Goal: Task Accomplishment & Management: Manage account settings

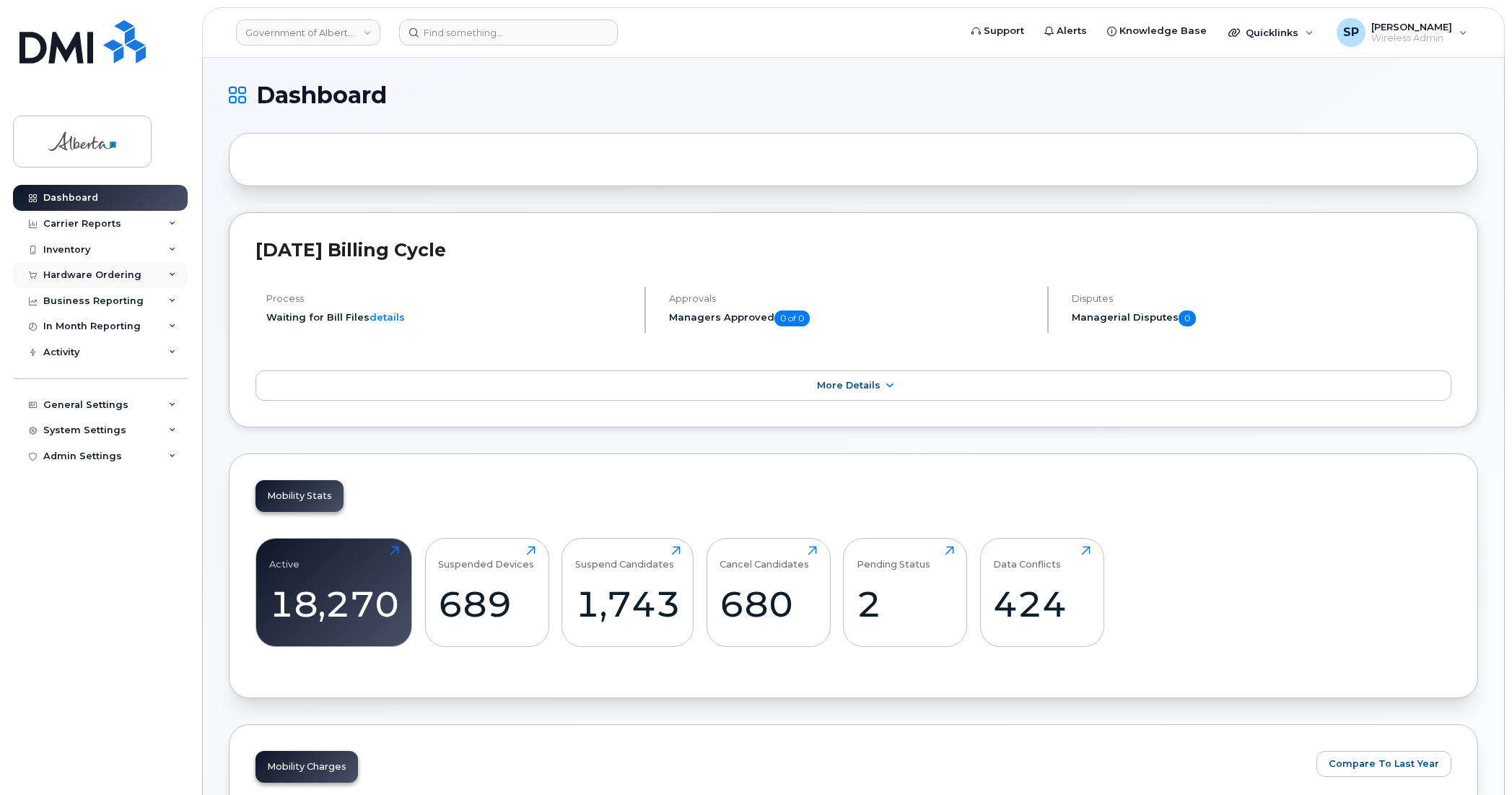
click at [85, 279] on div "Hardware Ordering" at bounding box center [93, 275] width 98 height 12
click at [107, 543] on div "System Settings" at bounding box center [85, 541] width 83 height 12
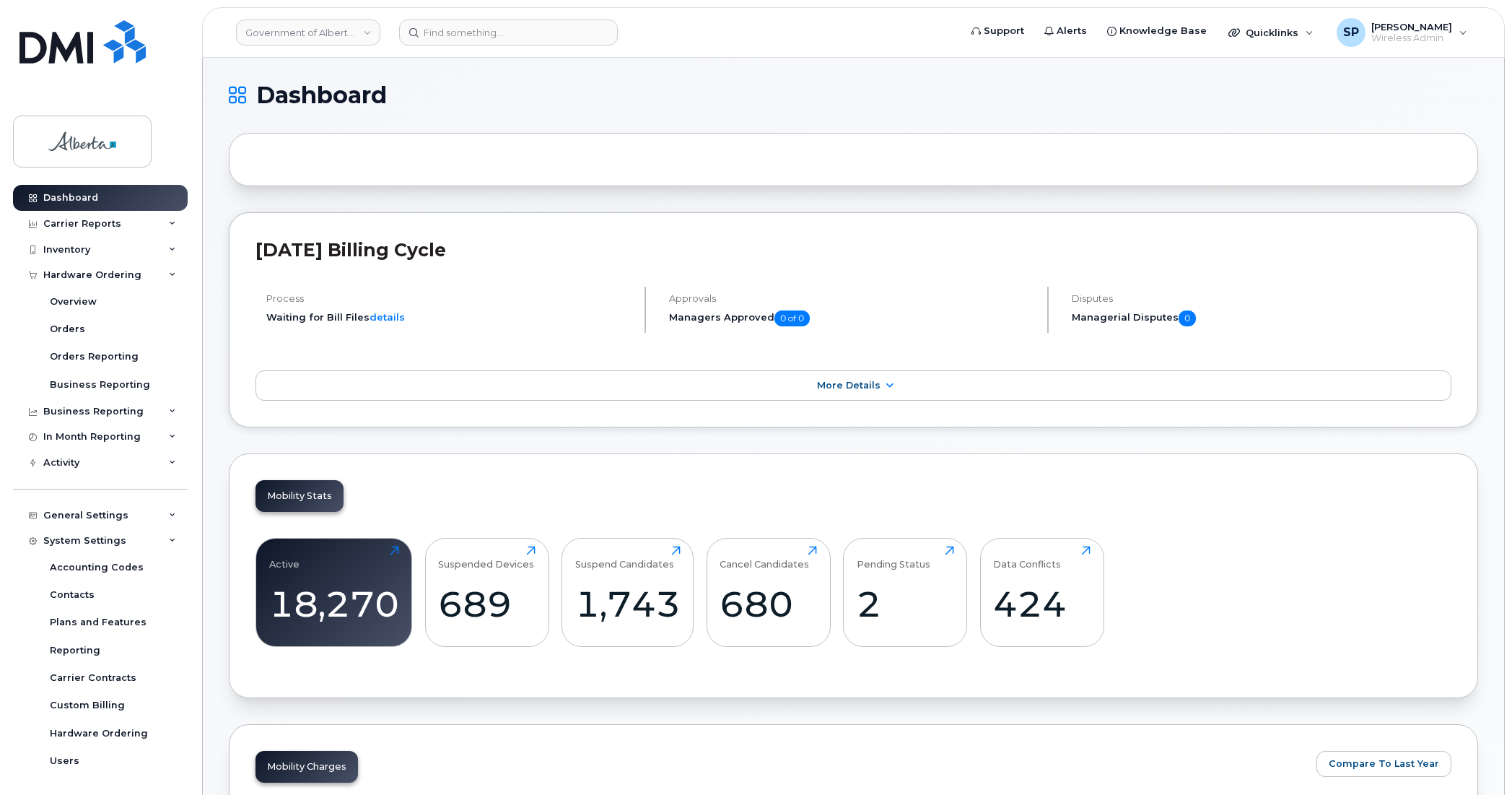
scroll to position [58, 0]
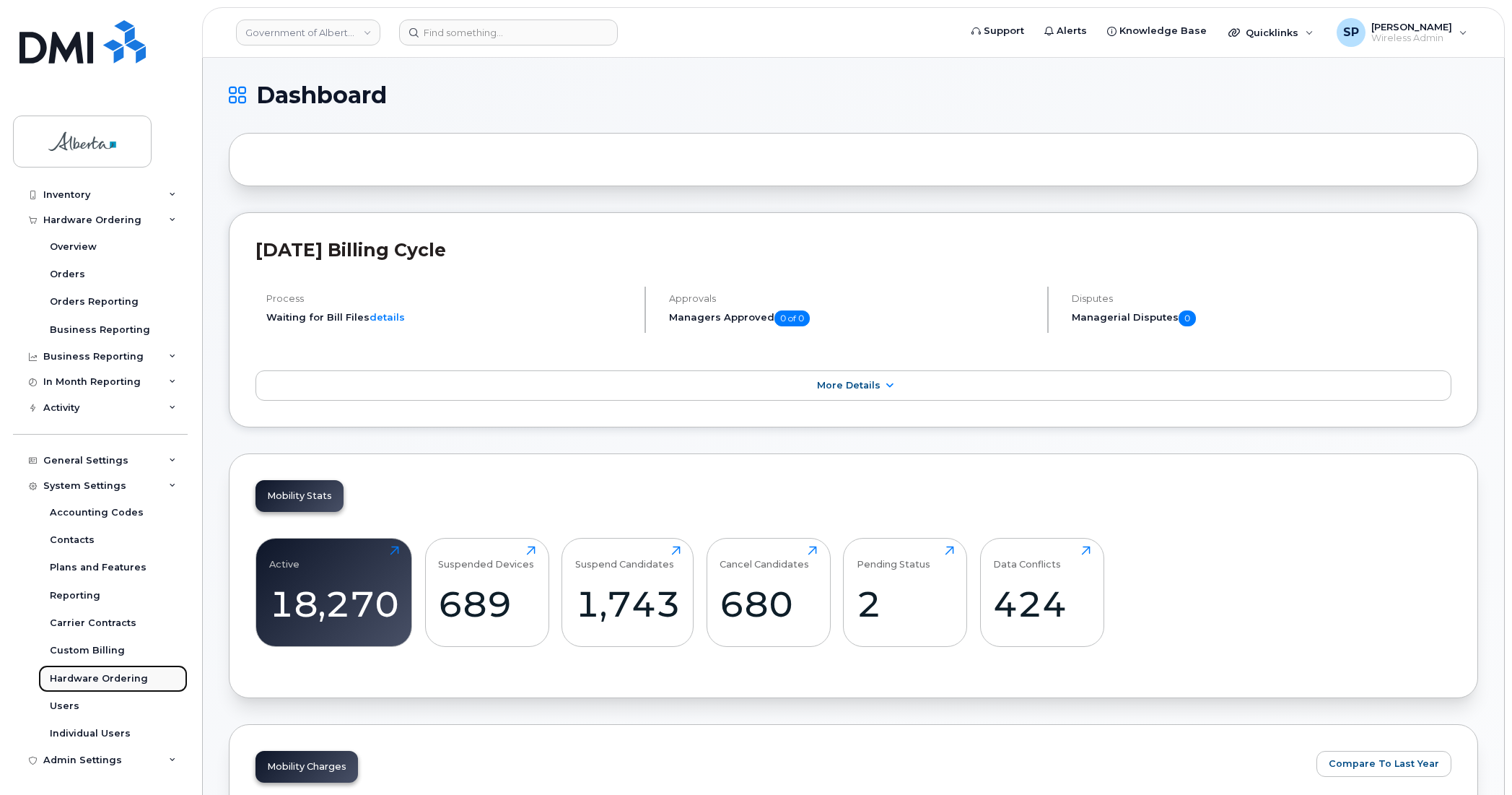
click at [85, 674] on div "Hardware Ordering" at bounding box center [99, 679] width 98 height 13
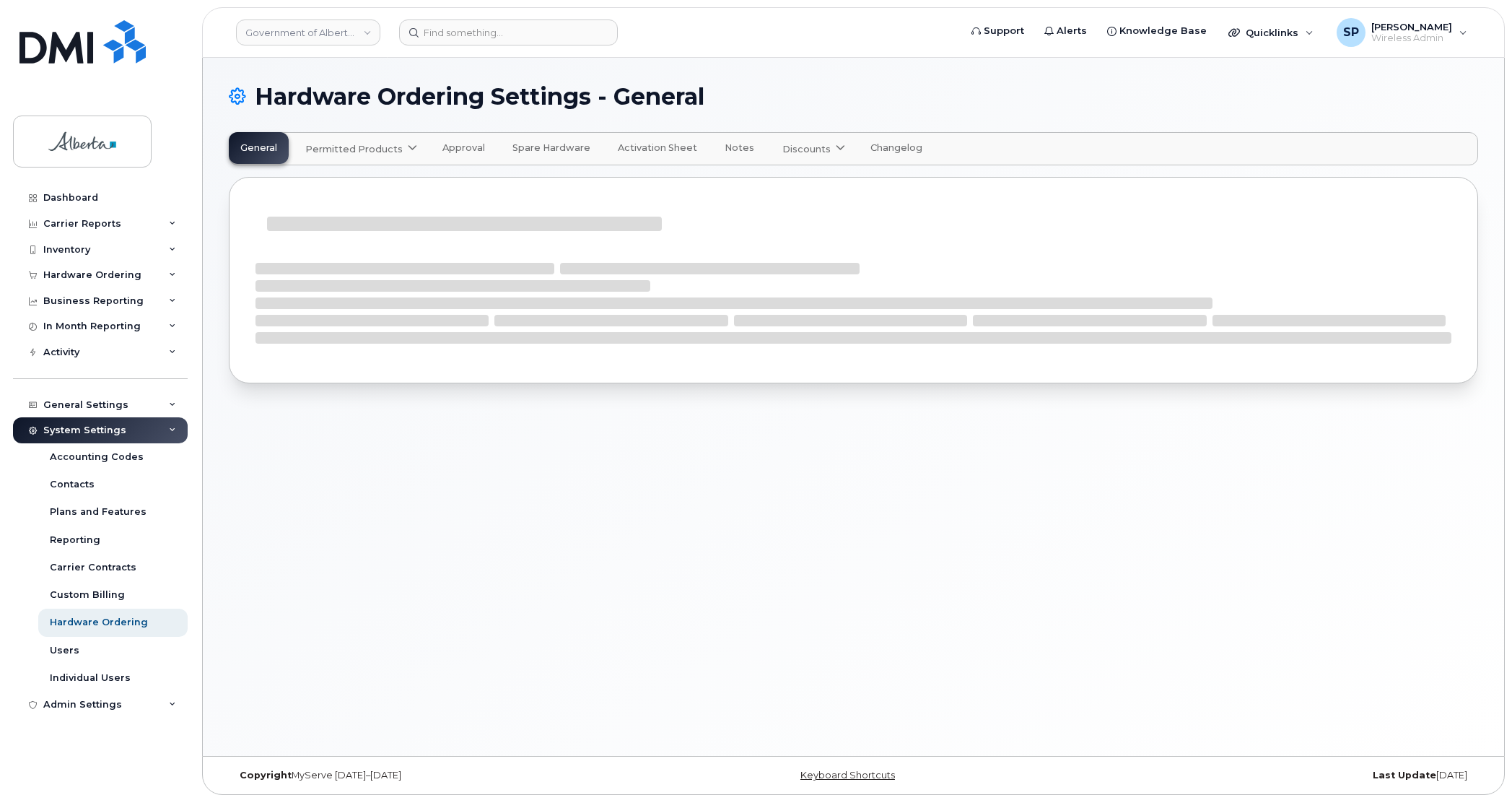
click at [361, 145] on span "Permitted Products" at bounding box center [354, 149] width 98 height 14
click at [406, 188] on span "available" at bounding box center [392, 185] width 51 height 18
select select "admins"
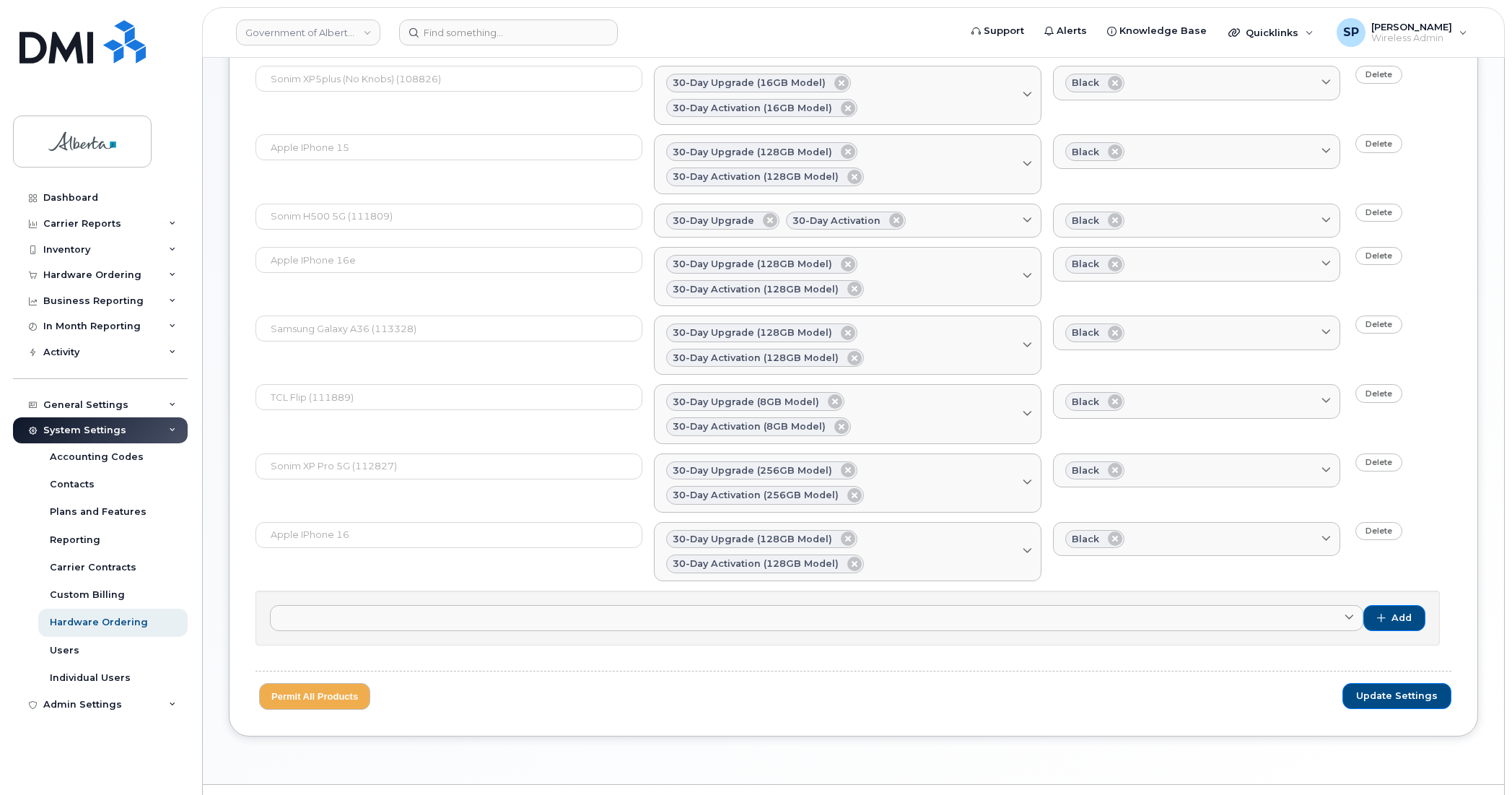
scroll to position [286, 0]
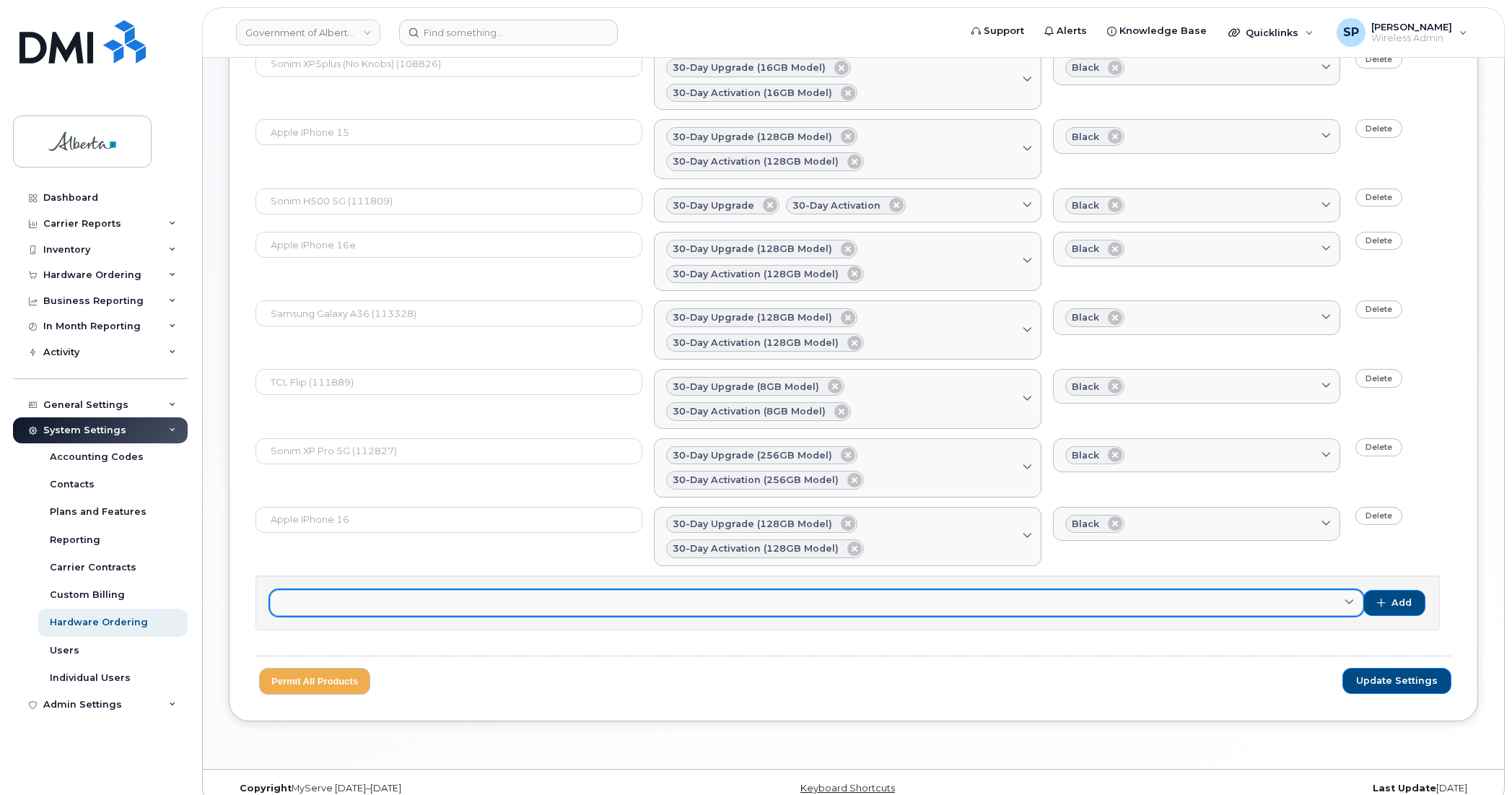
click at [573, 590] on link at bounding box center [816, 602] width 1093 height 26
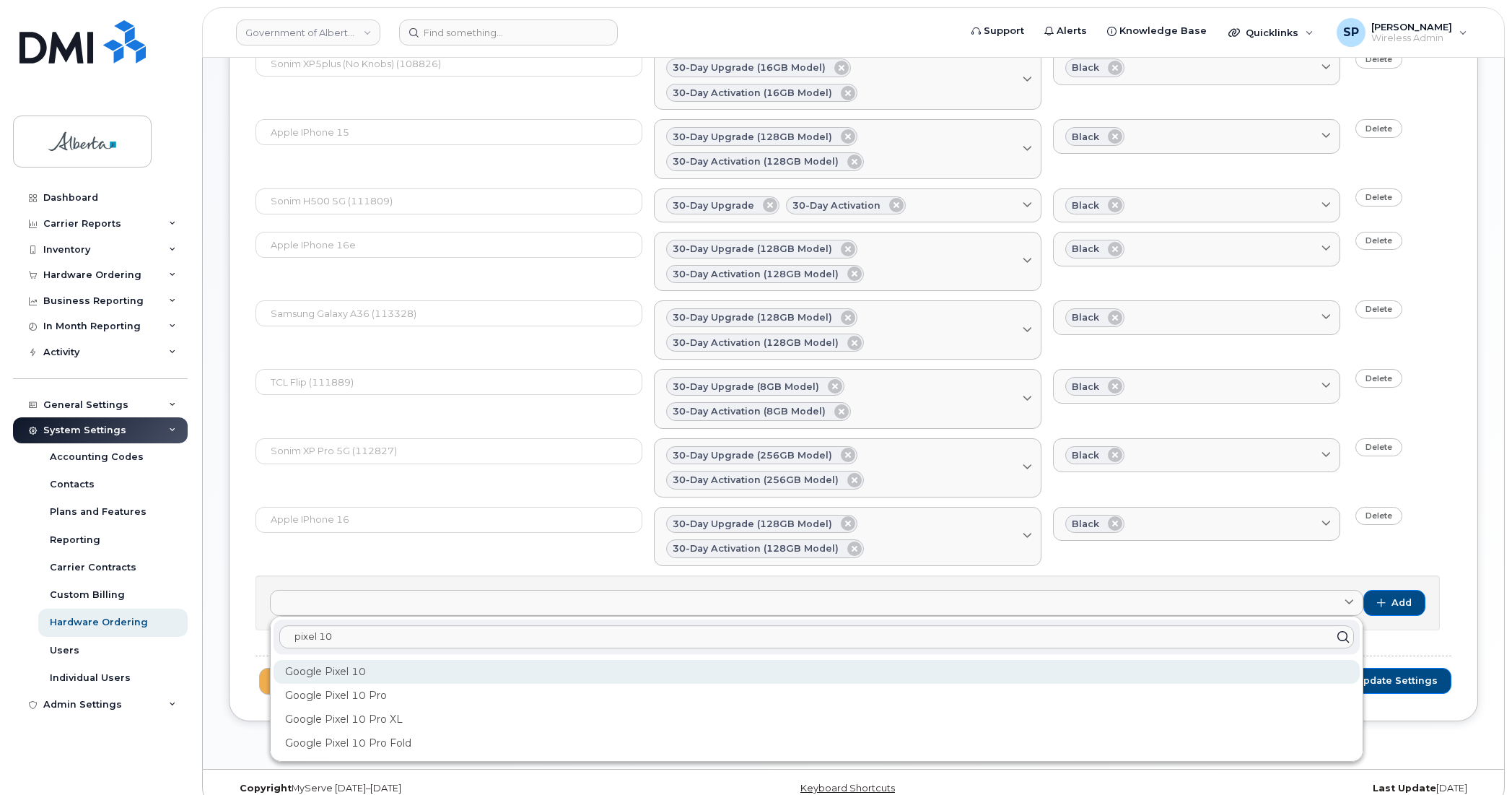
type input "pixel 10"
click at [343, 660] on div "Google Pixel 10" at bounding box center [817, 671] width 1086 height 24
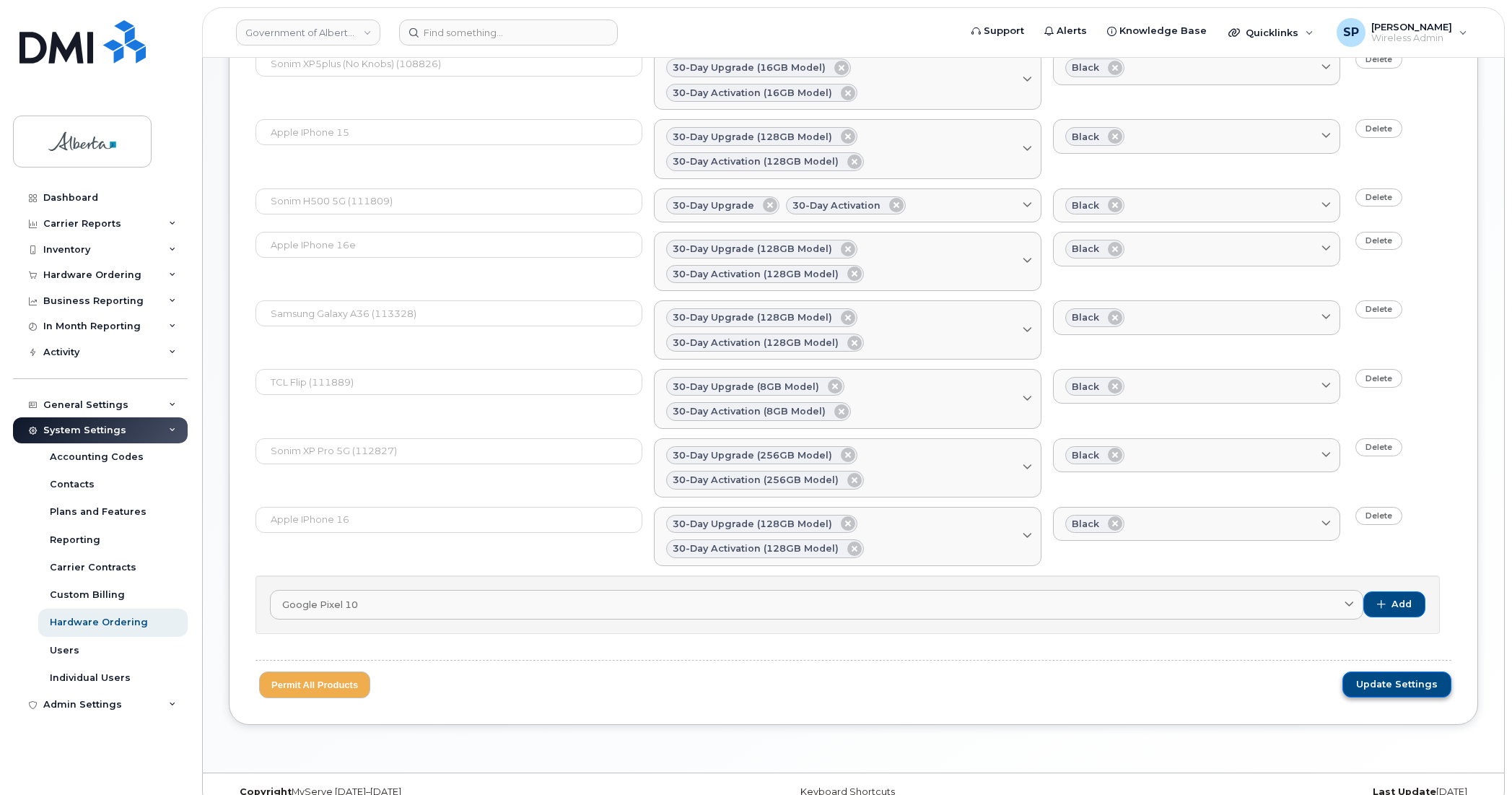
click at [1416, 678] on span "Update Settings" at bounding box center [1397, 685] width 82 height 13
click at [1398, 678] on span "Update Settings" at bounding box center [1397, 685] width 82 height 13
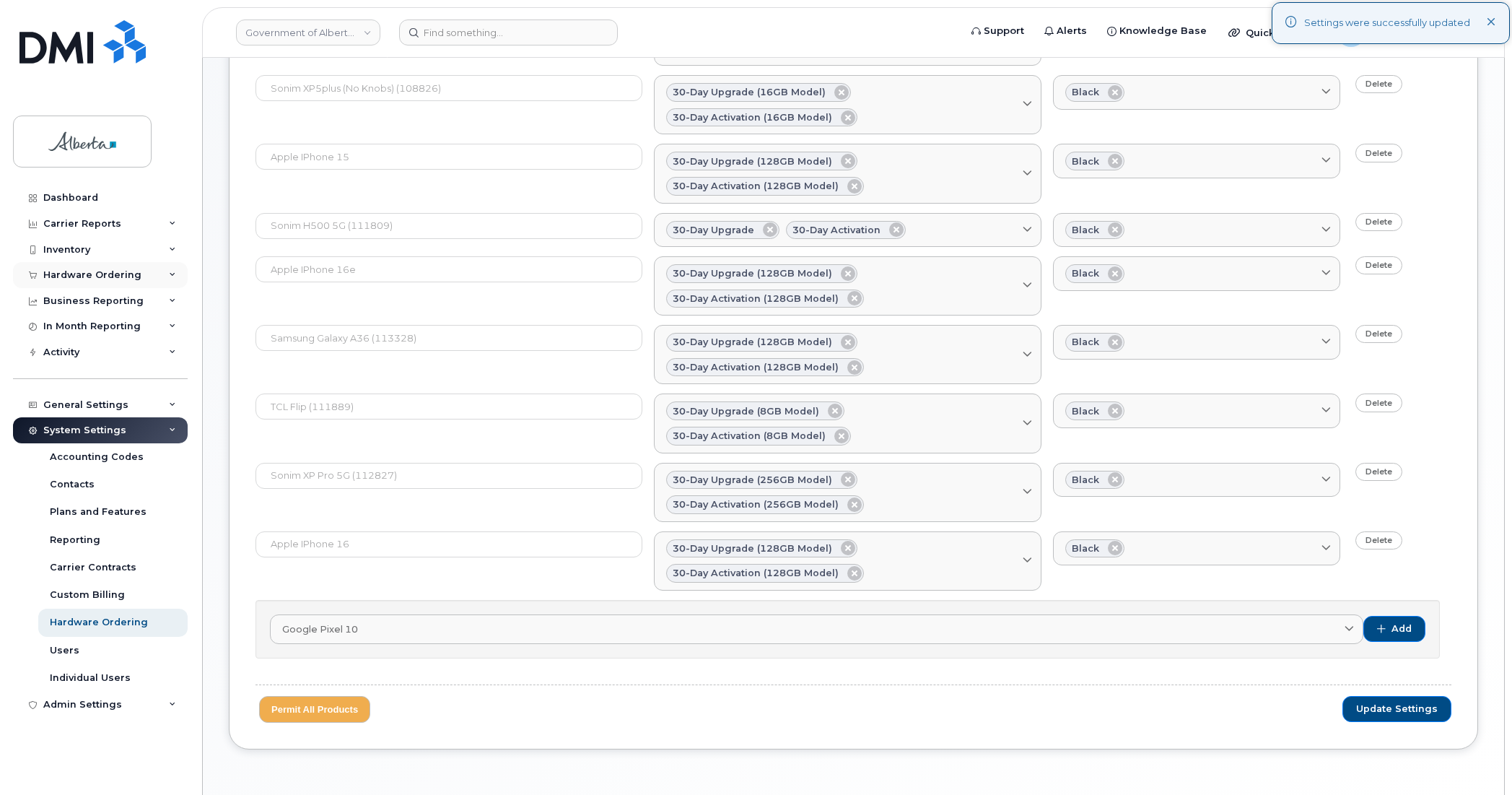
click at [62, 273] on div "Hardware Ordering" at bounding box center [101, 274] width 175 height 26
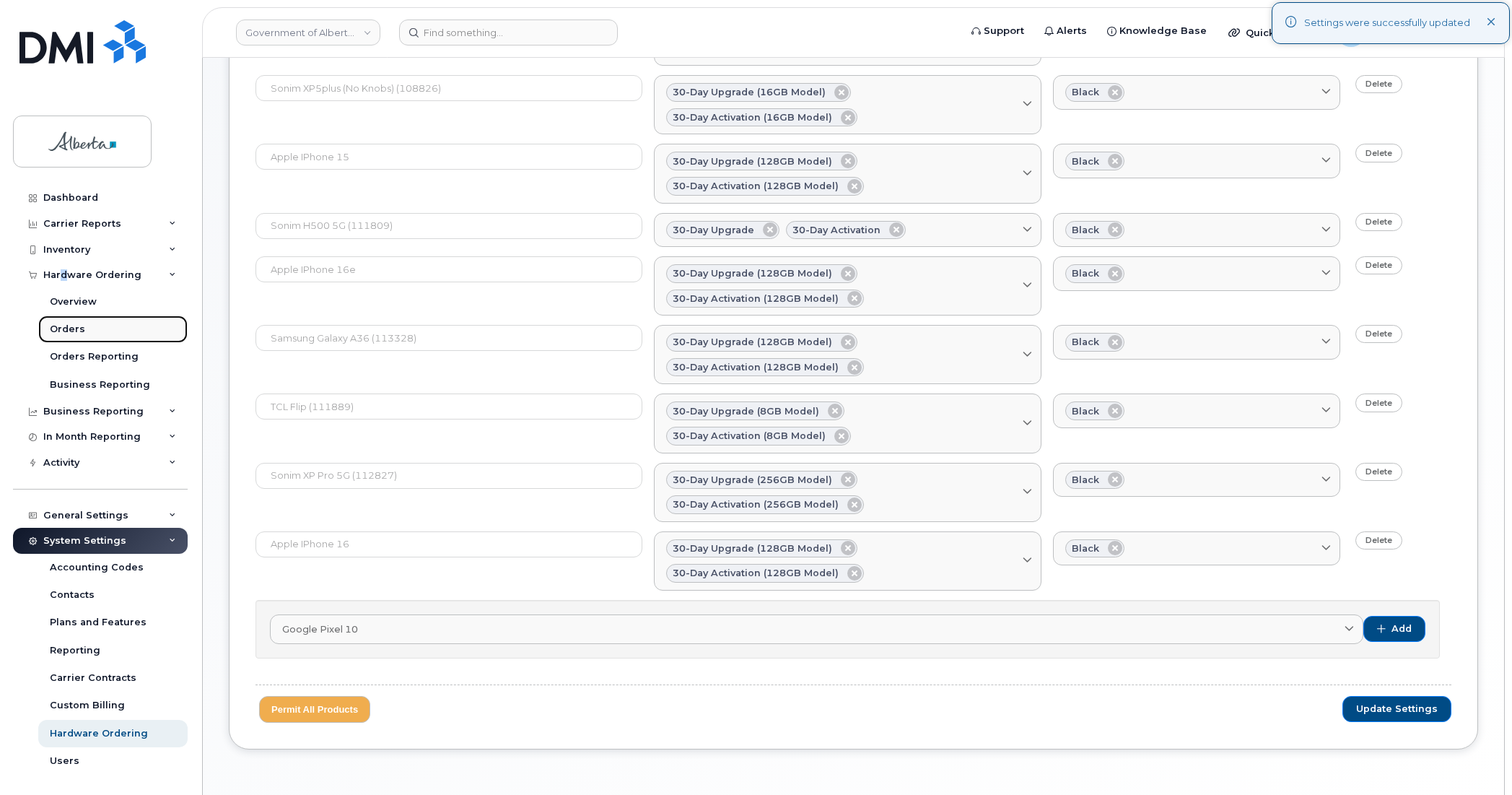
click at [60, 336] on div "Orders" at bounding box center [68, 329] width 35 height 13
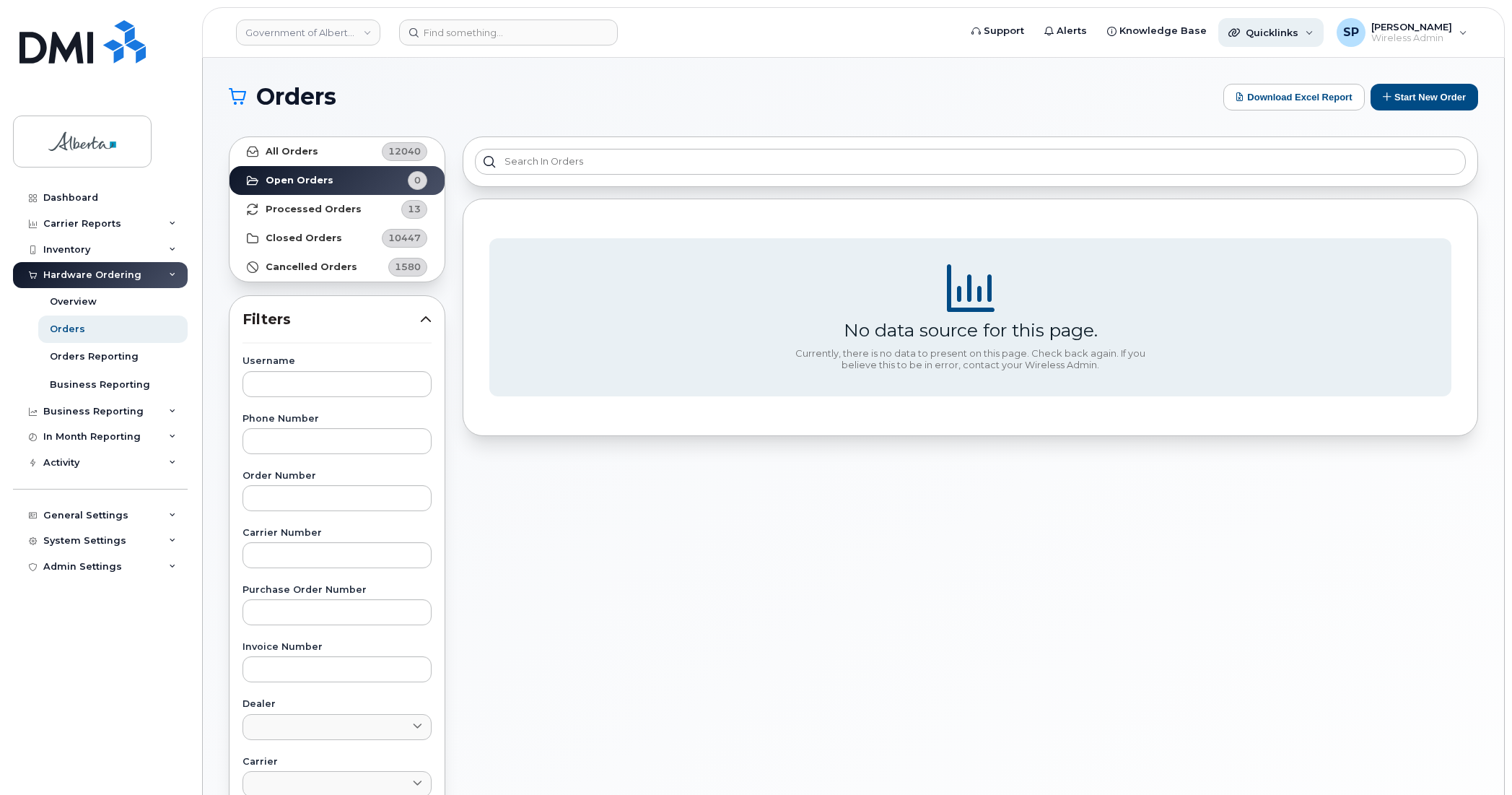
click at [1263, 35] on span "Quicklinks" at bounding box center [1272, 32] width 53 height 12
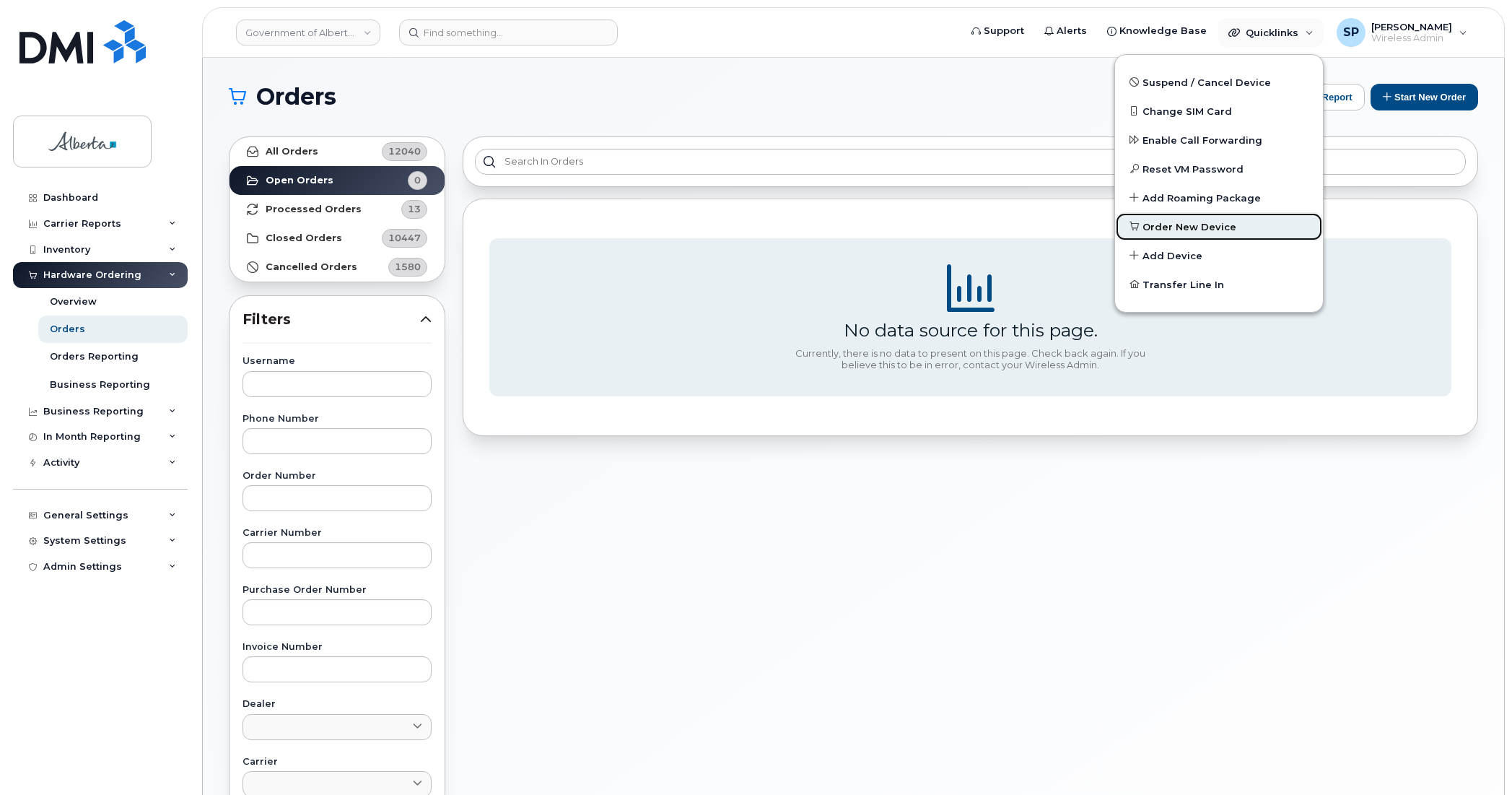
click at [1162, 224] on span "Order New Device" at bounding box center [1189, 227] width 94 height 15
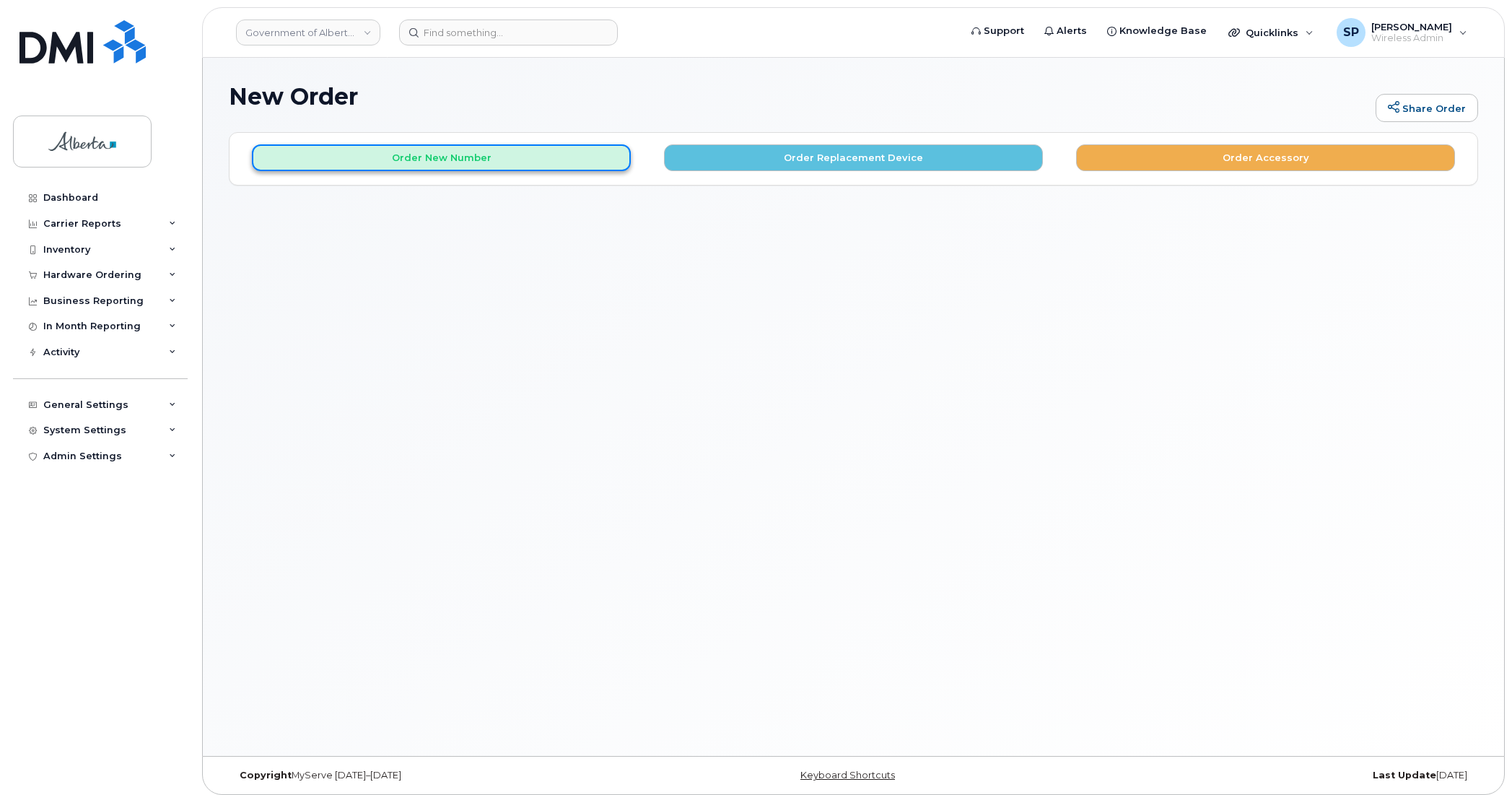
click at [462, 150] on button "Order New Number" at bounding box center [441, 157] width 379 height 26
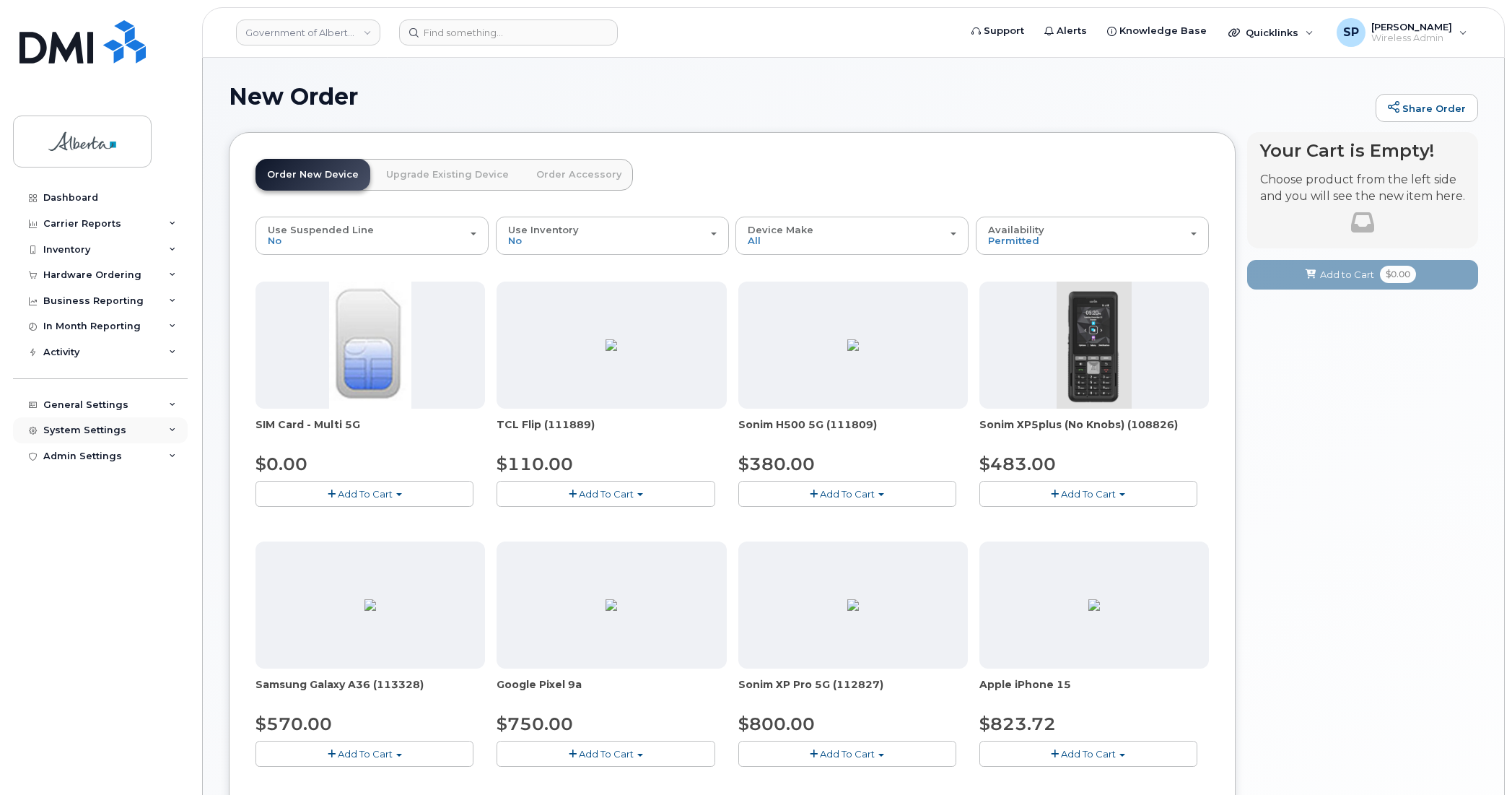
click at [84, 432] on div "System Settings" at bounding box center [85, 430] width 83 height 12
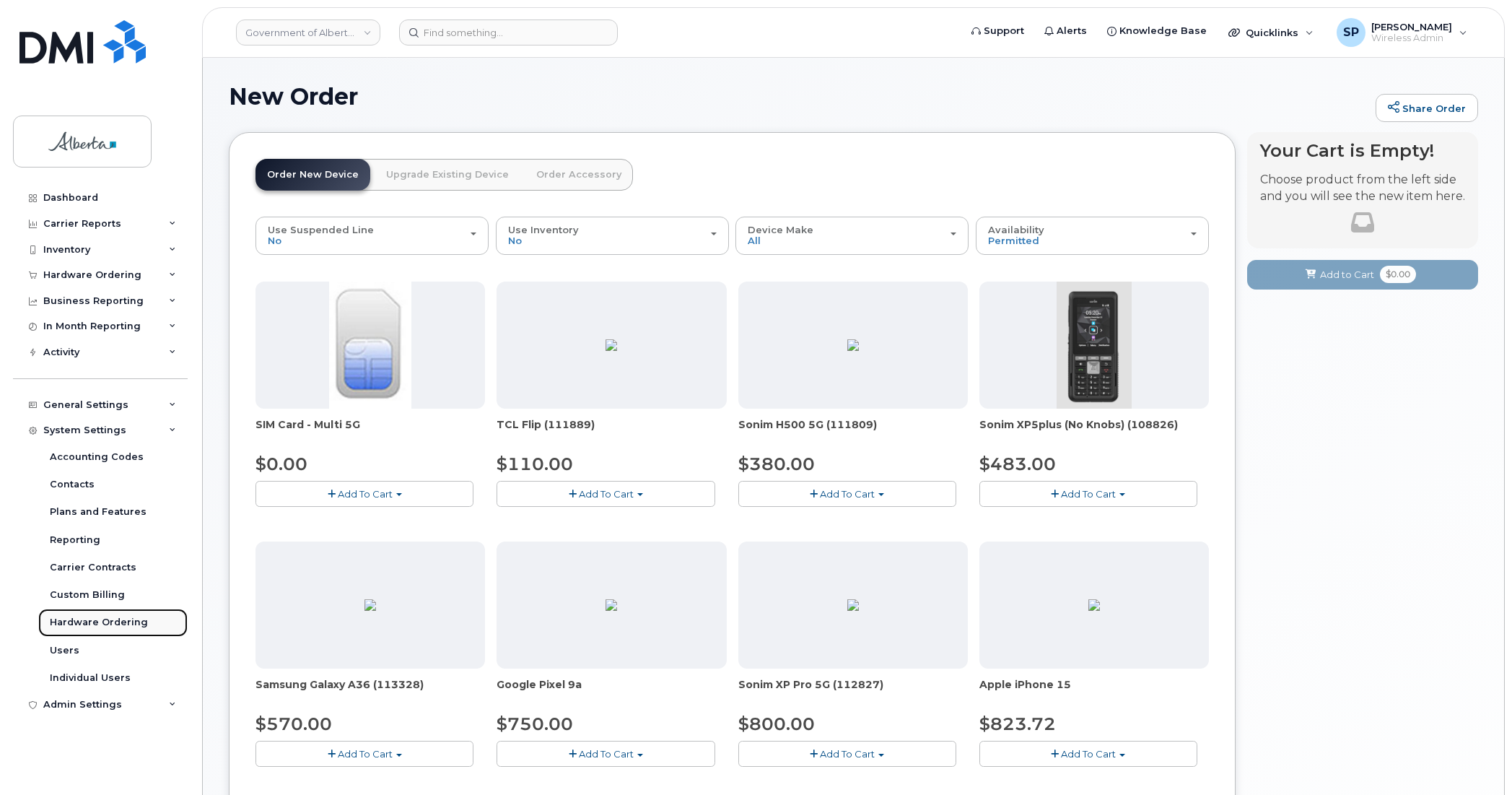
click at [92, 627] on div "Hardware Ordering" at bounding box center [99, 623] width 98 height 13
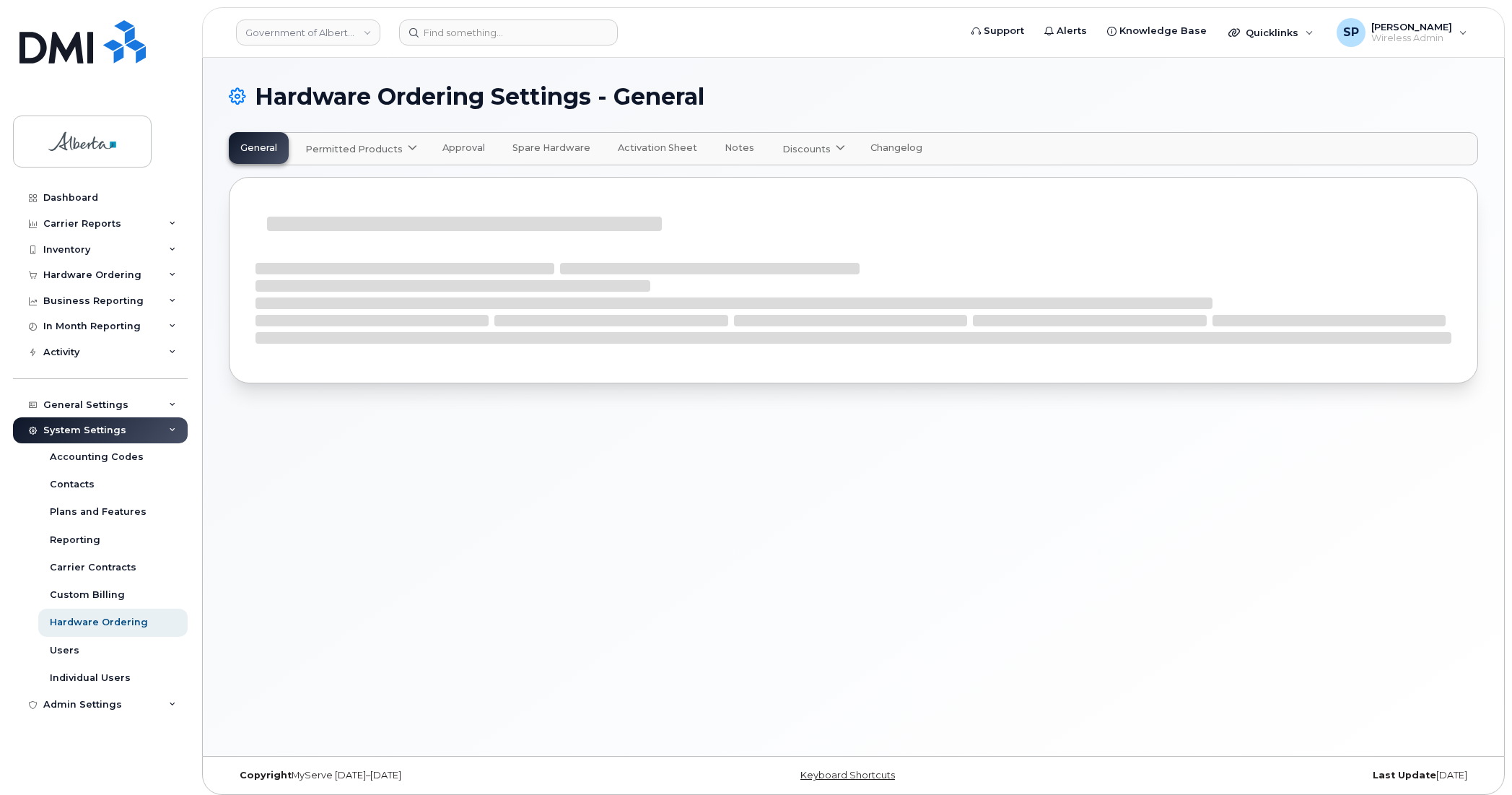
click at [367, 146] on span "Permitted Products" at bounding box center [354, 149] width 98 height 14
click at [341, 185] on div "Bell available" at bounding box center [362, 185] width 108 height 18
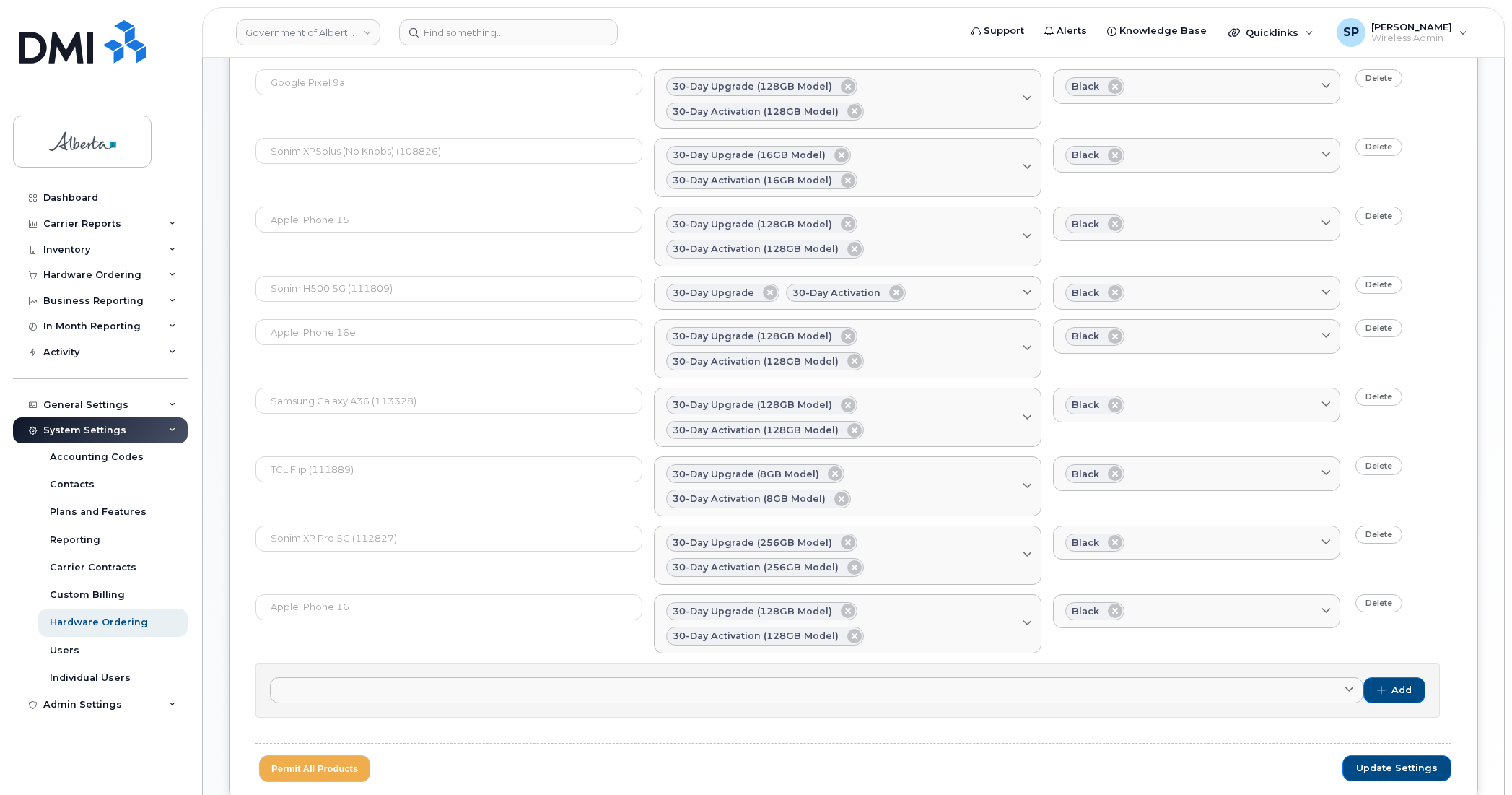
scroll to position [286, 0]
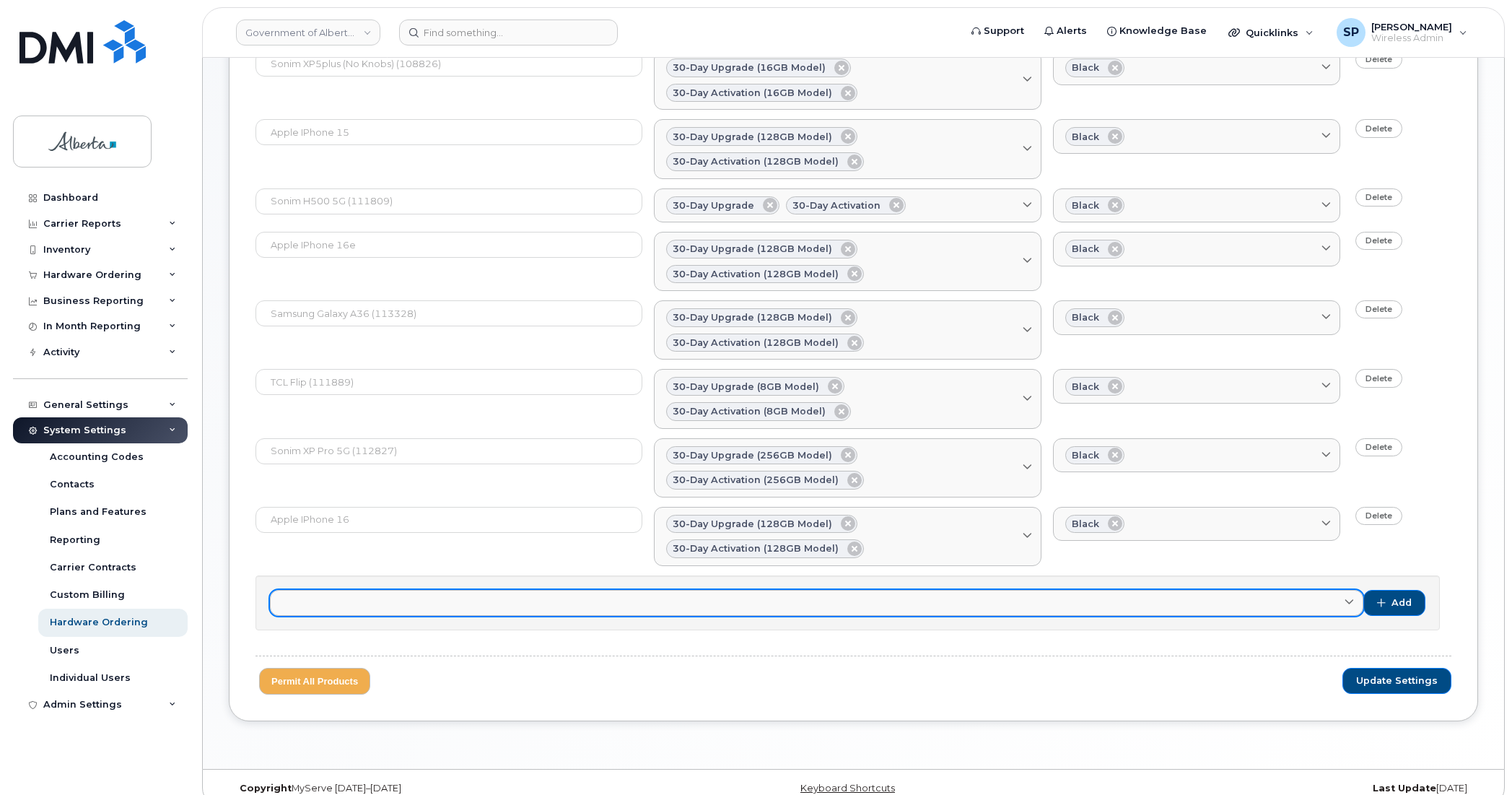
click at [563, 590] on link at bounding box center [816, 602] width 1093 height 26
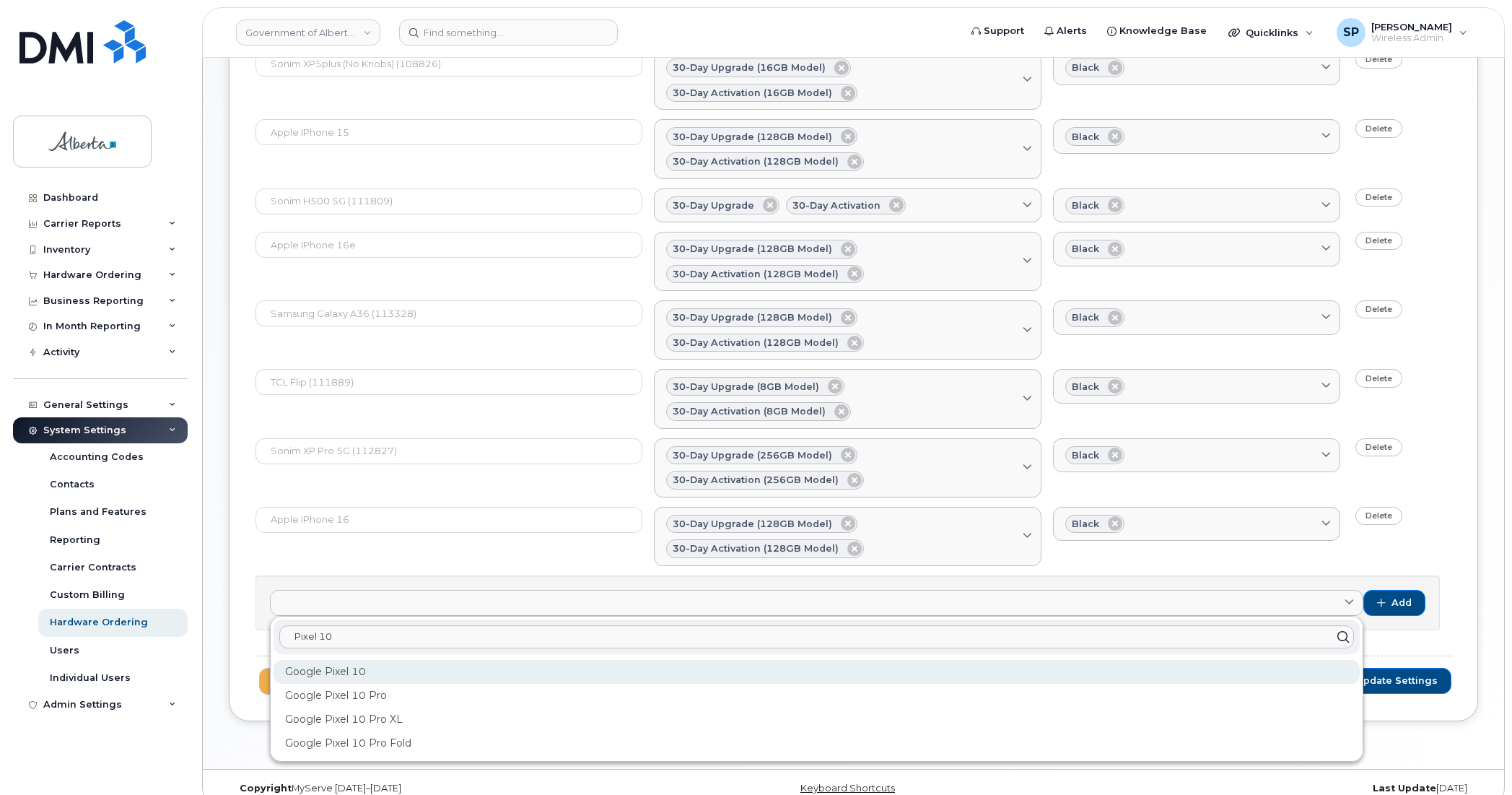
type input "Pixel 10"
click at [325, 660] on div "Google Pixel 10" at bounding box center [817, 671] width 1086 height 24
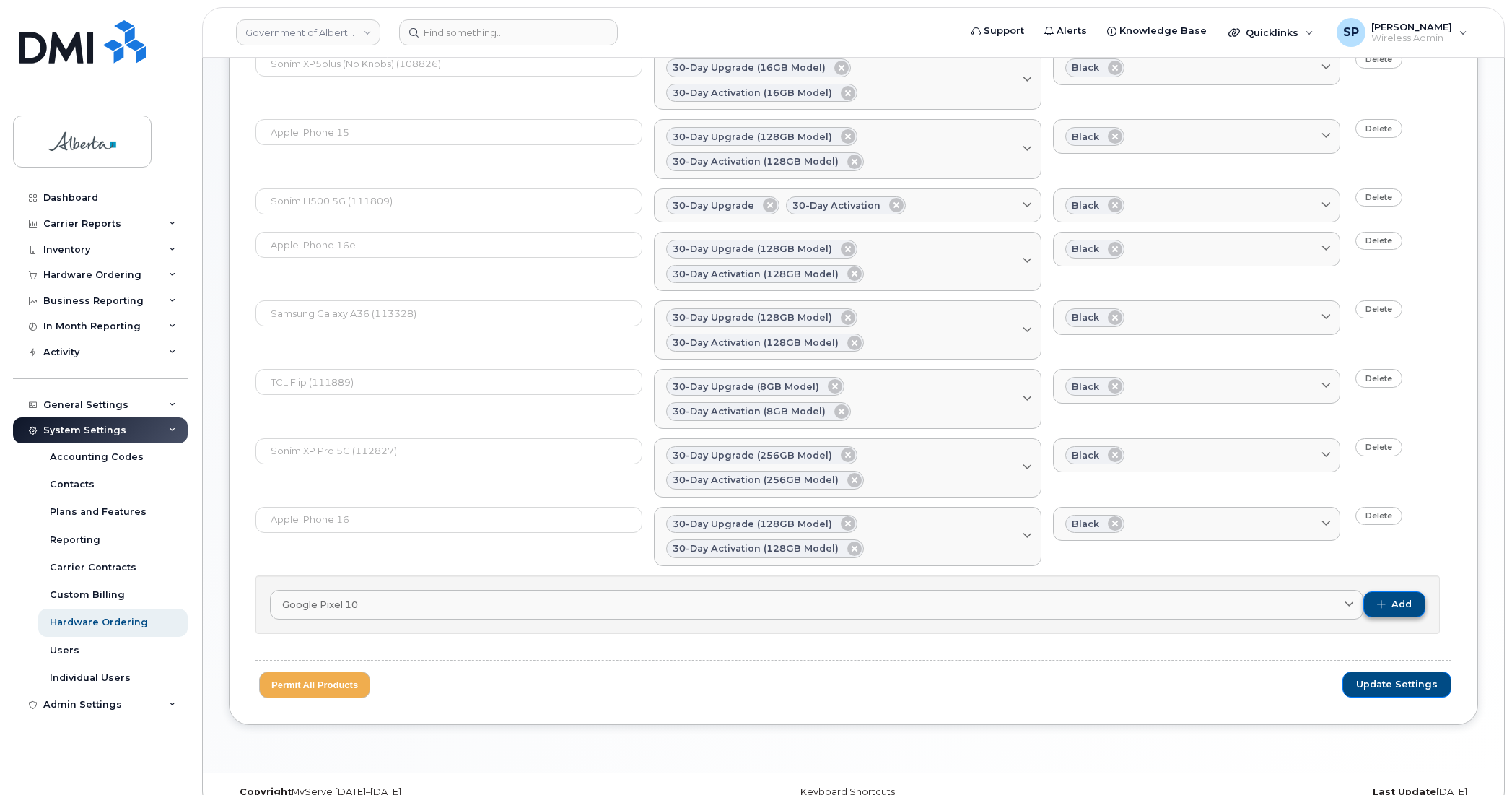
click at [1405, 598] on span "Add" at bounding box center [1401, 605] width 20 height 13
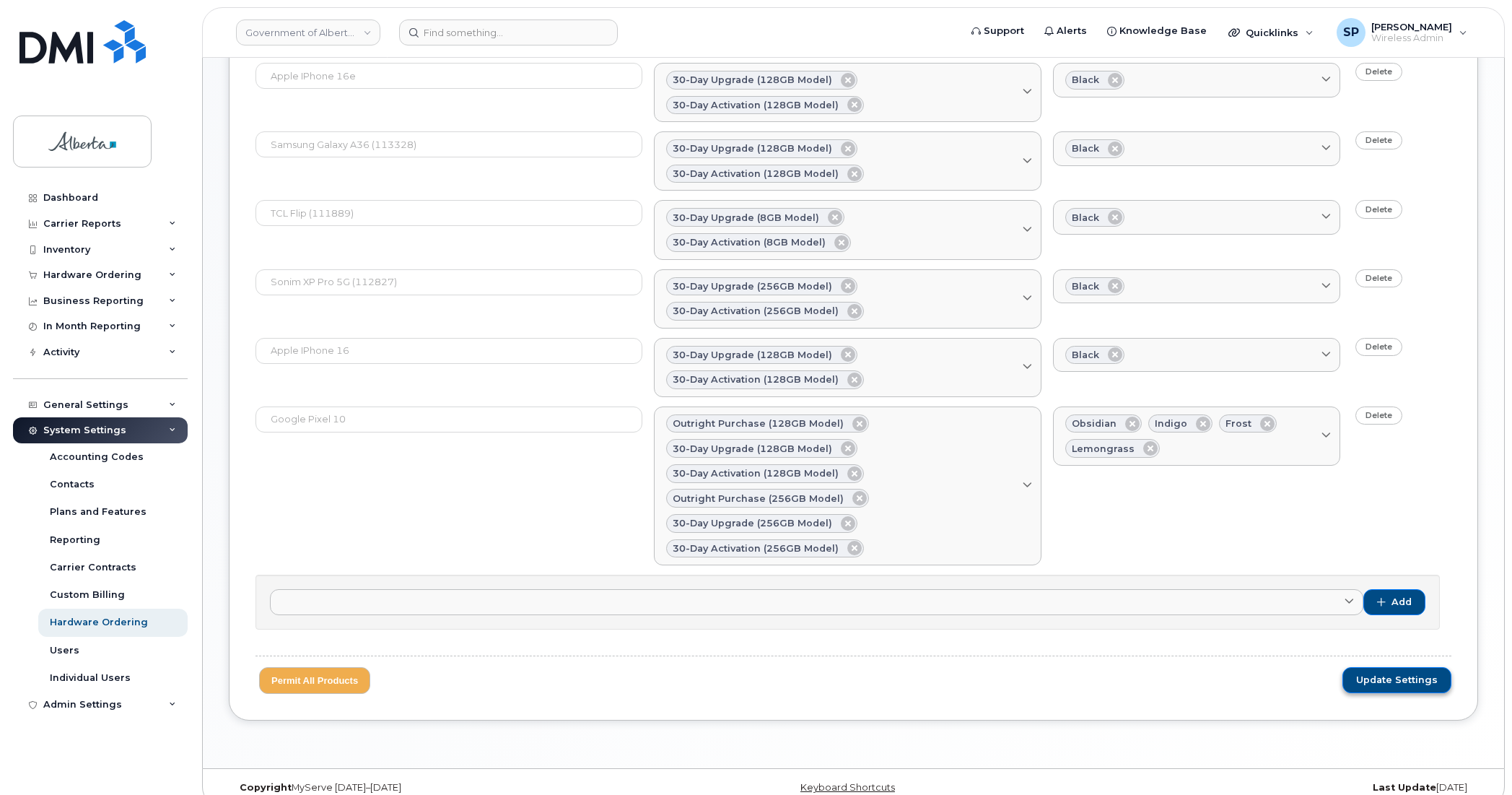
click at [1373, 674] on span "Update Settings" at bounding box center [1397, 680] width 82 height 13
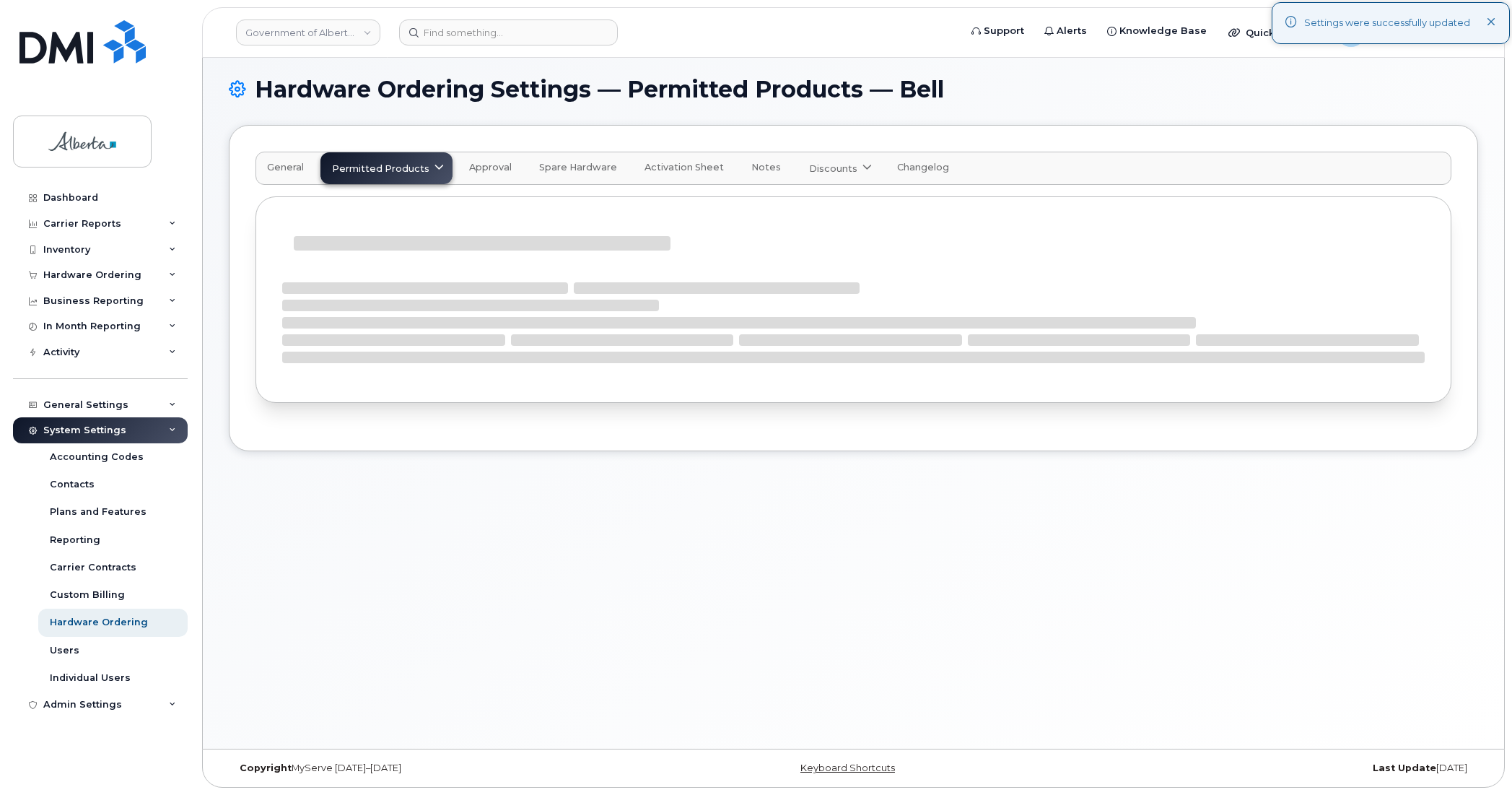
scroll to position [455, 0]
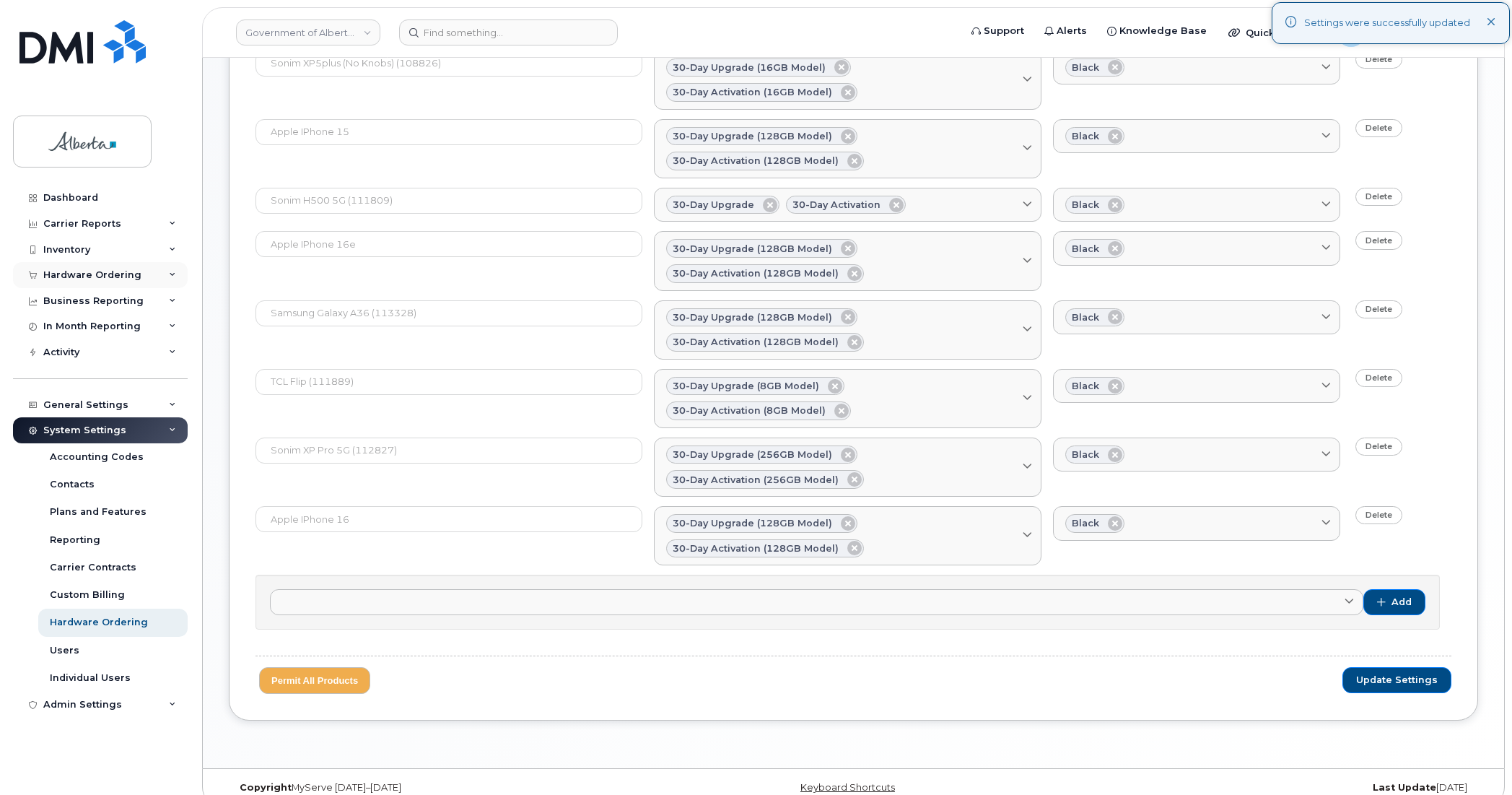
click at [88, 272] on div "Hardware Ordering" at bounding box center [93, 275] width 98 height 12
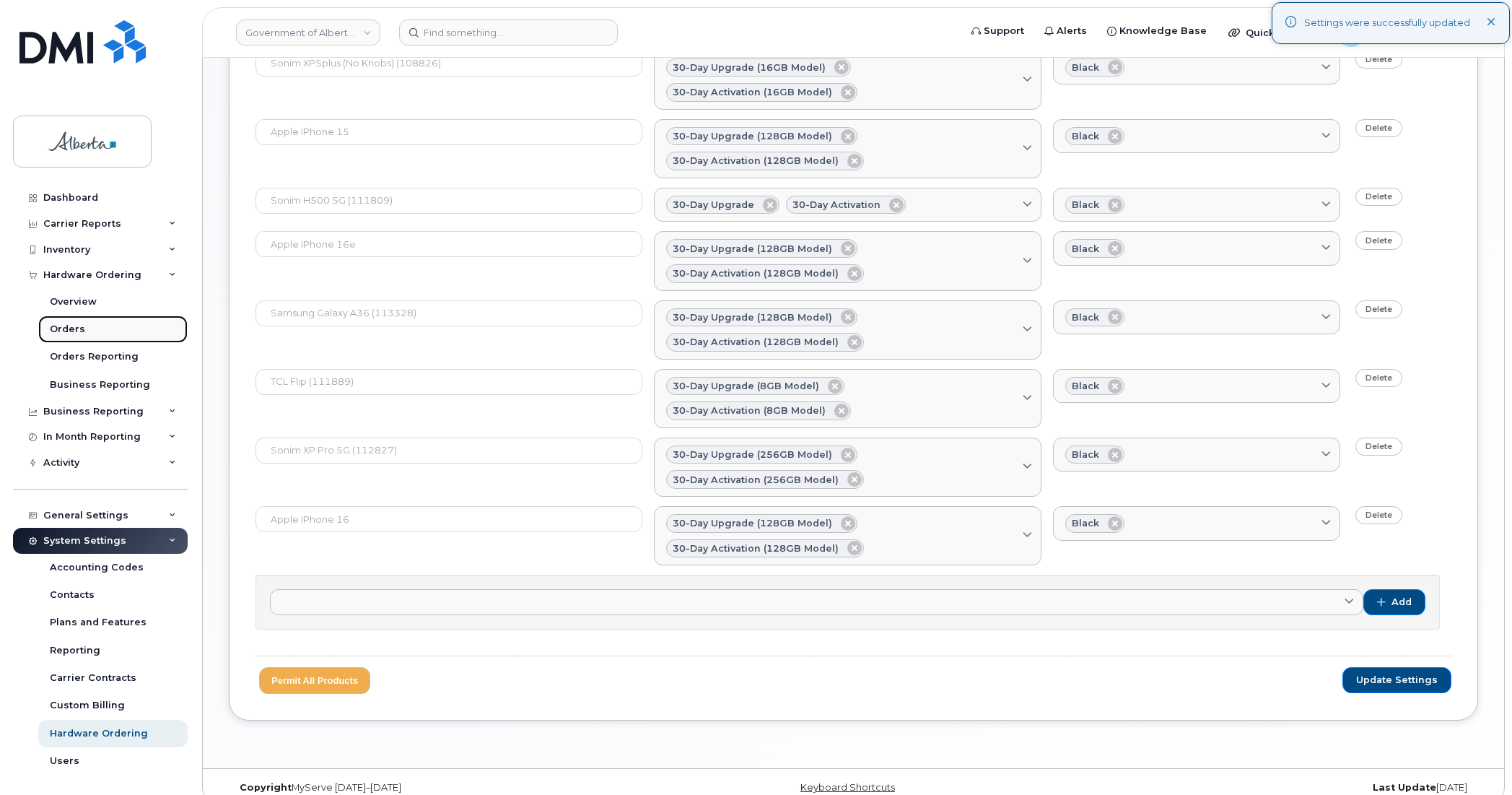
click at [63, 329] on div "Orders" at bounding box center [68, 329] width 35 height 13
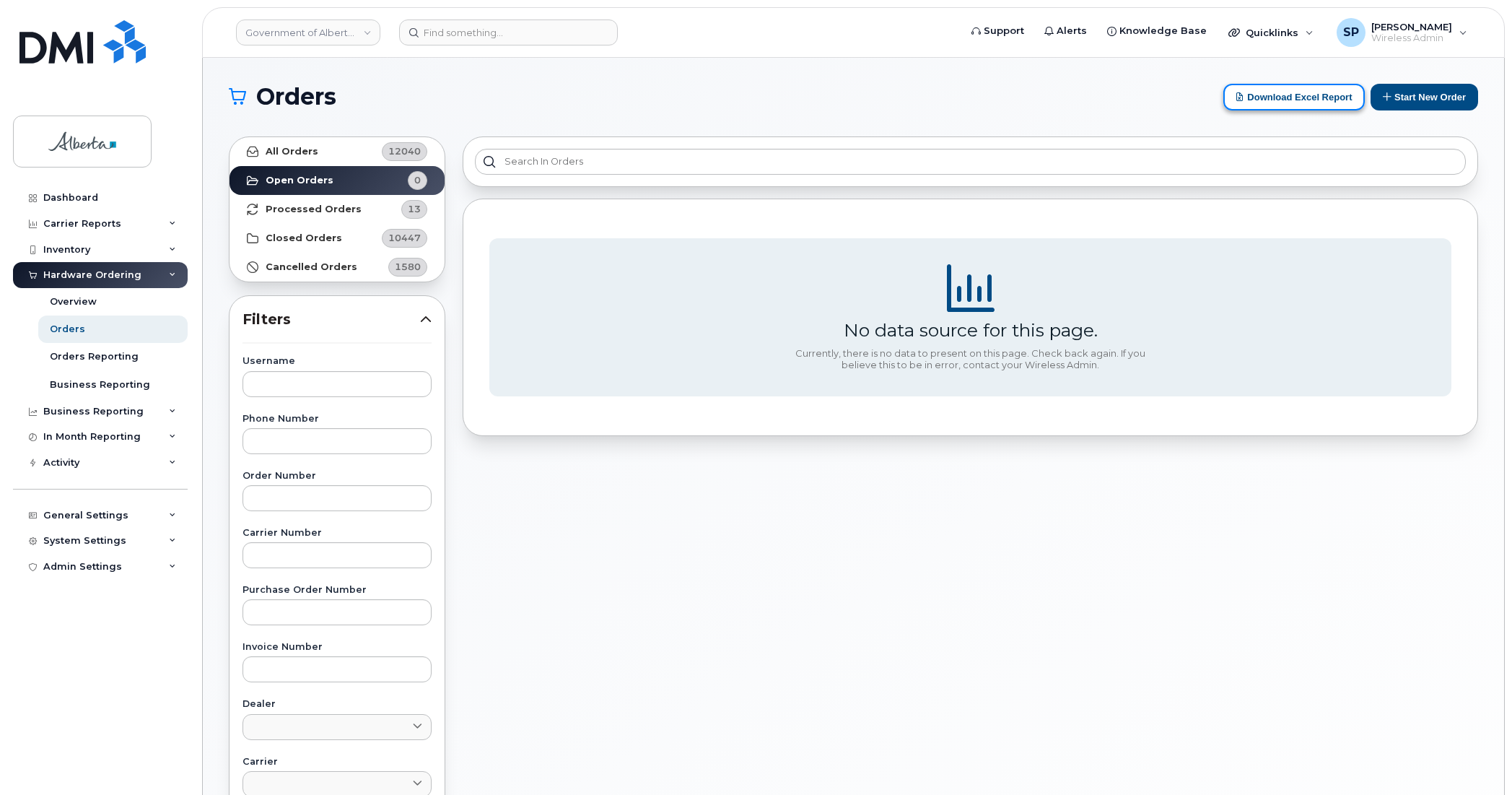
click at [1297, 103] on button "Download Excel Report" at bounding box center [1294, 97] width 141 height 26
click at [1267, 27] on span "Quicklinks" at bounding box center [1272, 32] width 53 height 12
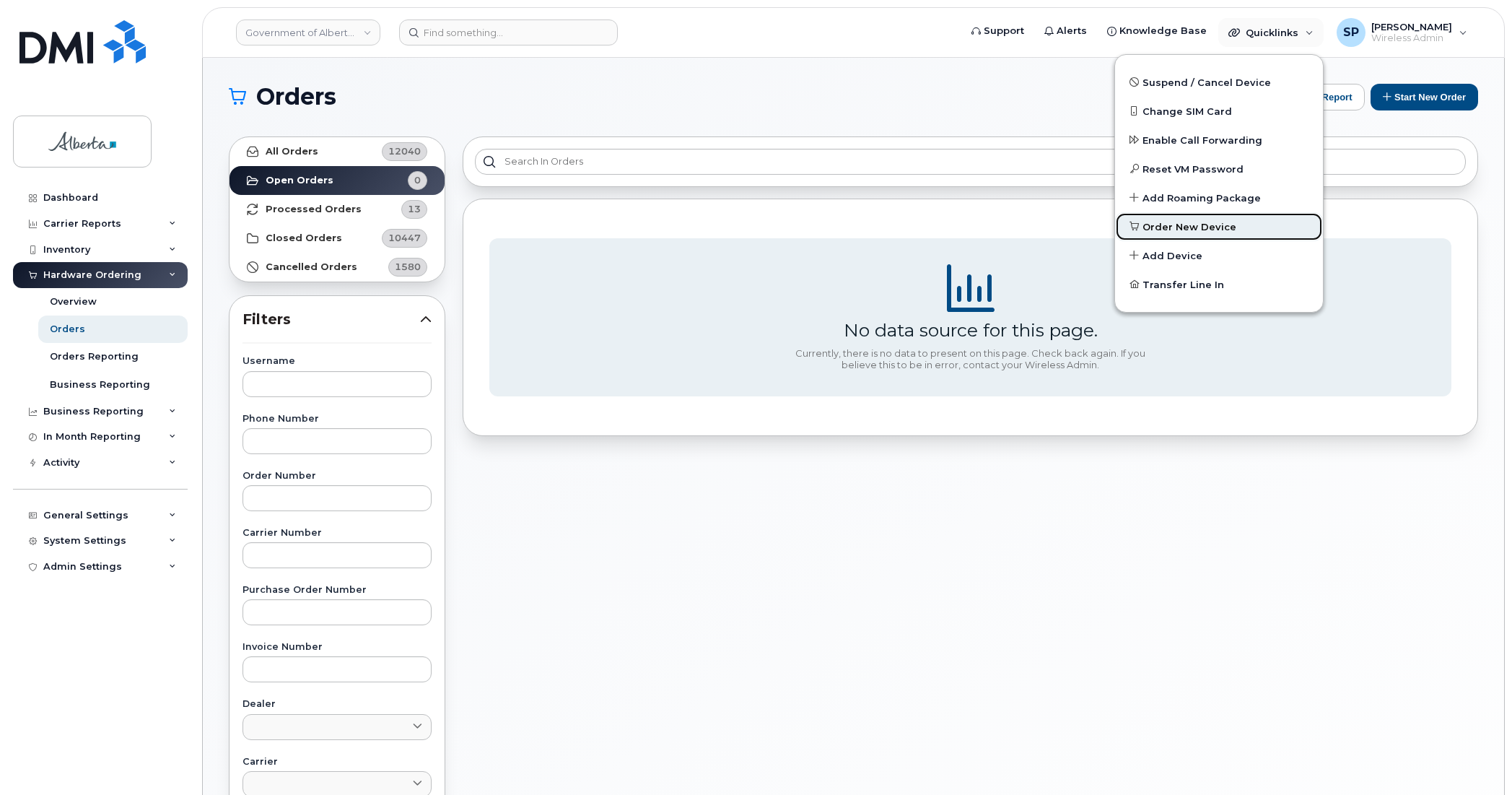
click at [1174, 221] on span "Order New Device" at bounding box center [1189, 227] width 94 height 15
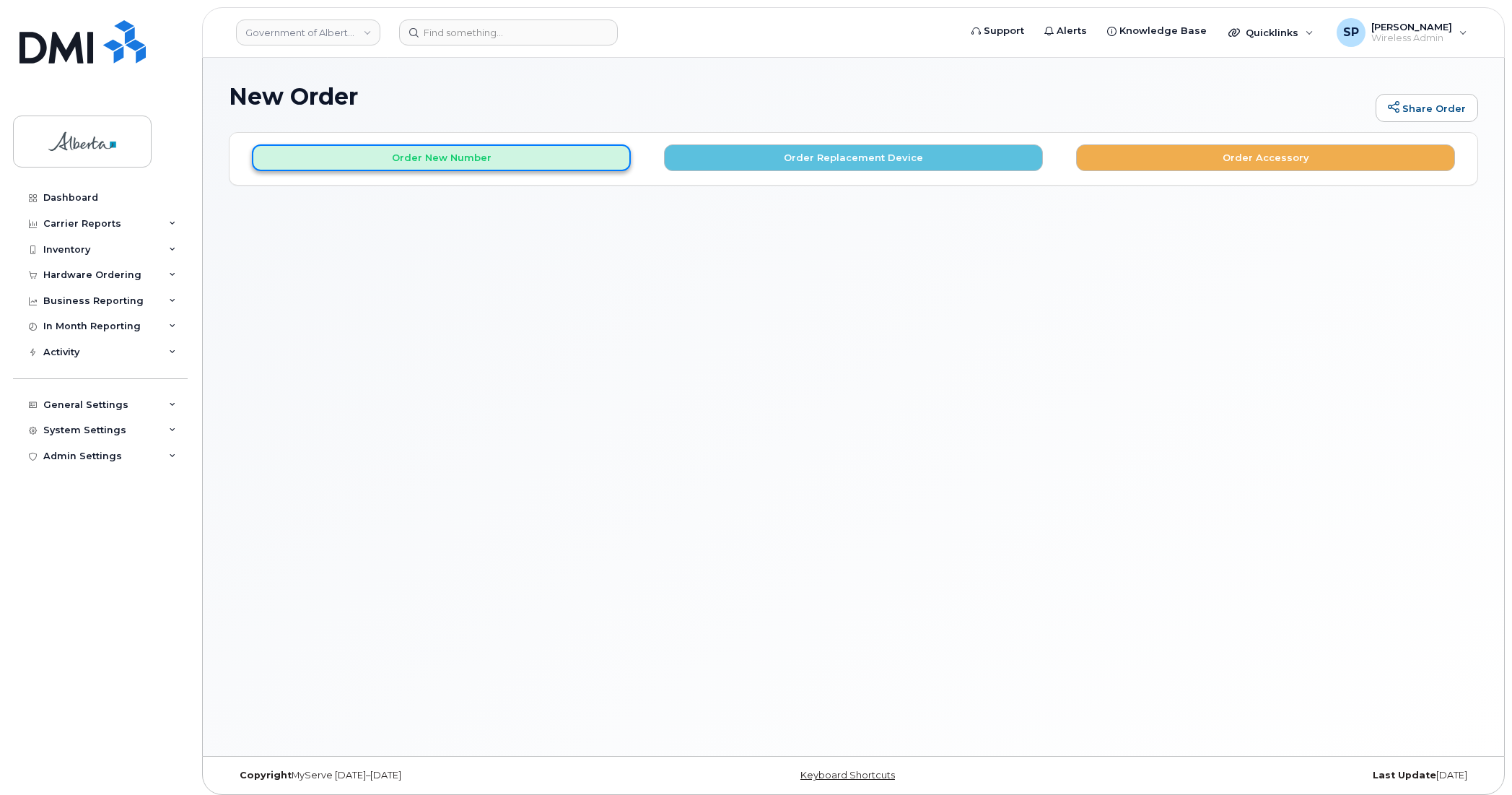
click at [410, 148] on button "Order New Number" at bounding box center [441, 157] width 379 height 26
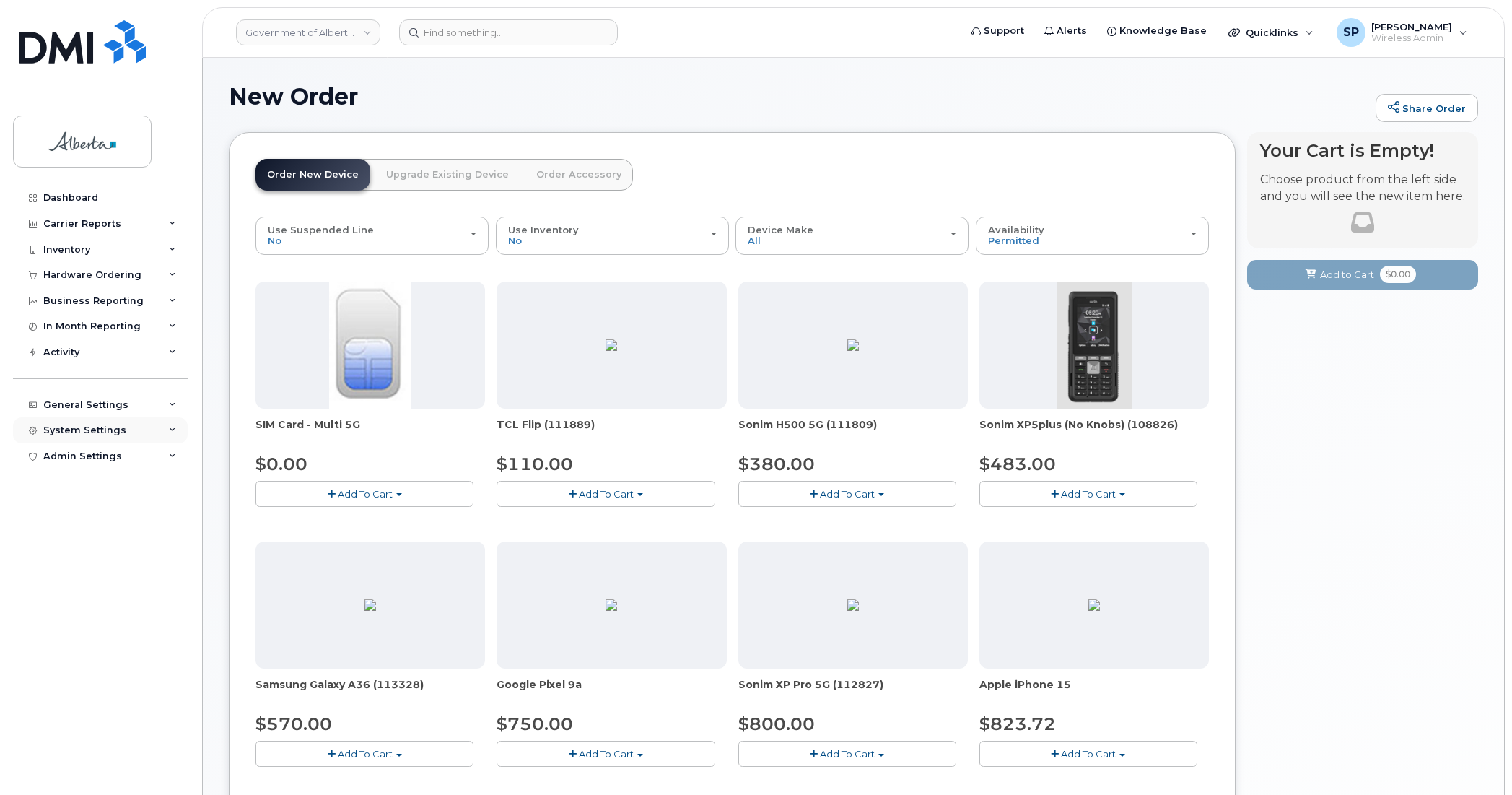
click at [79, 435] on div "System Settings" at bounding box center [85, 430] width 83 height 12
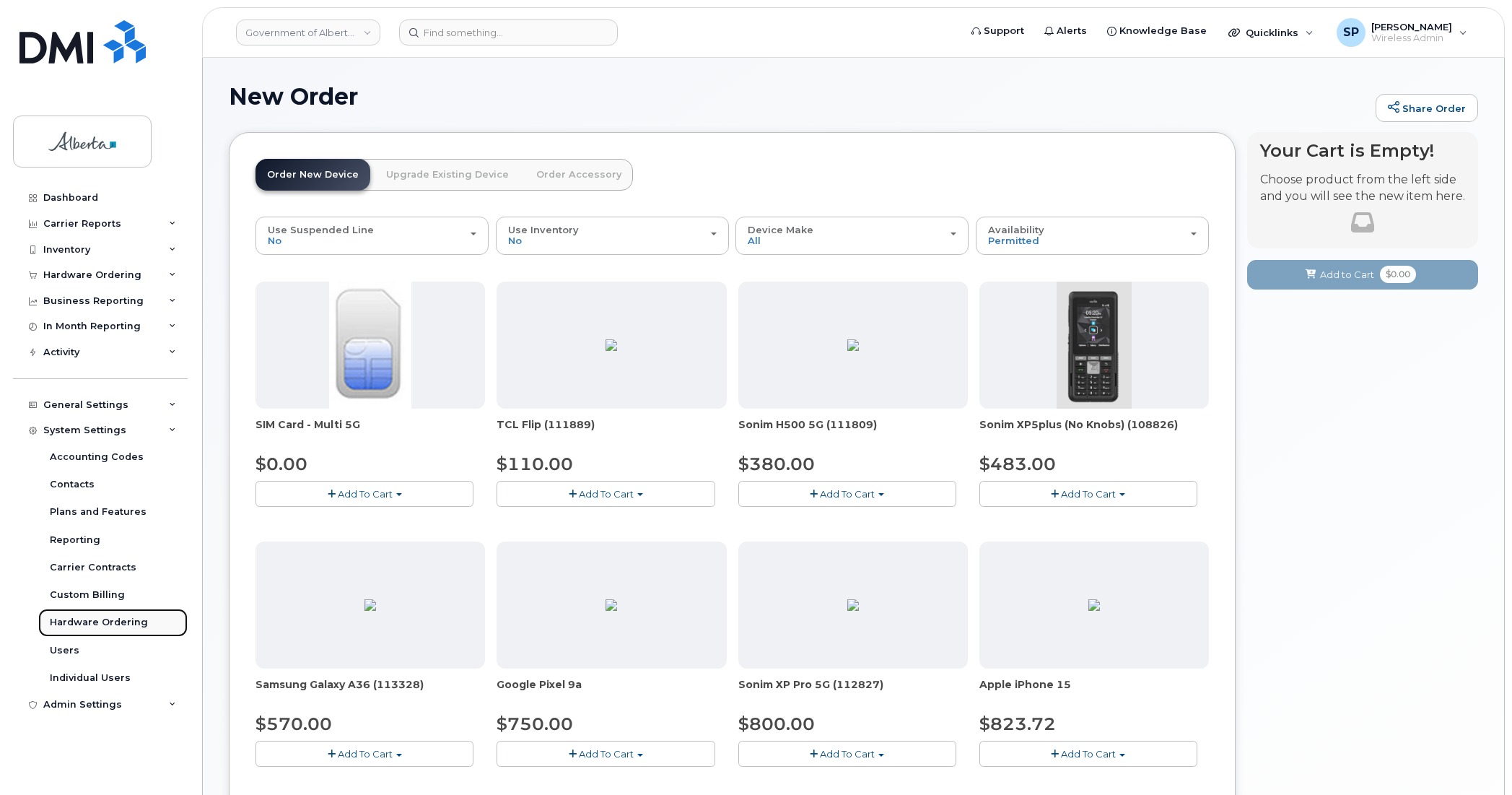
click at [74, 625] on div "Hardware Ordering" at bounding box center [99, 623] width 98 height 13
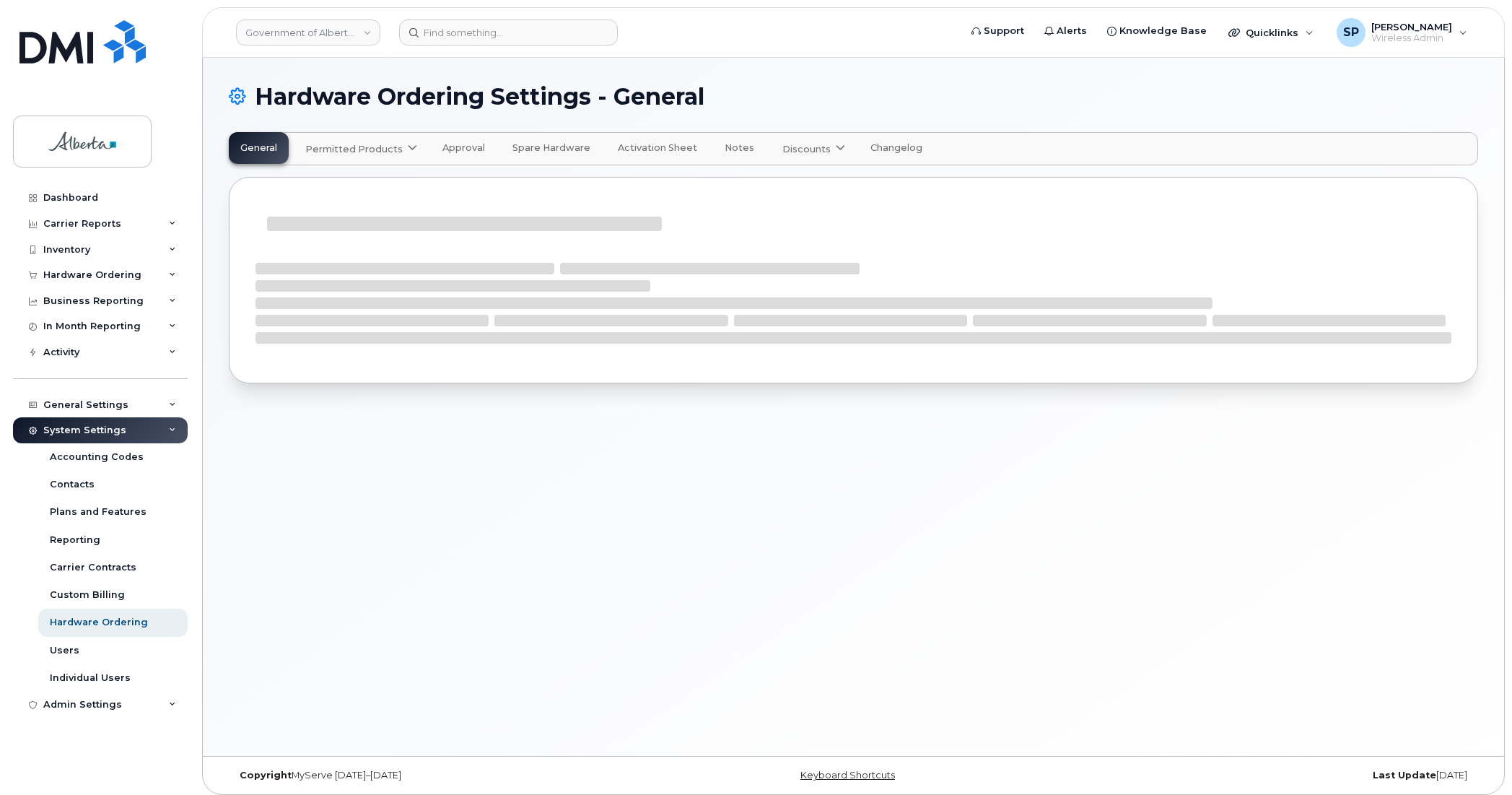
click at [363, 150] on span "Permitted Products" at bounding box center [354, 149] width 98 height 14
click at [339, 185] on div "Bell available" at bounding box center [362, 185] width 108 height 18
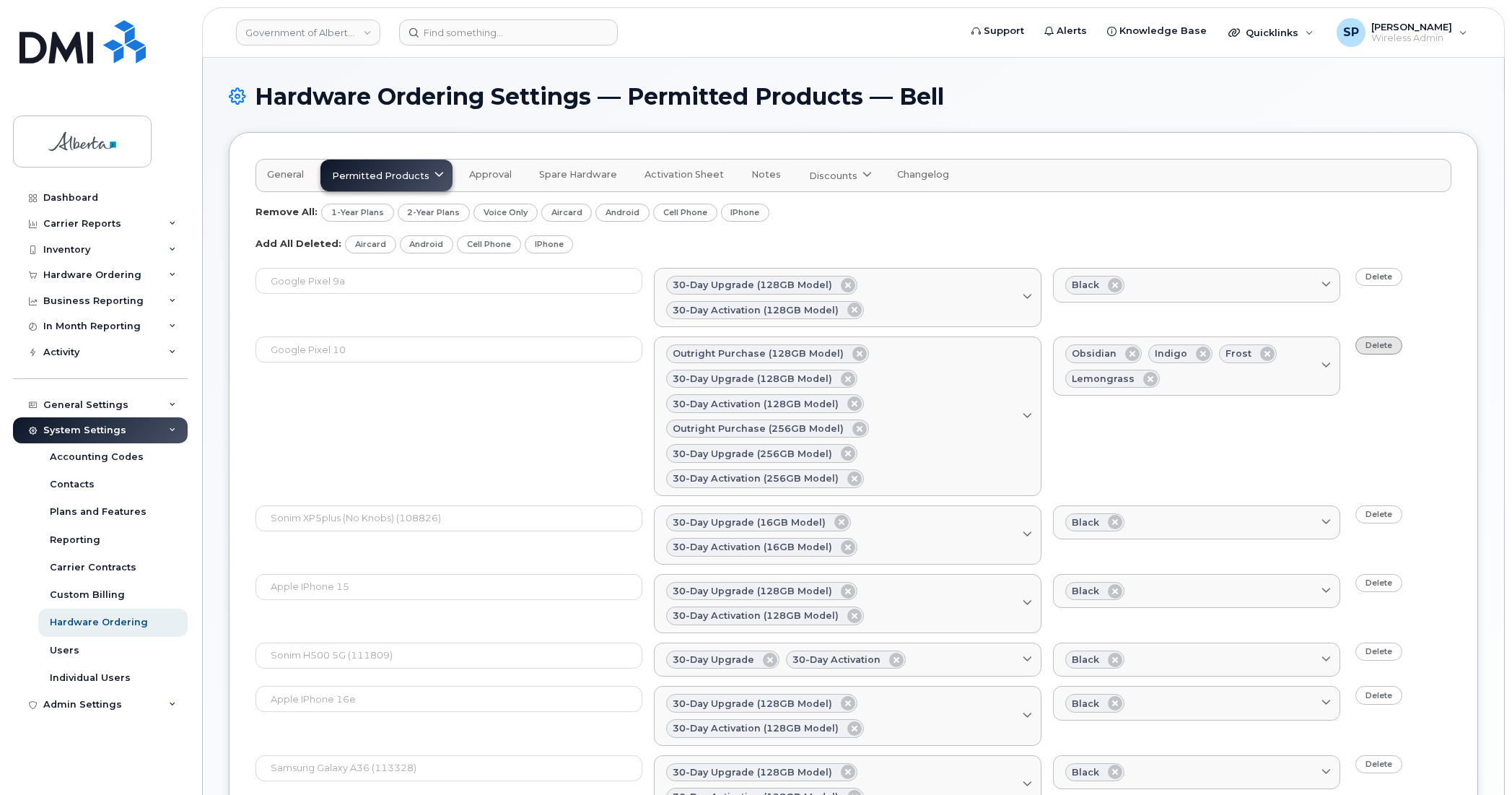
click at [1378, 350] on link "Delete" at bounding box center [1379, 346] width 47 height 18
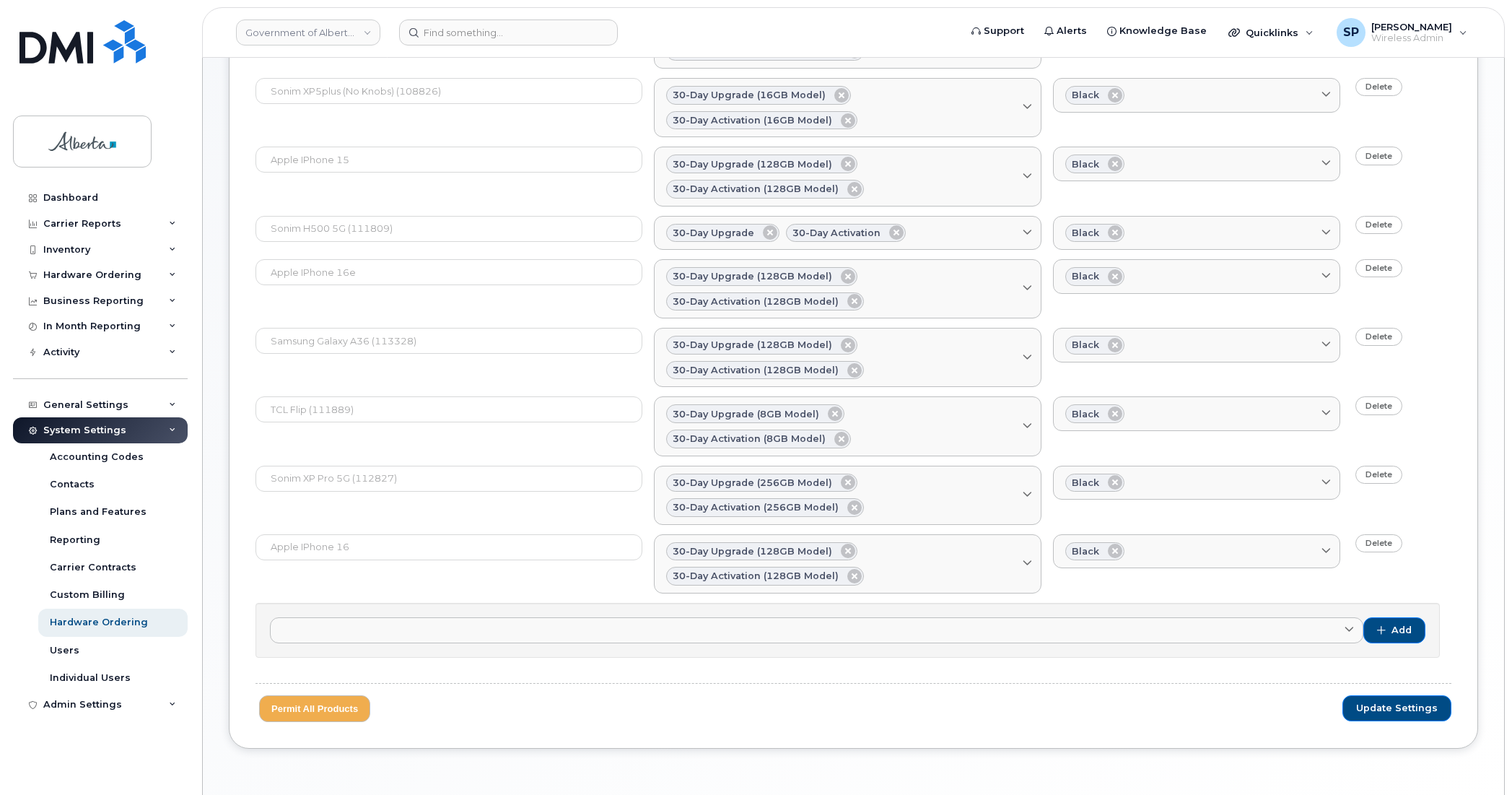
scroll to position [264, 0]
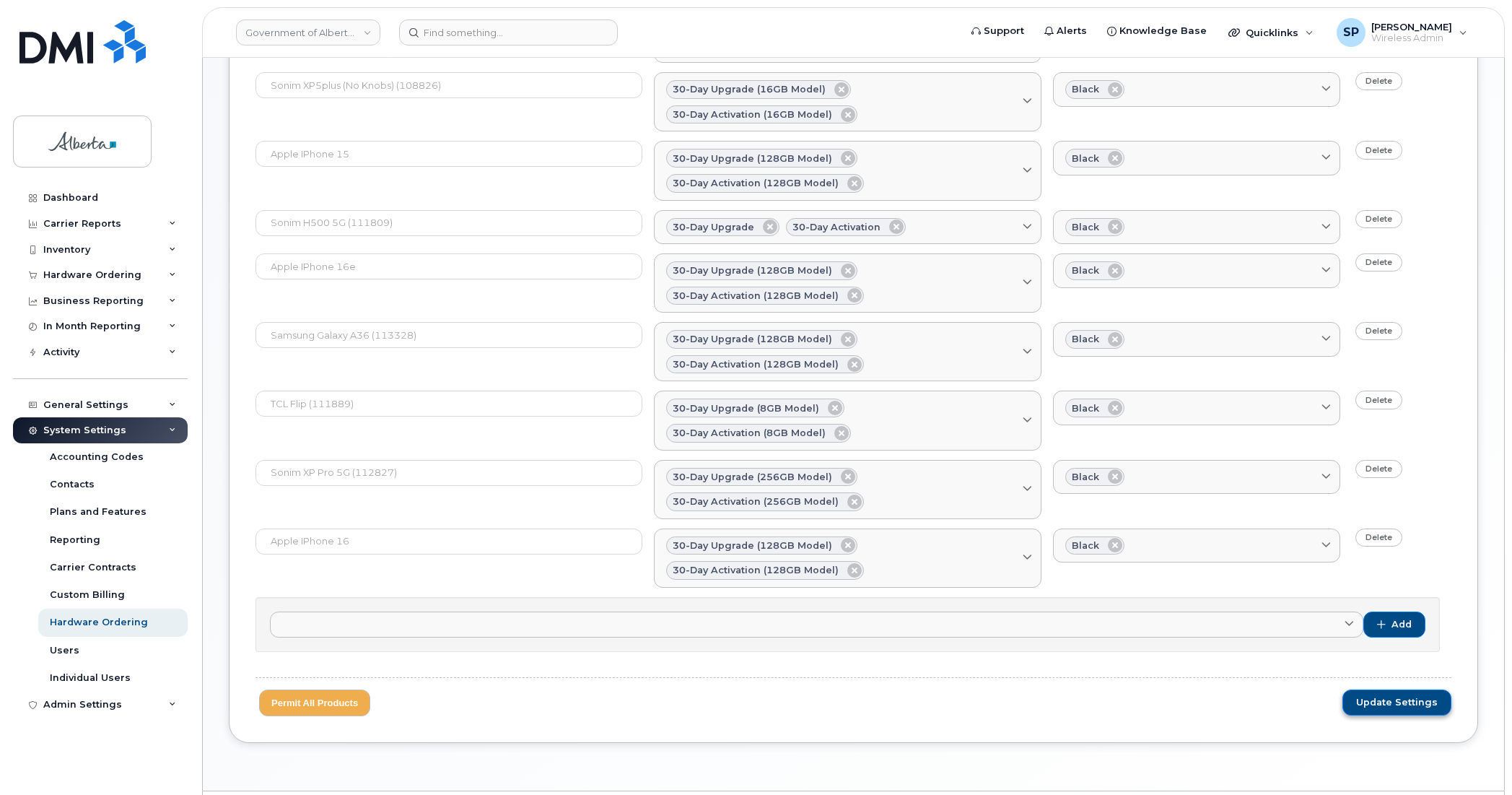
click at [1382, 696] on span "Update Settings" at bounding box center [1397, 702] width 82 height 13
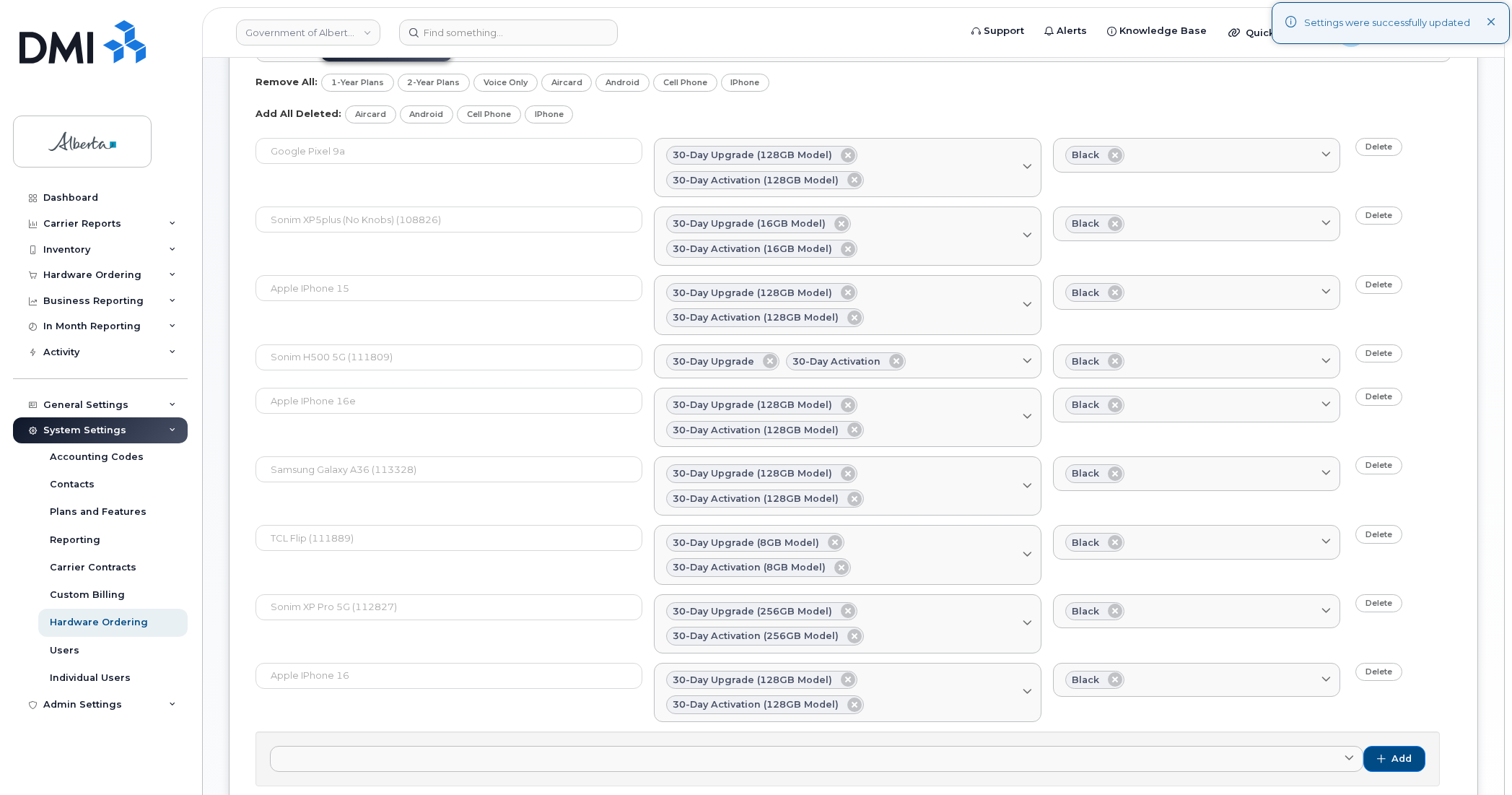
scroll to position [0, 0]
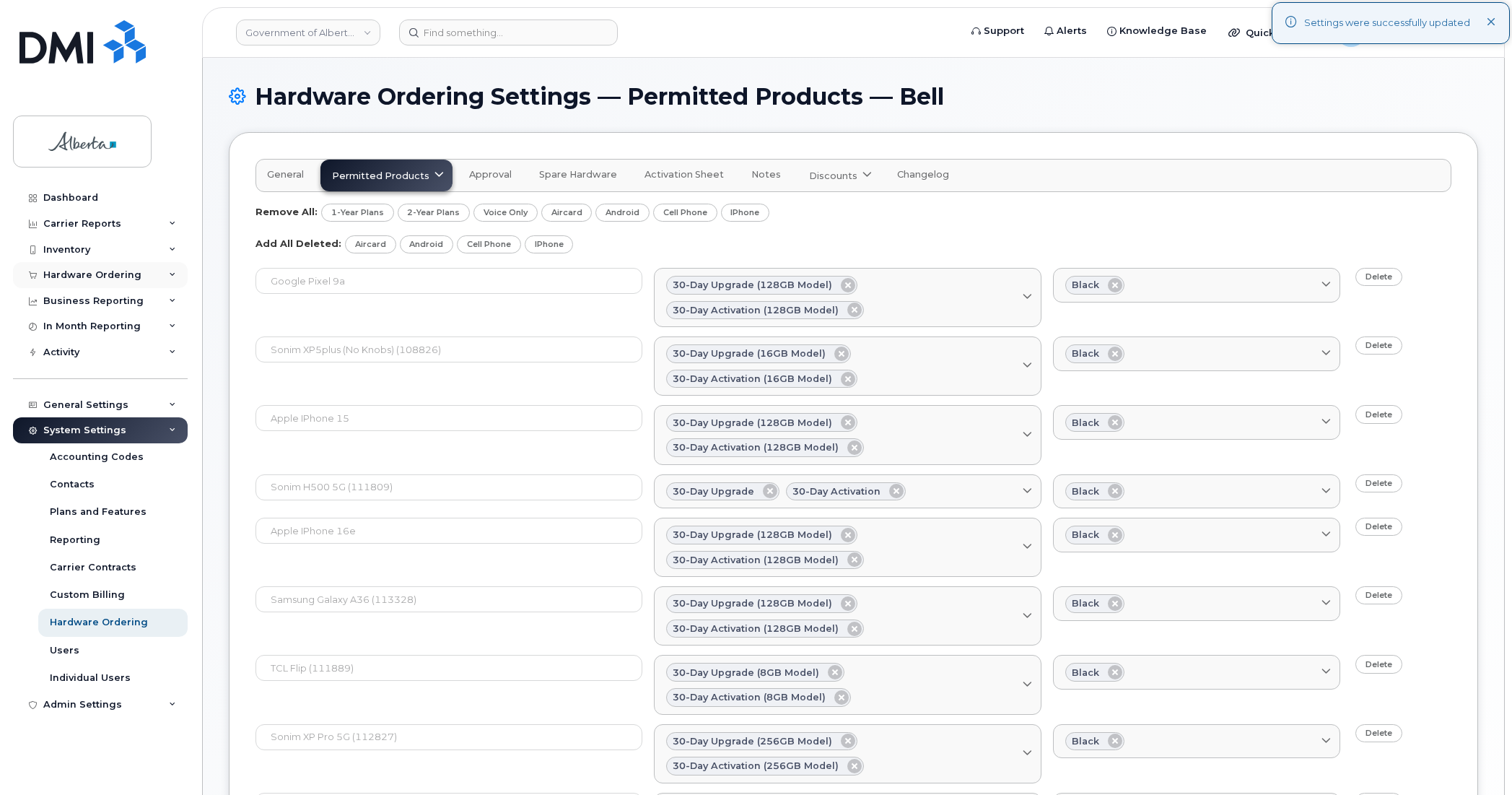
click at [72, 268] on div "Hardware Ordering" at bounding box center [101, 274] width 175 height 26
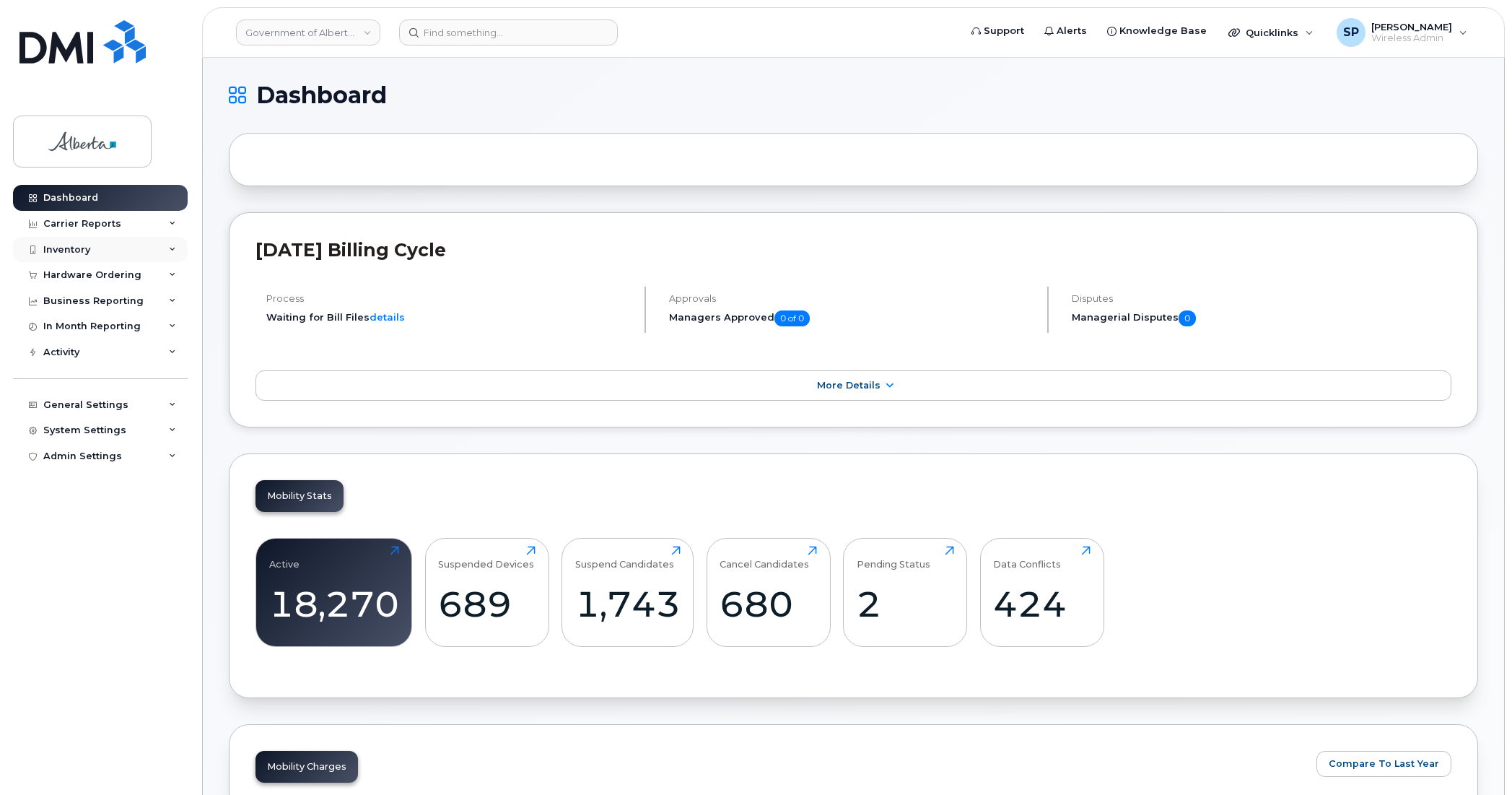
click at [62, 254] on div "Inventory" at bounding box center [67, 250] width 47 height 12
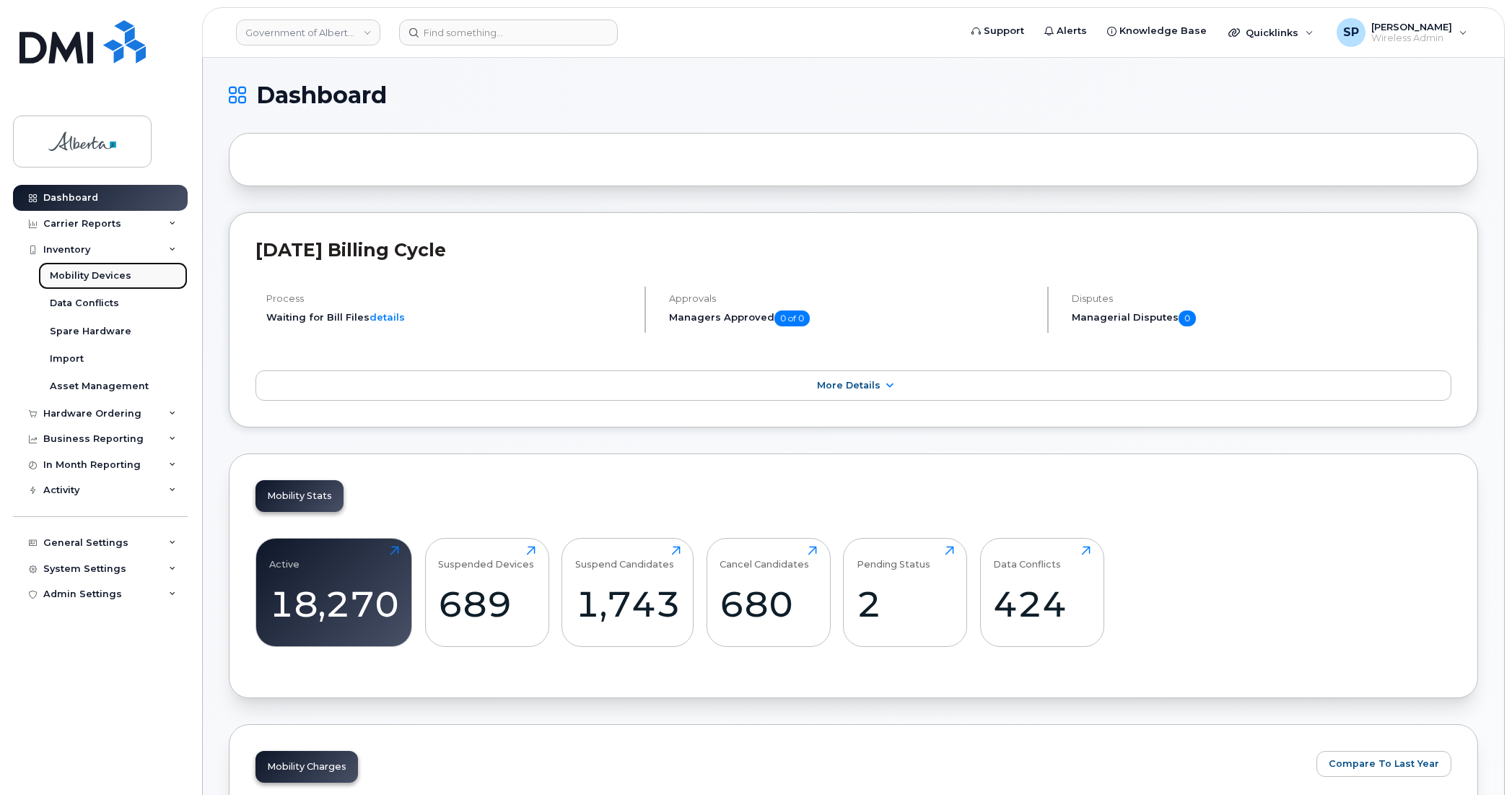
click at [76, 278] on div "Mobility Devices" at bounding box center [90, 276] width 82 height 13
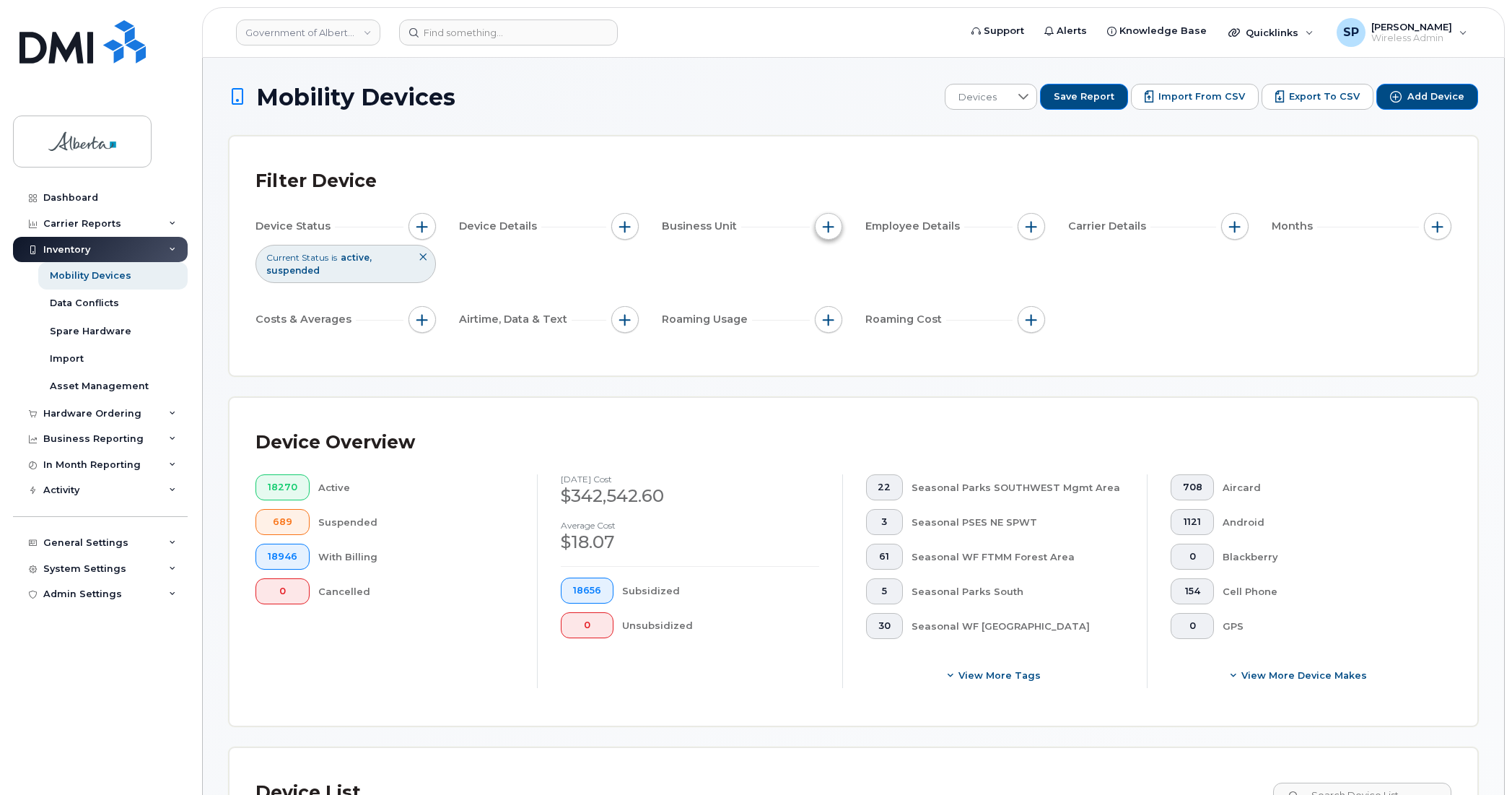
click at [828, 224] on span "button" at bounding box center [828, 227] width 12 height 12
click at [832, 294] on input "BU" at bounding box center [832, 293] width 12 height 12
checkbox input "true"
click at [883, 354] on input "text" at bounding box center [924, 354] width 126 height 13
type input "285"
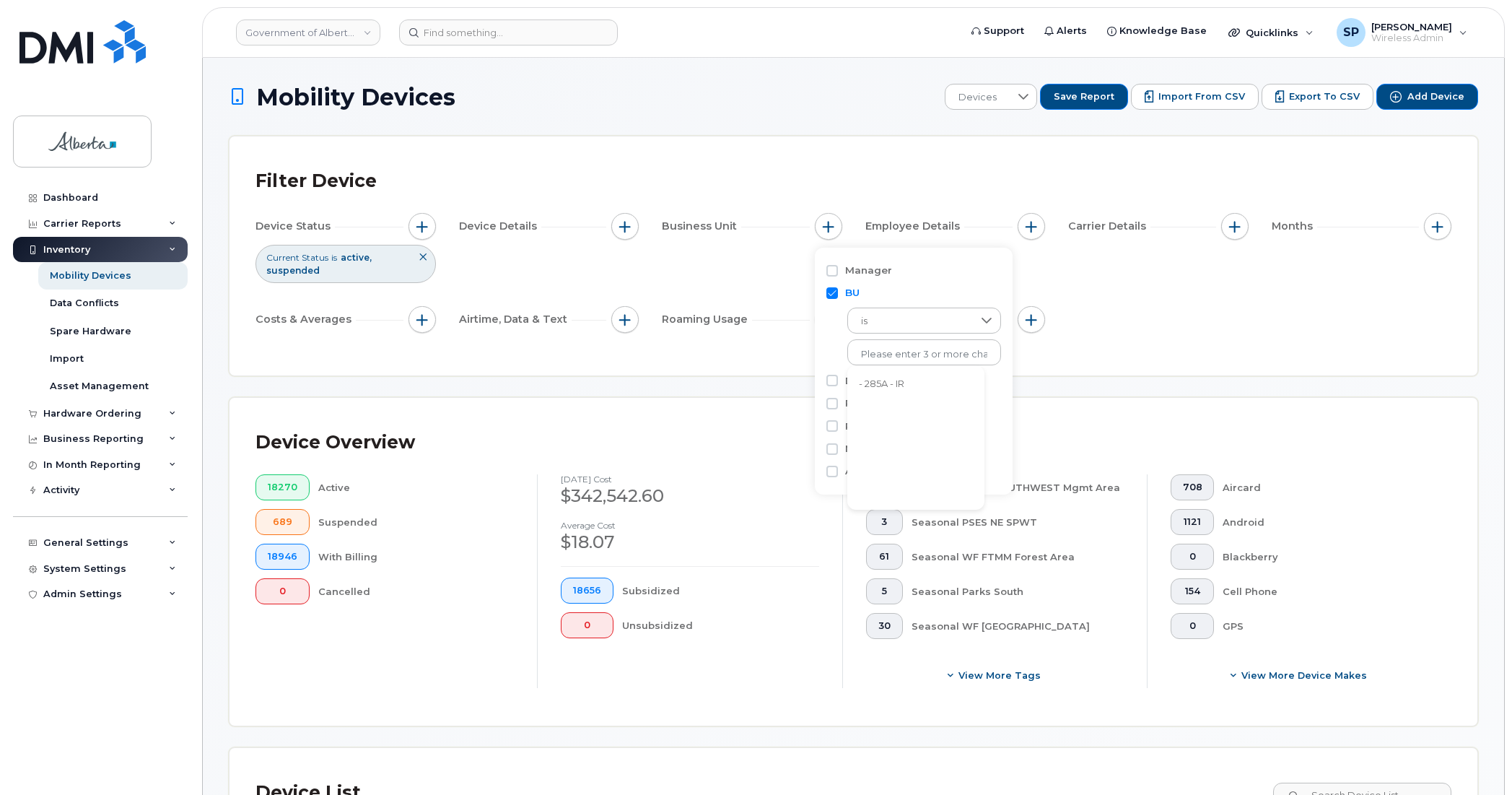
click at [888, 388] on li "- 285A - IR" at bounding box center [916, 385] width 137 height 26
click at [1171, 316] on div "Device Status Current Status is active suspended Device Details Business Unit B…" at bounding box center [853, 276] width 1196 height 126
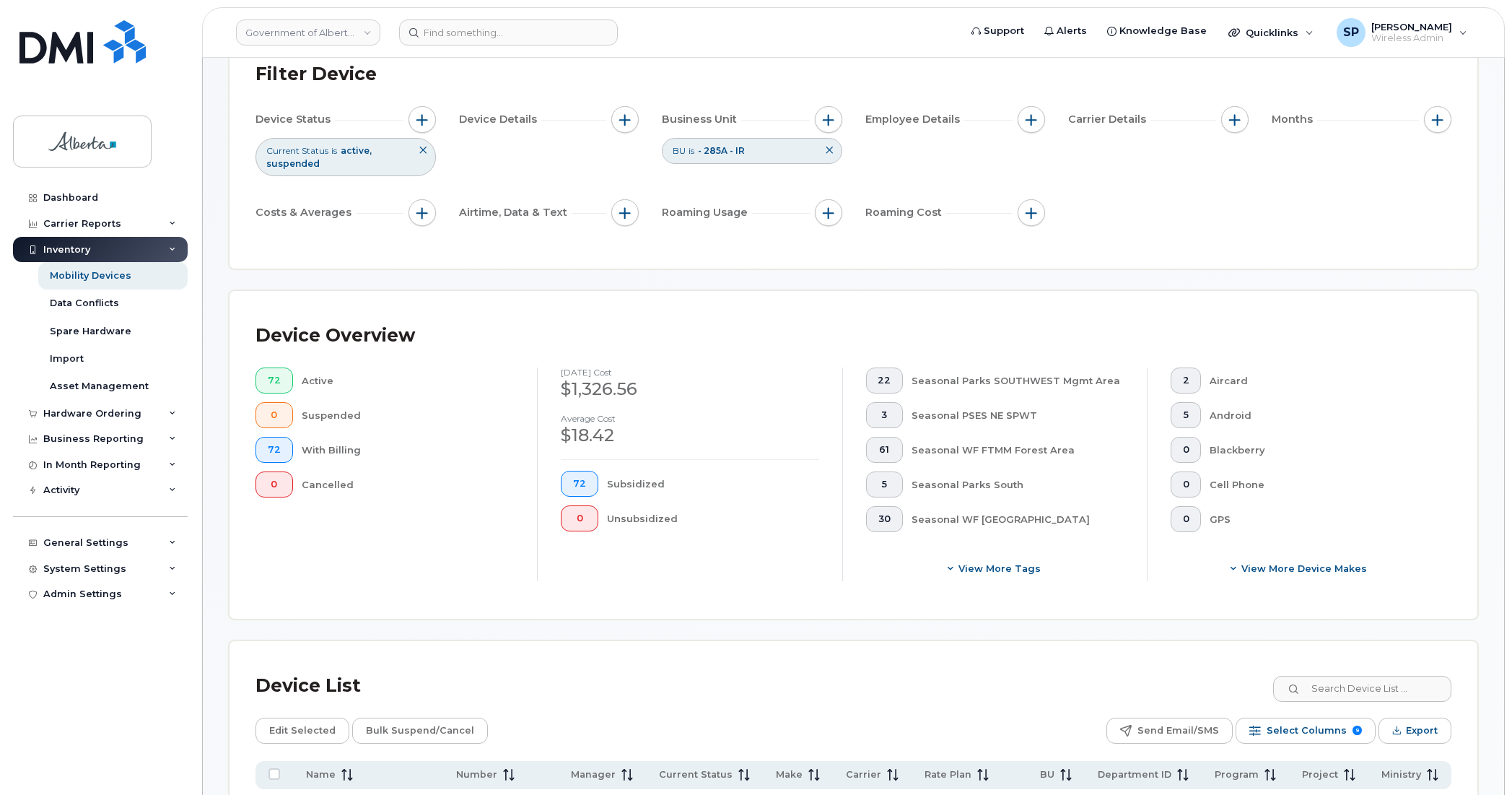
scroll to position [51, 0]
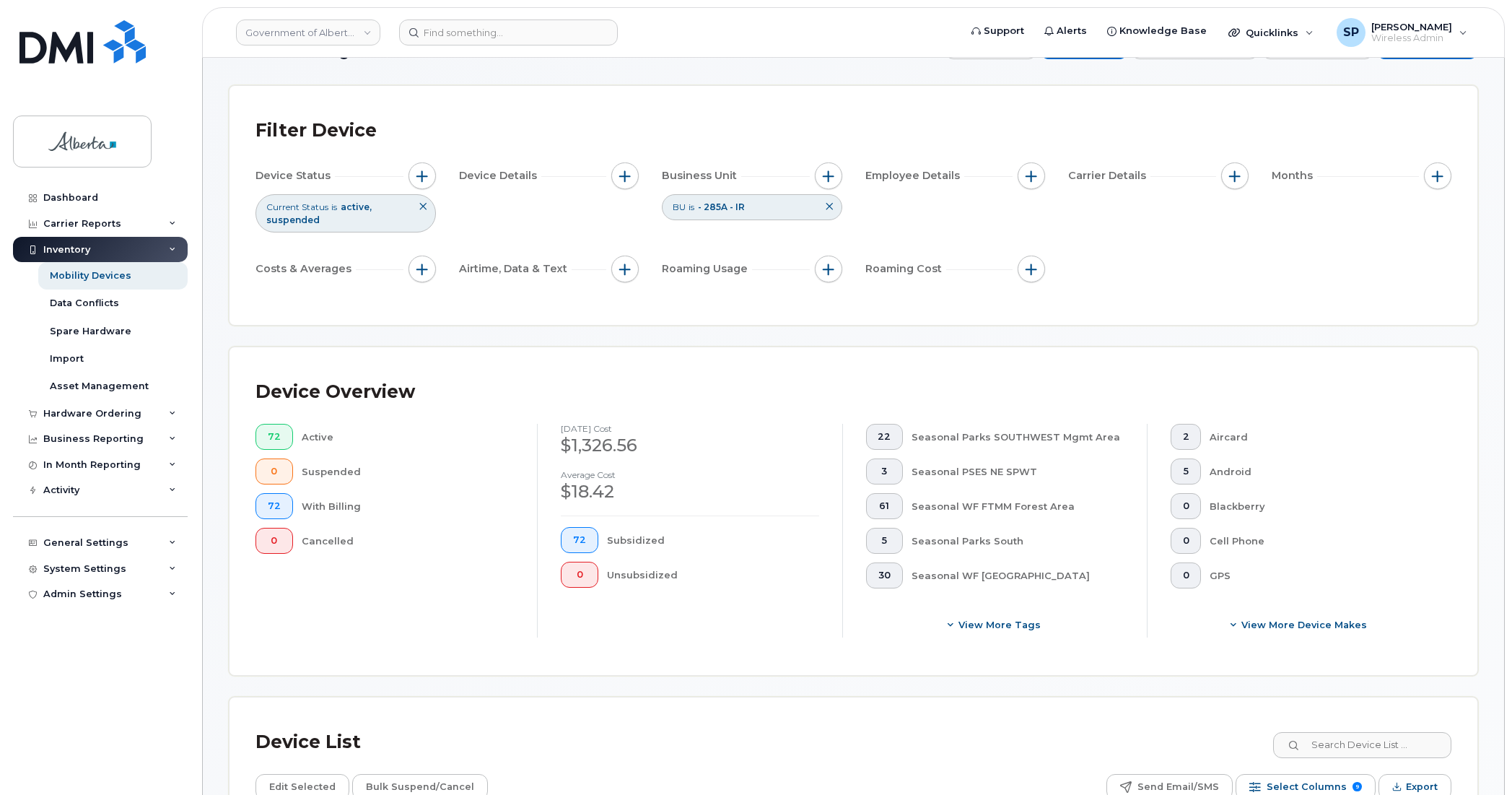
click at [828, 207] on icon at bounding box center [829, 207] width 9 height 9
click at [828, 179] on span "button" at bounding box center [828, 177] width 12 height 12
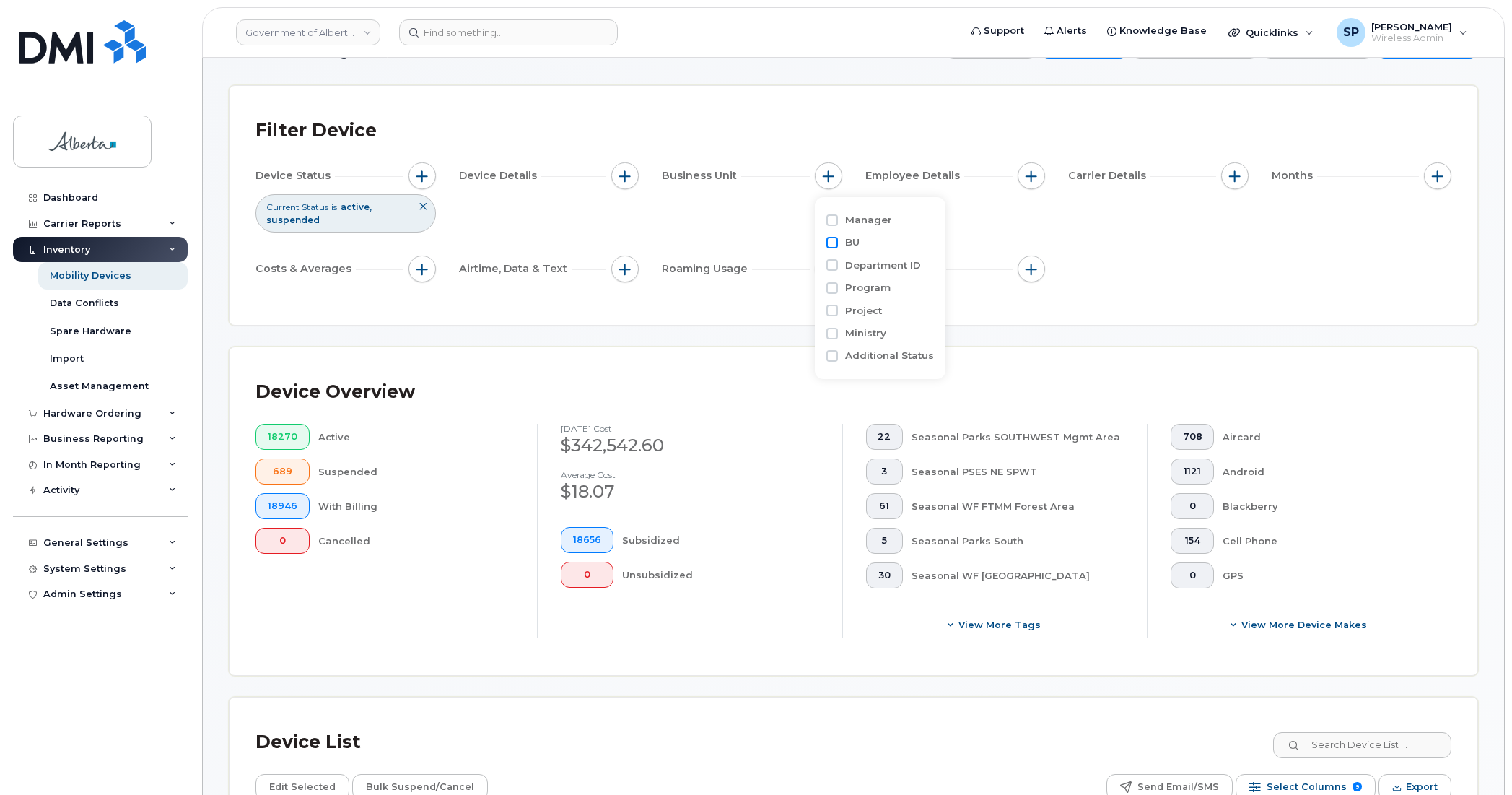
click at [834, 243] on input "BU" at bounding box center [832, 243] width 12 height 12
checkbox input "true"
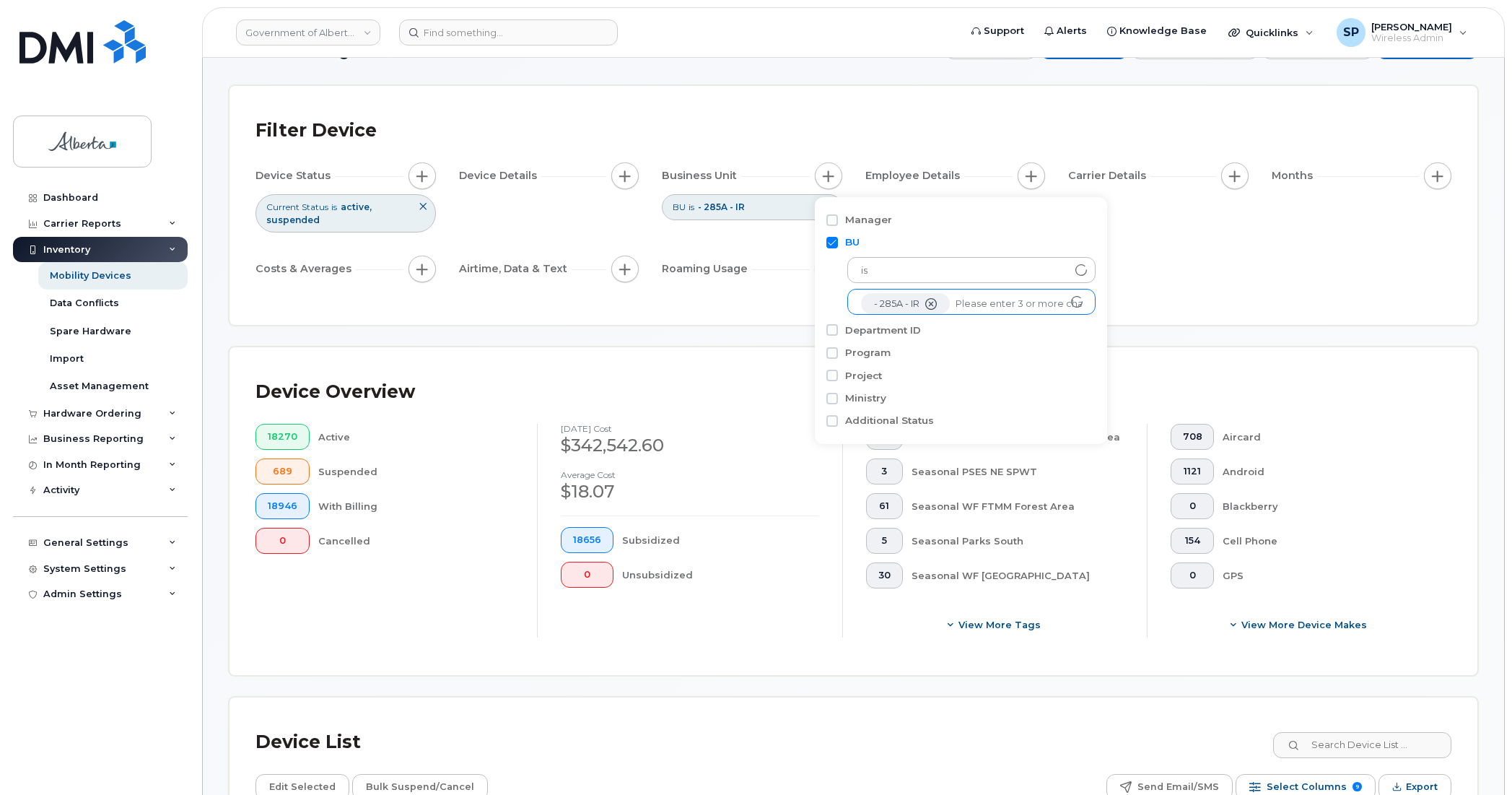
click at [934, 300] on icon "- 285A - IR" at bounding box center [931, 304] width 12 height 12
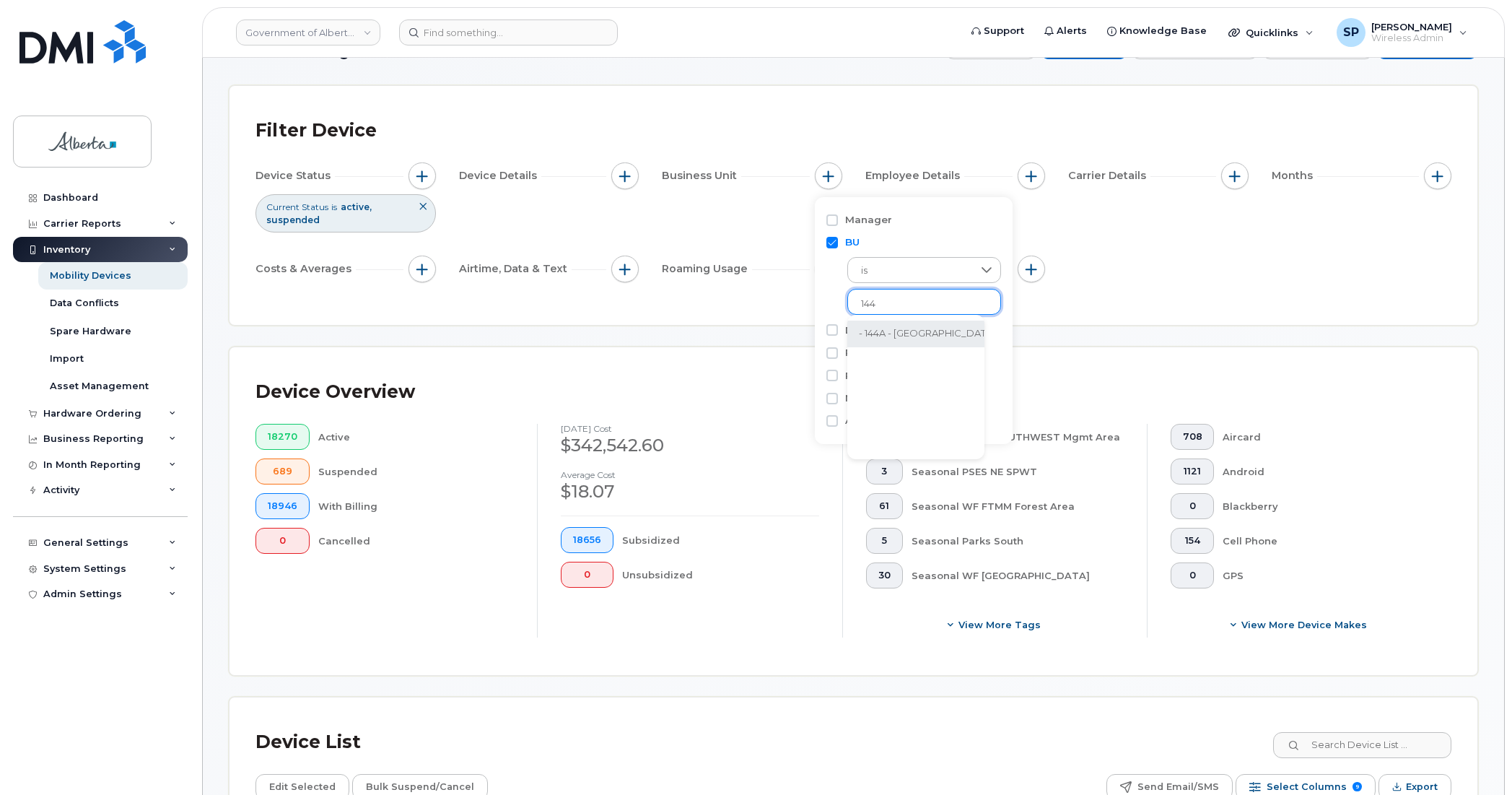
type input "144"
click at [900, 337] on li "- 144A - MA" at bounding box center [927, 334] width 160 height 26
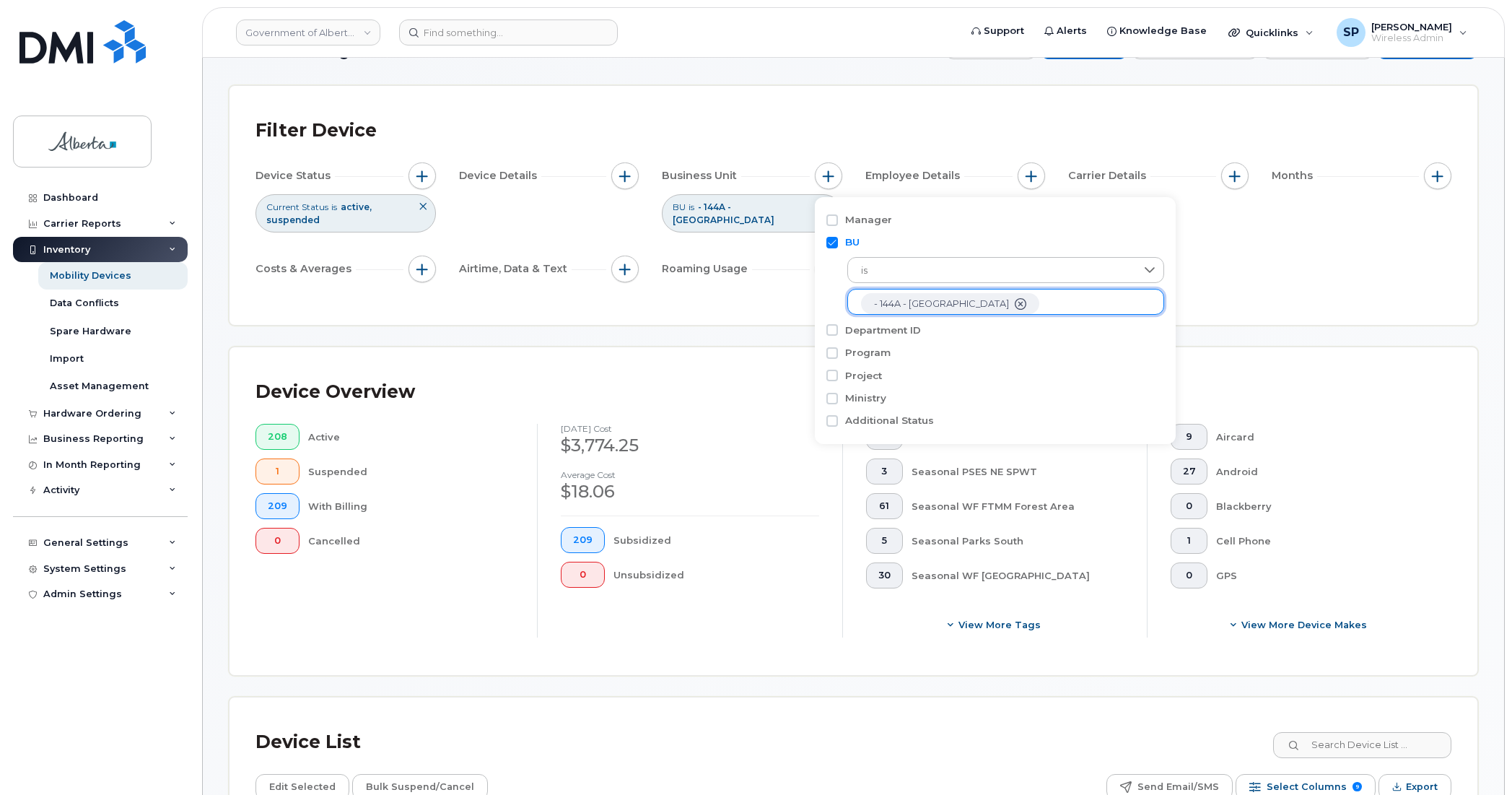
click at [1014, 304] on icon "- 144A - MA" at bounding box center [1020, 304] width 12 height 12
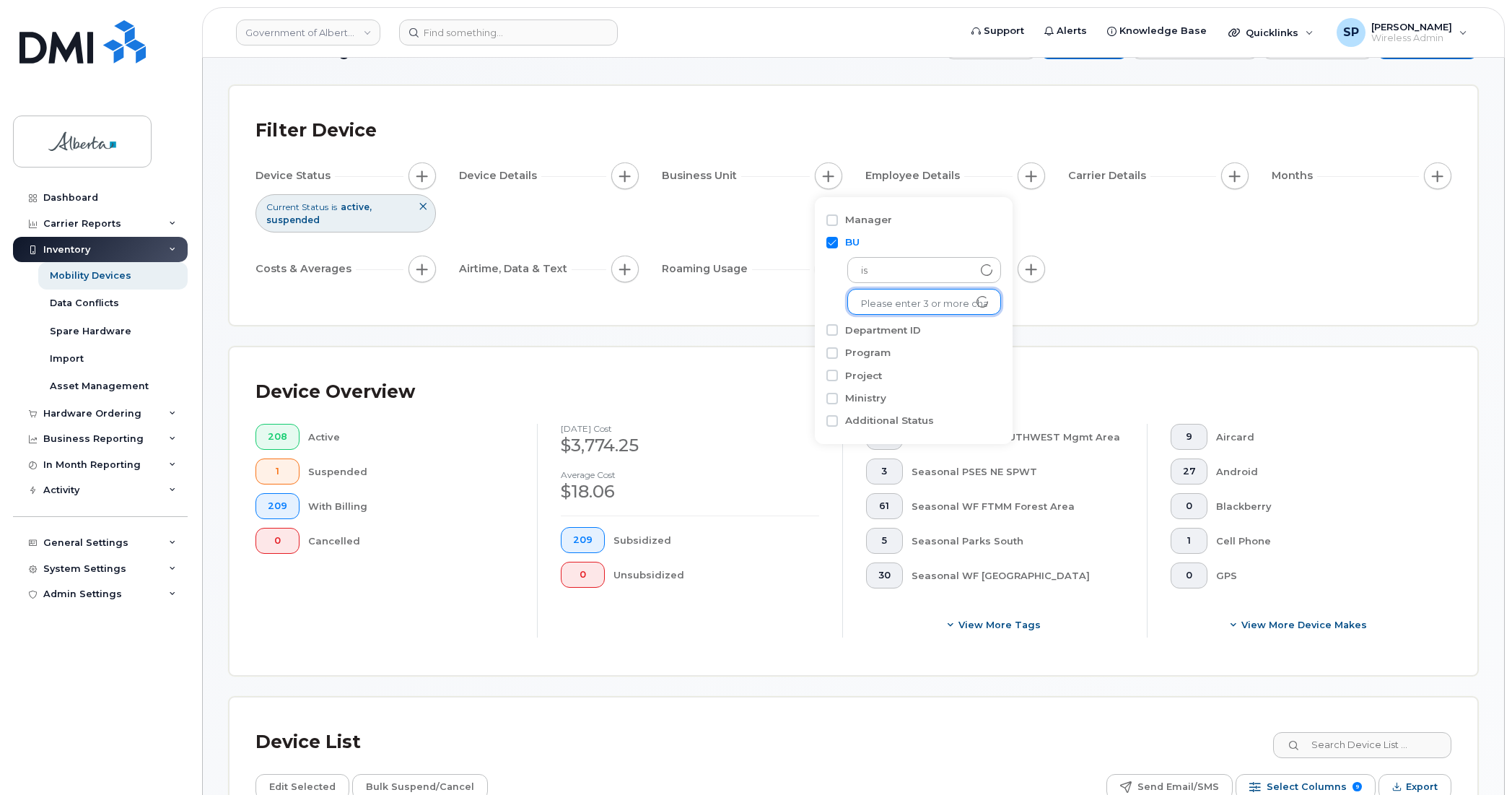
click at [933, 300] on input "text" at bounding box center [924, 304] width 126 height 13
click at [484, 38] on input at bounding box center [508, 32] width 218 height 26
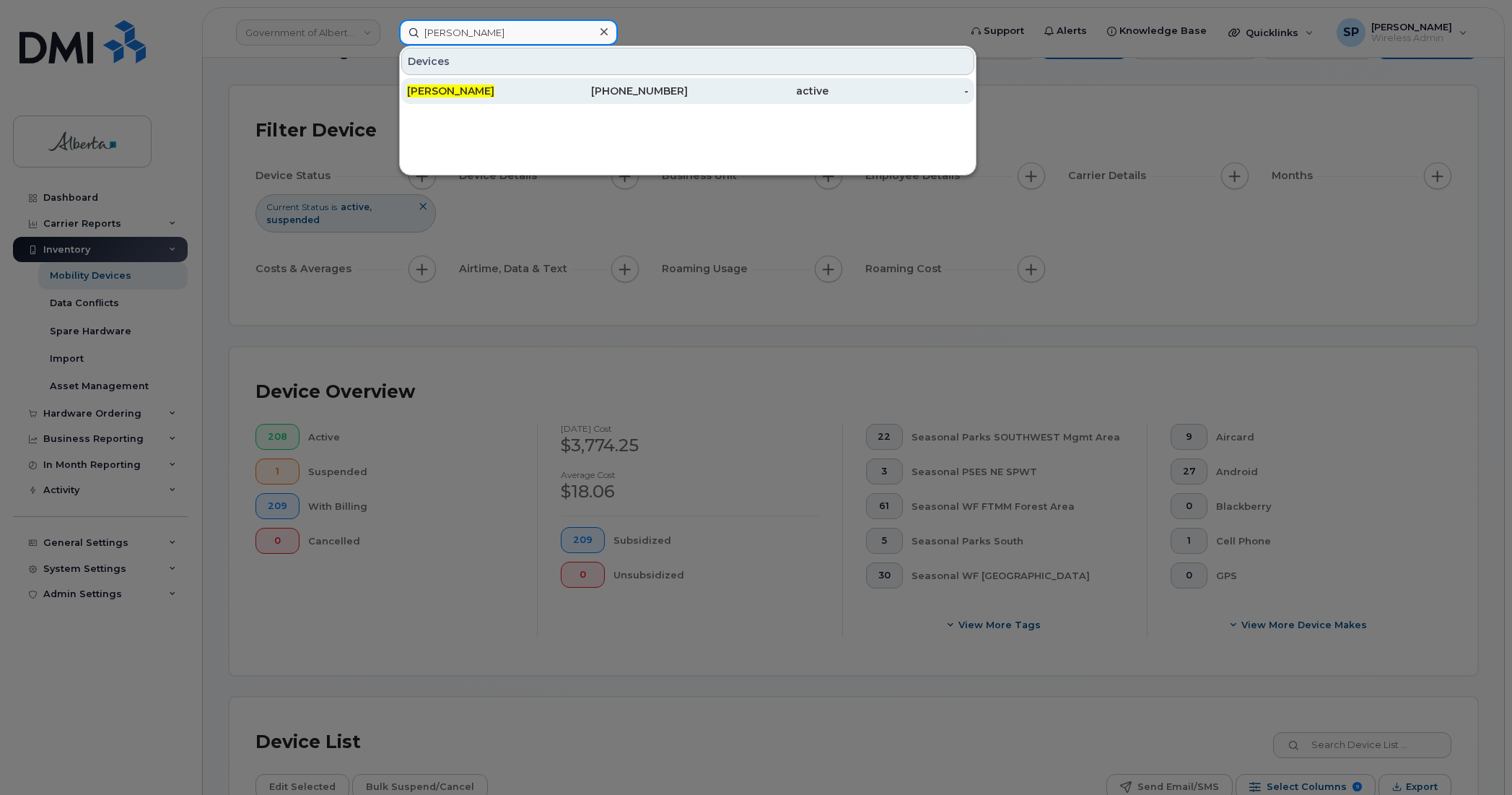
type input "Kimberly Lam"
click at [470, 90] on span "Kimberly Lam" at bounding box center [451, 91] width 87 height 13
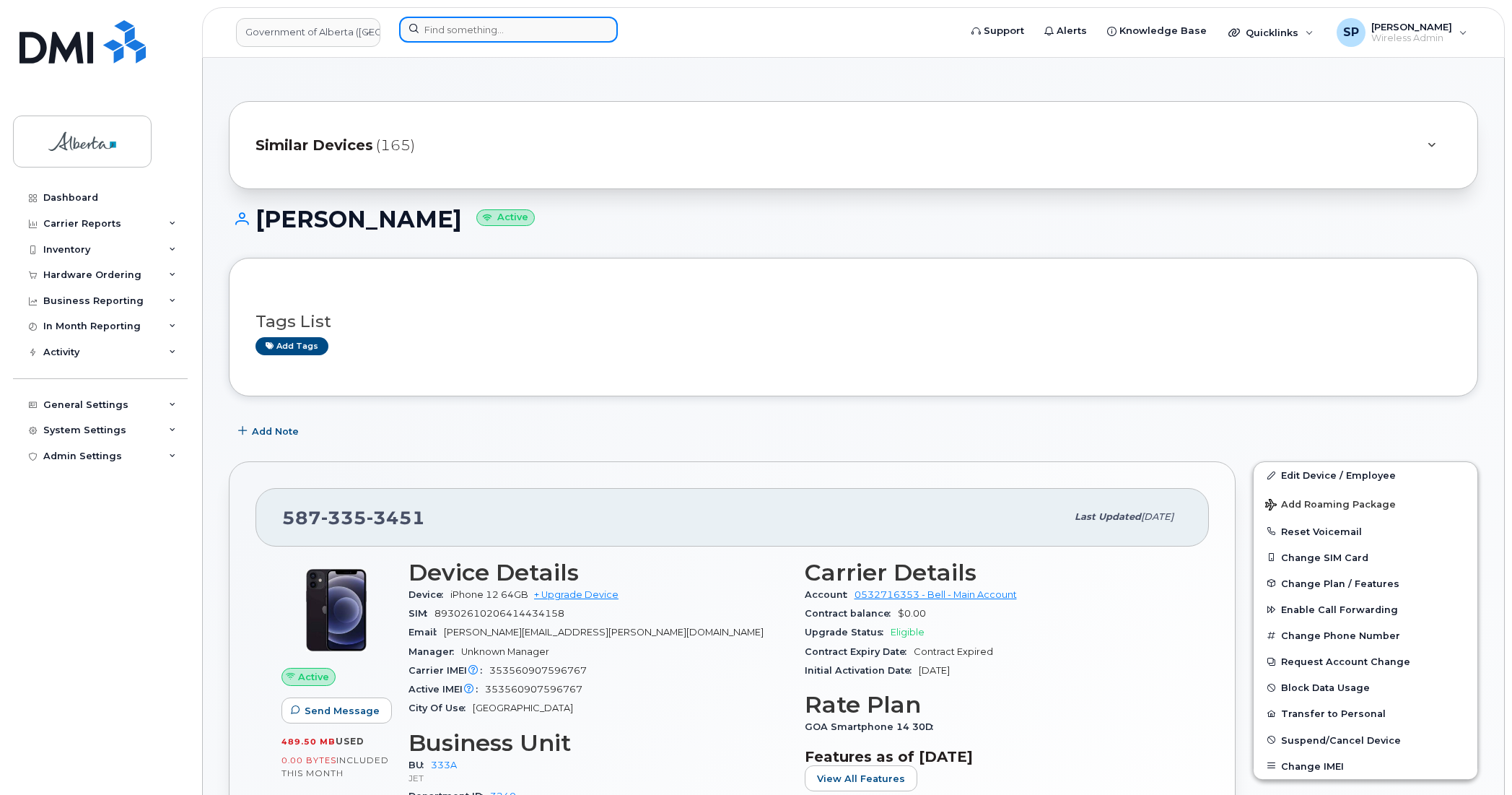
click at [524, 29] on input at bounding box center [508, 29] width 218 height 26
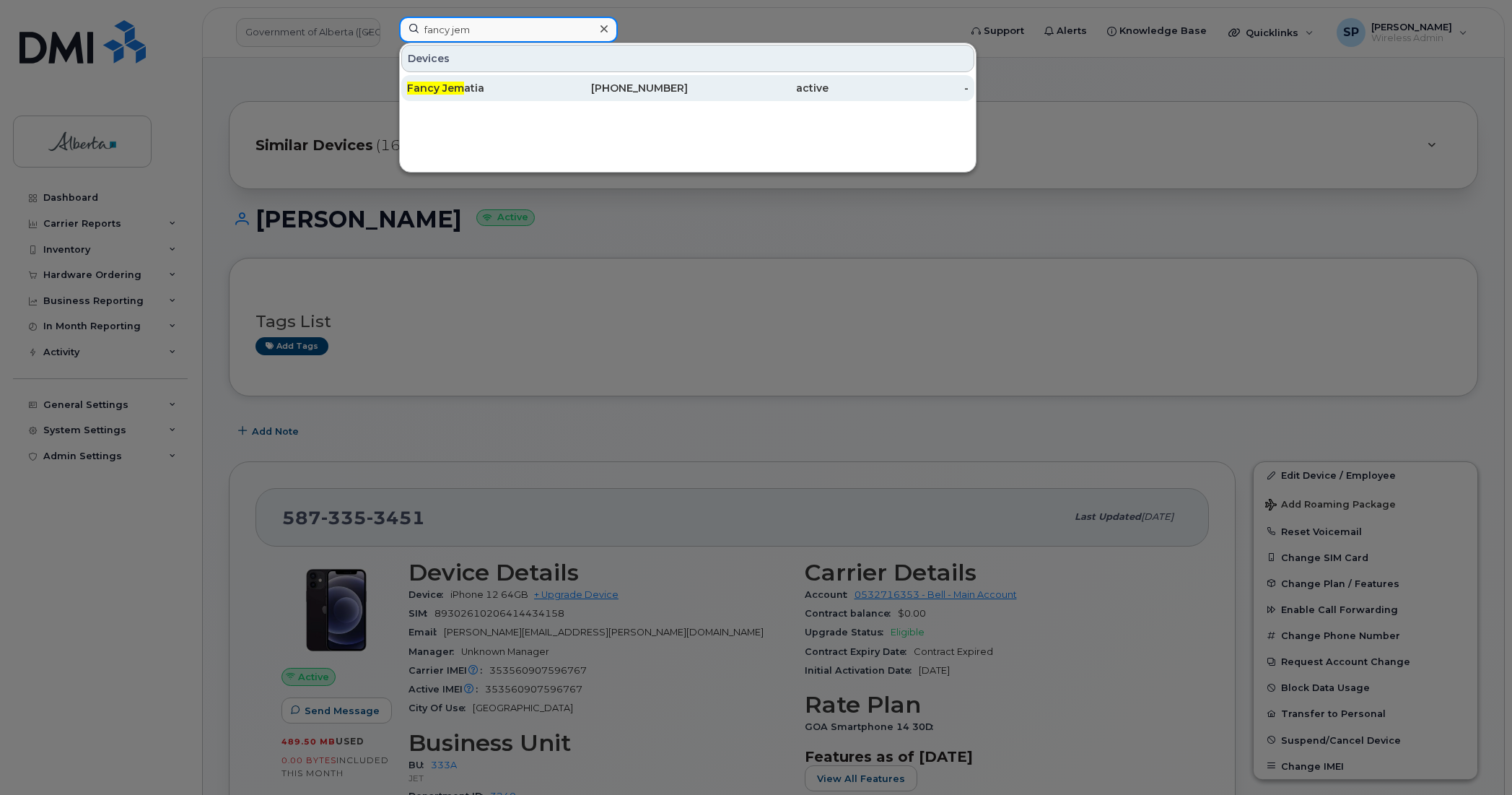
type input "fancy jem"
click at [462, 91] on span "Fancy Jem" at bounding box center [436, 88] width 57 height 13
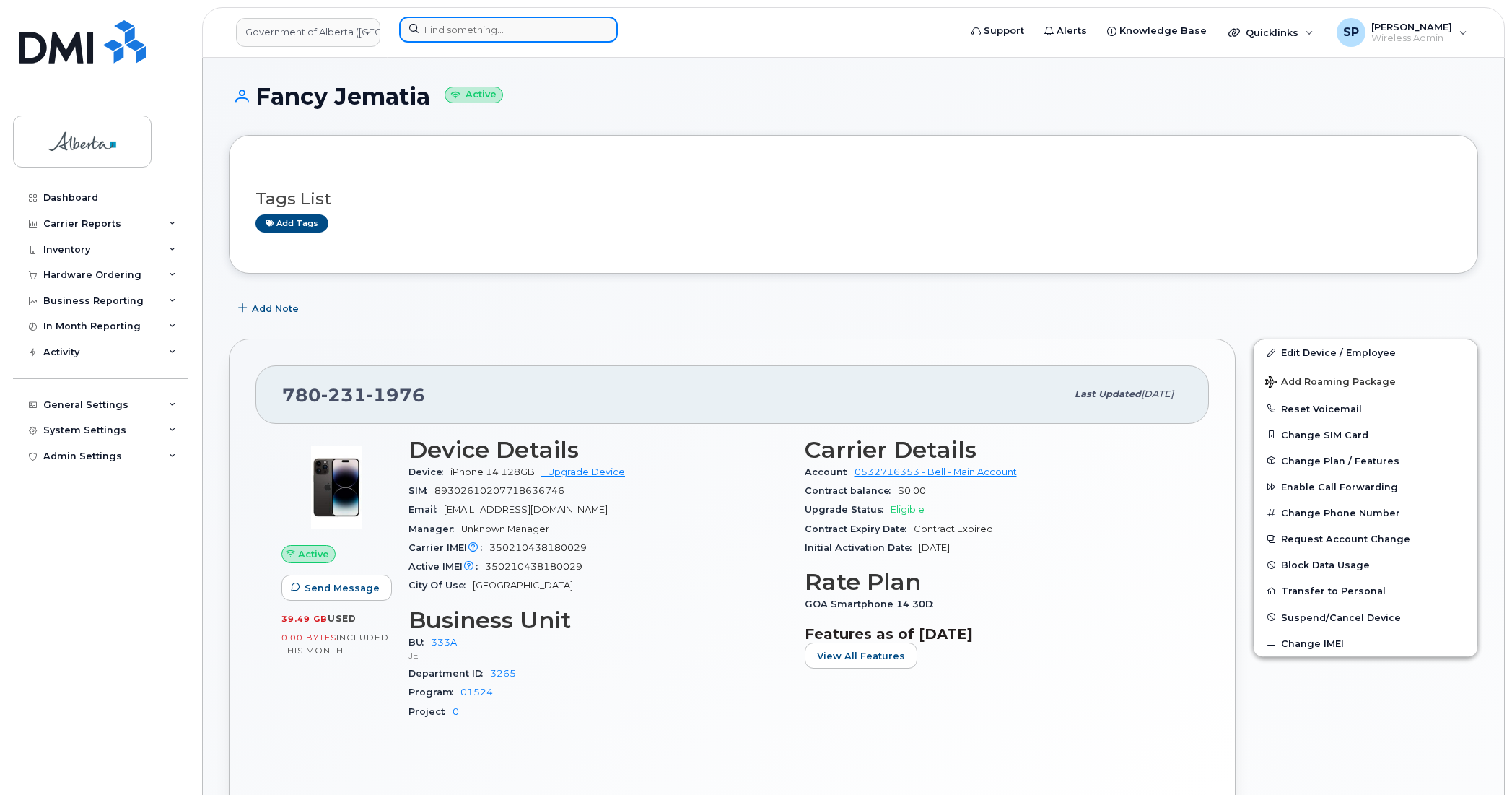
click at [482, 29] on input at bounding box center [508, 29] width 218 height 26
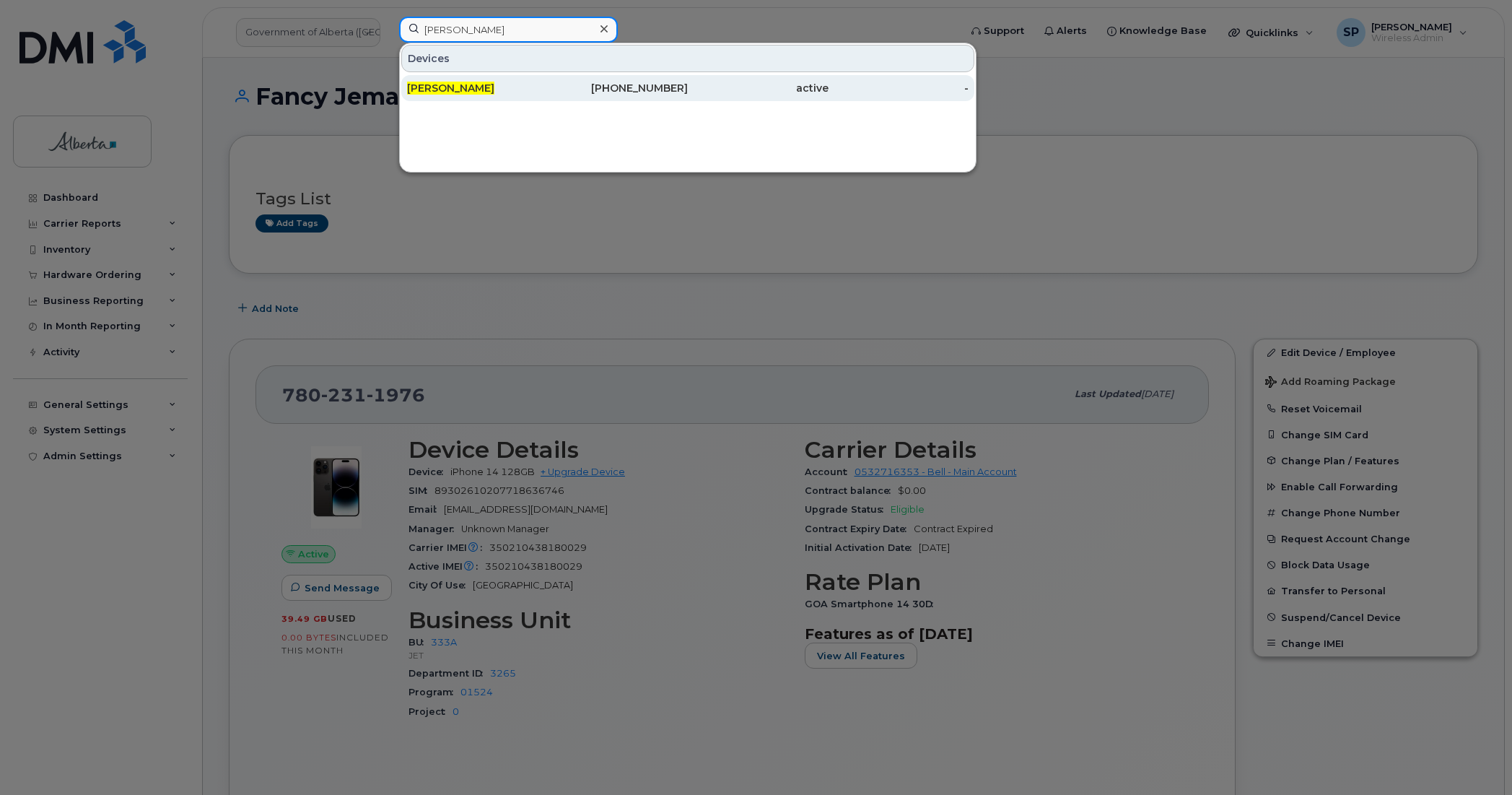
type input "faryn kane"
click at [450, 88] on span "Faryn Kane" at bounding box center [451, 88] width 87 height 13
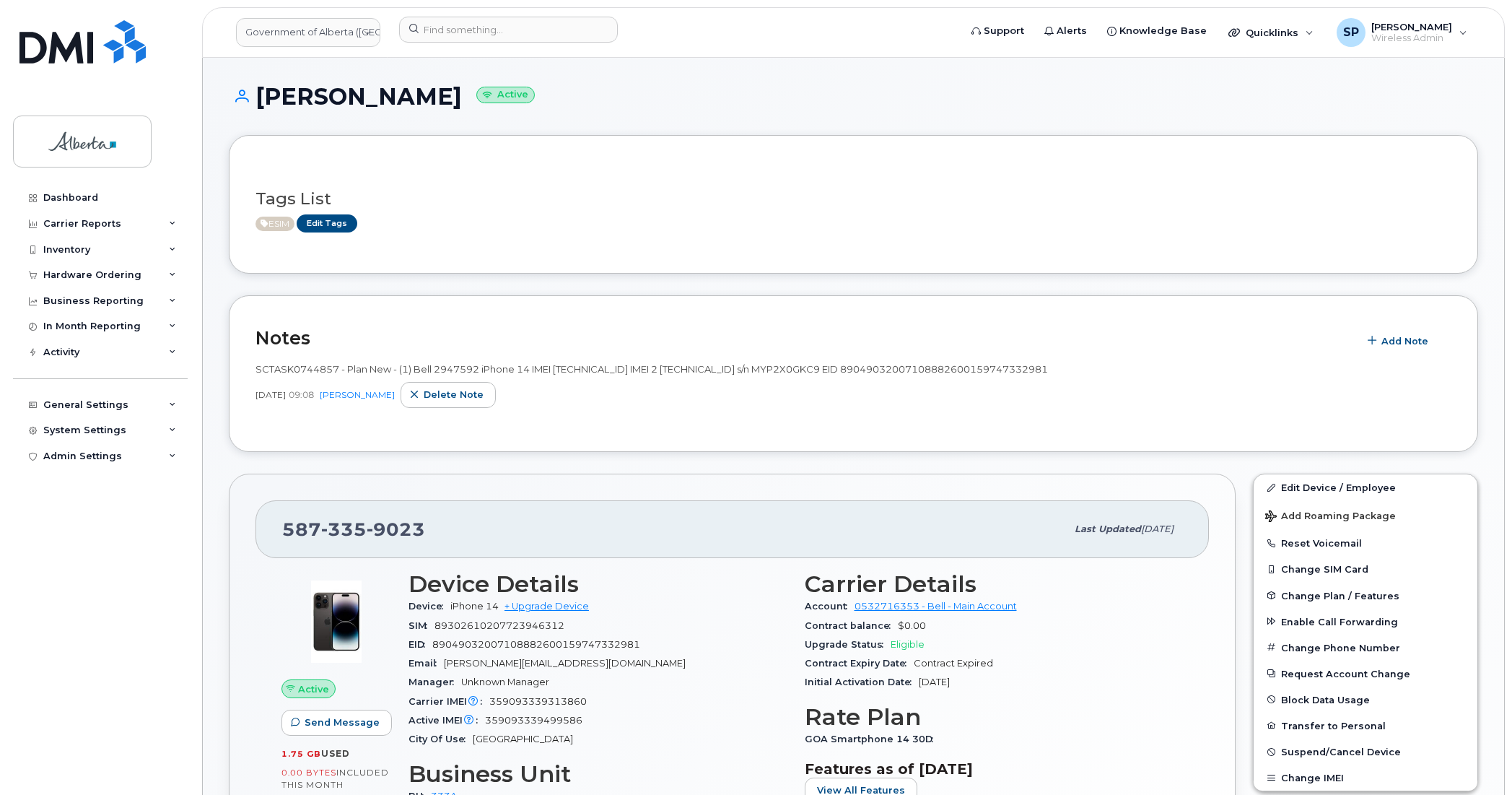
scroll to position [244, 0]
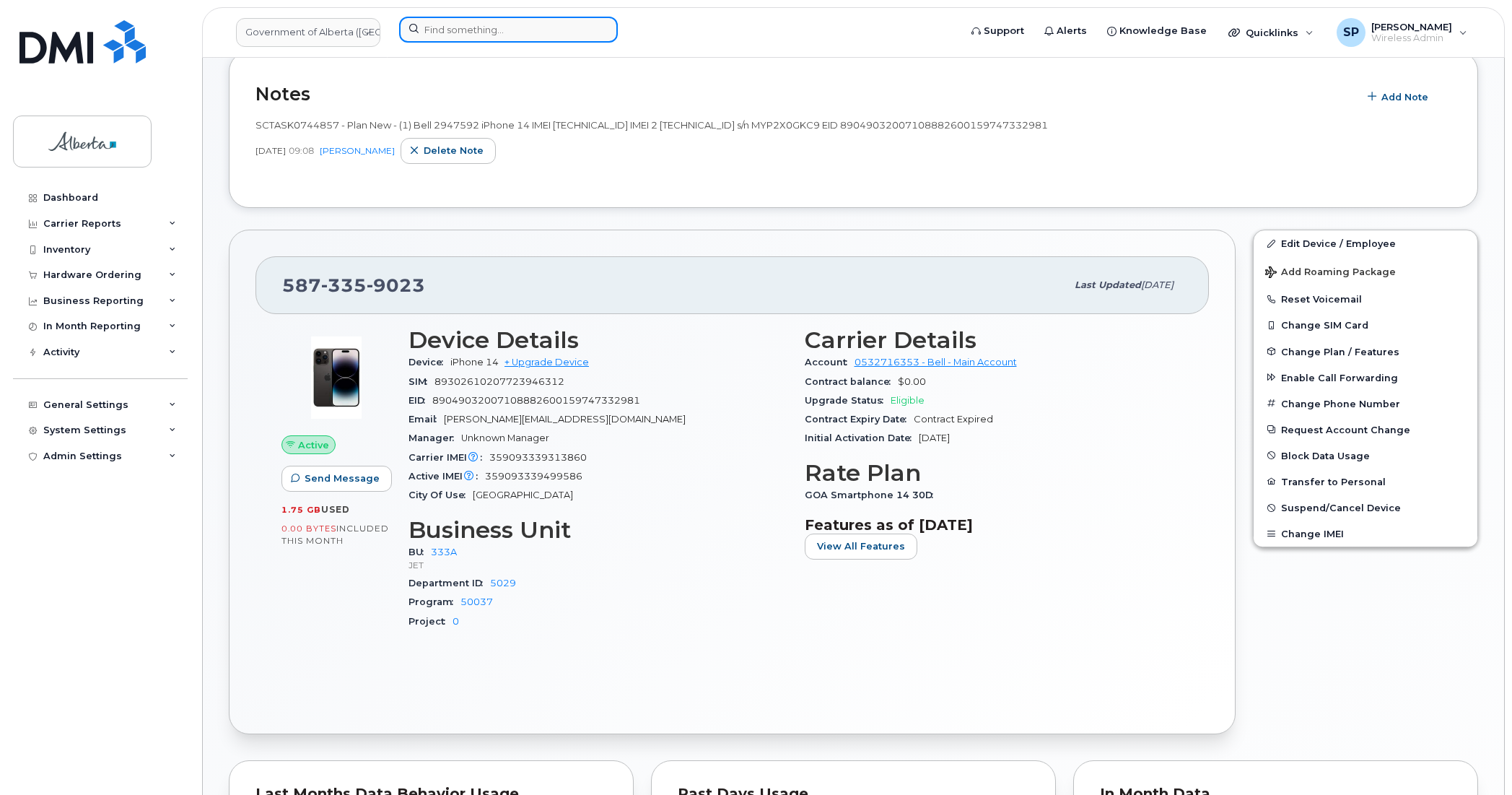
click at [515, 29] on input at bounding box center [508, 29] width 218 height 26
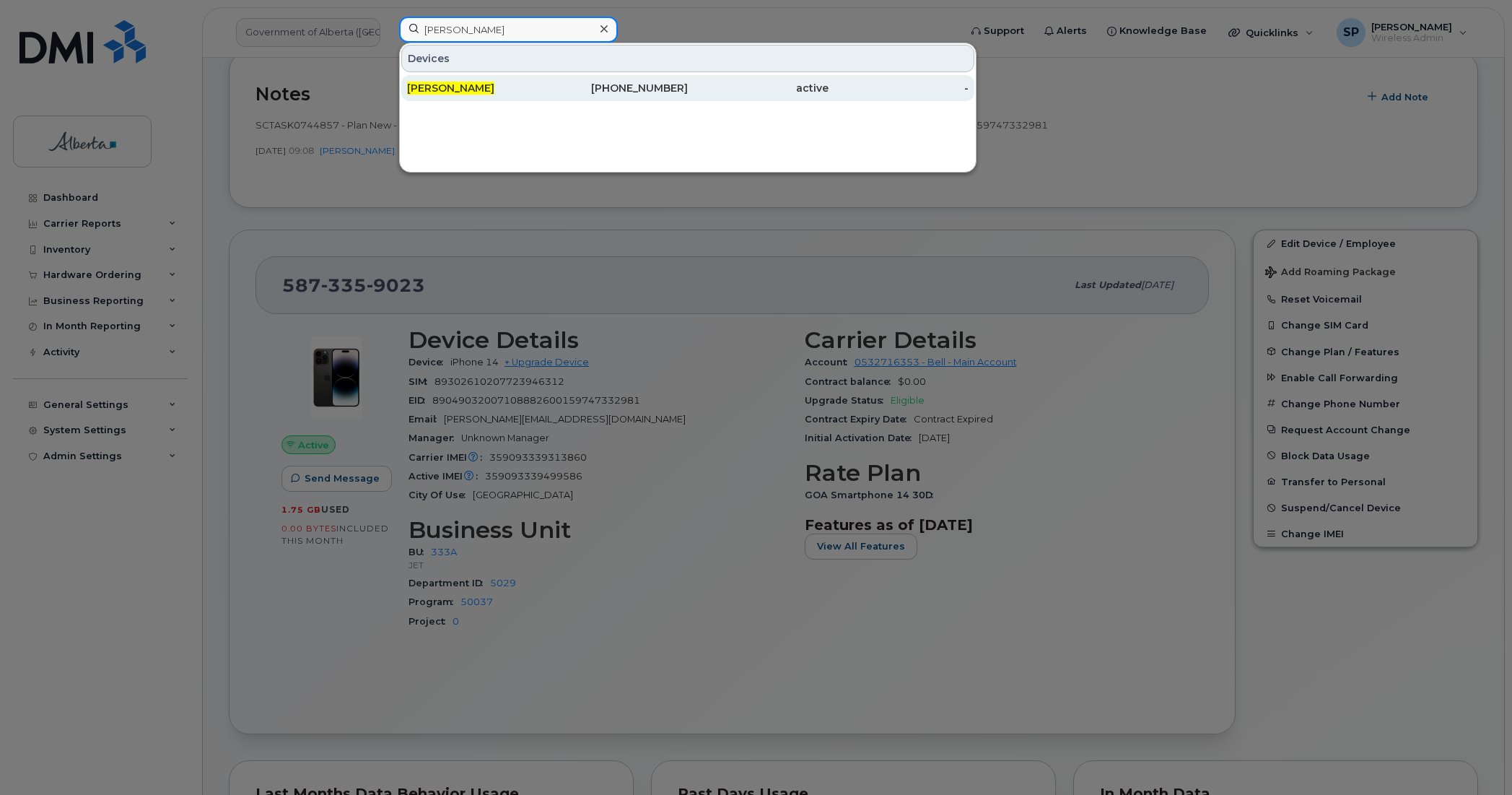
type input "arlene Yam"
click at [455, 95] on div "[PERSON_NAME]" at bounding box center [477, 88] width 140 height 15
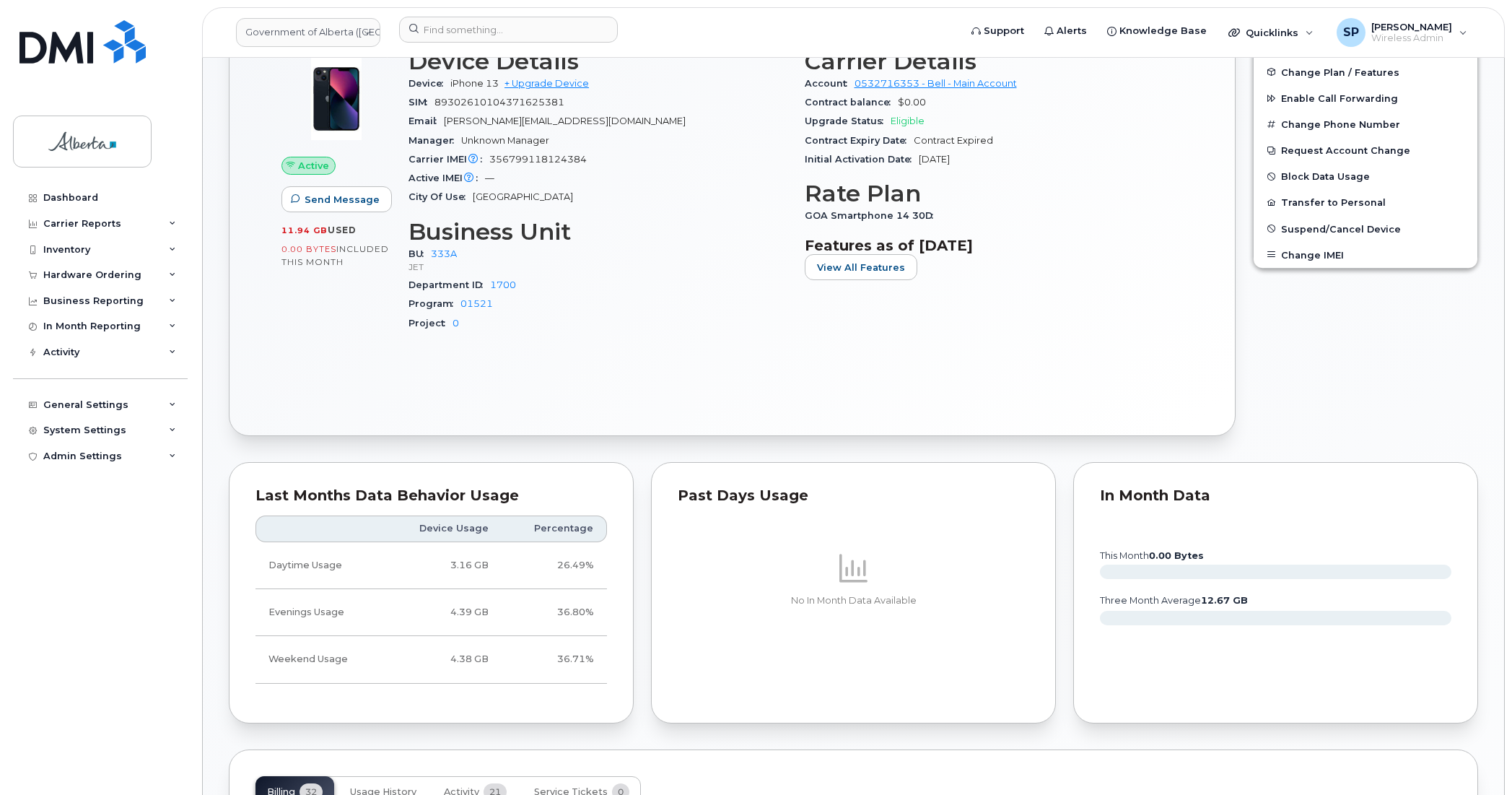
scroll to position [524, 0]
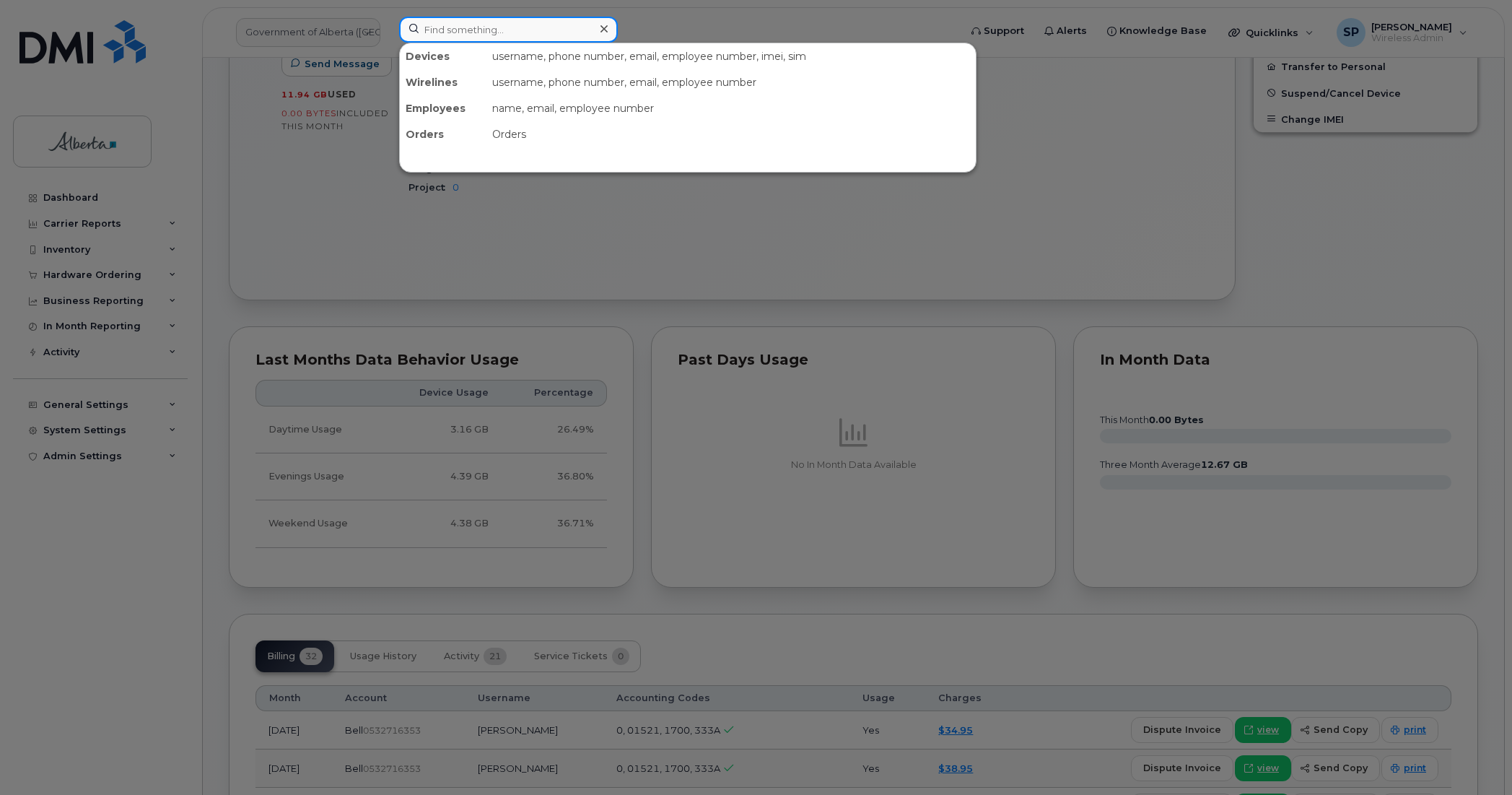
click at [531, 29] on input at bounding box center [508, 29] width 218 height 26
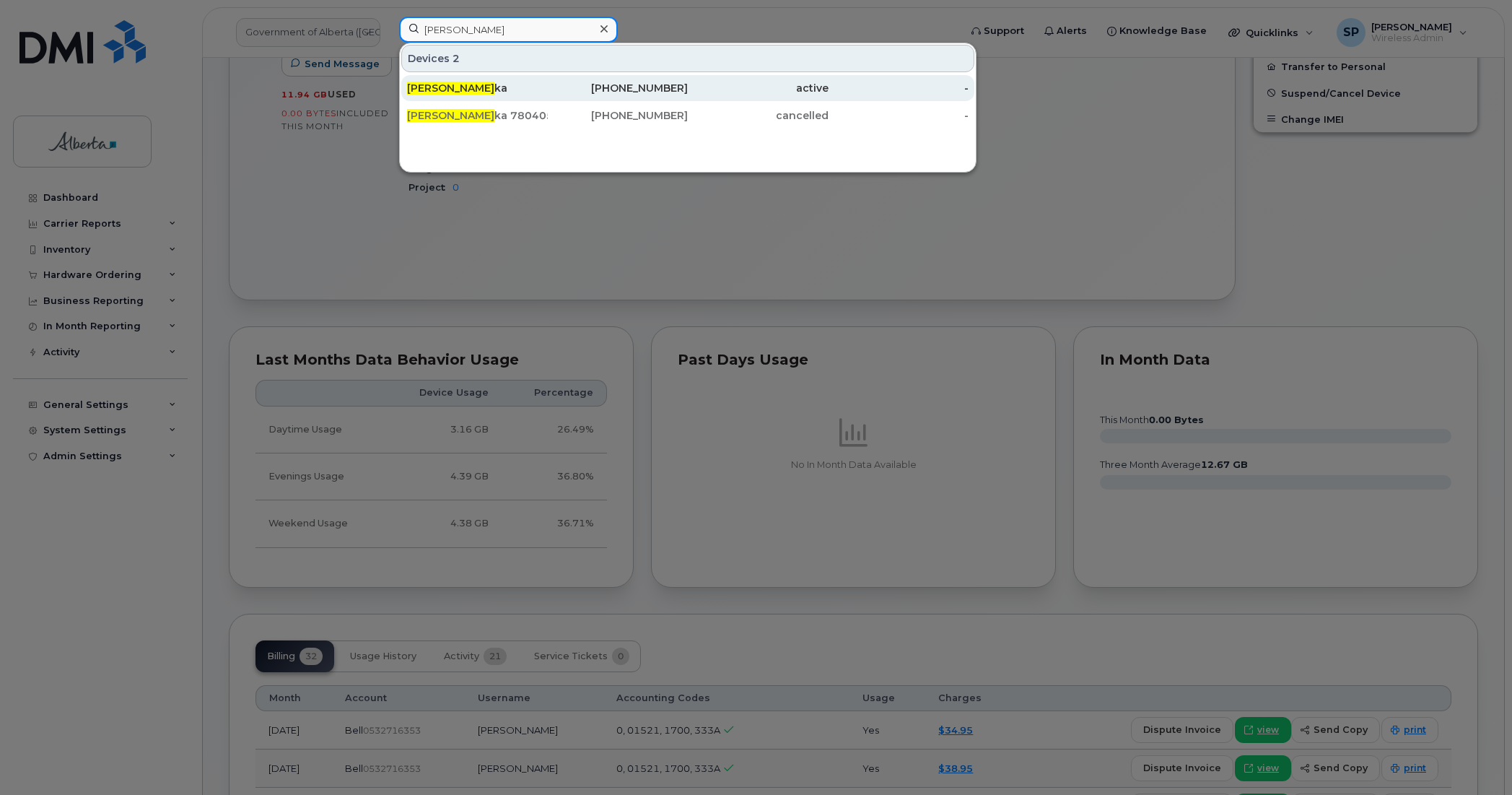
type input "[PERSON_NAME]"
click at [467, 88] on div "[PERSON_NAME] ka" at bounding box center [477, 88] width 140 height 15
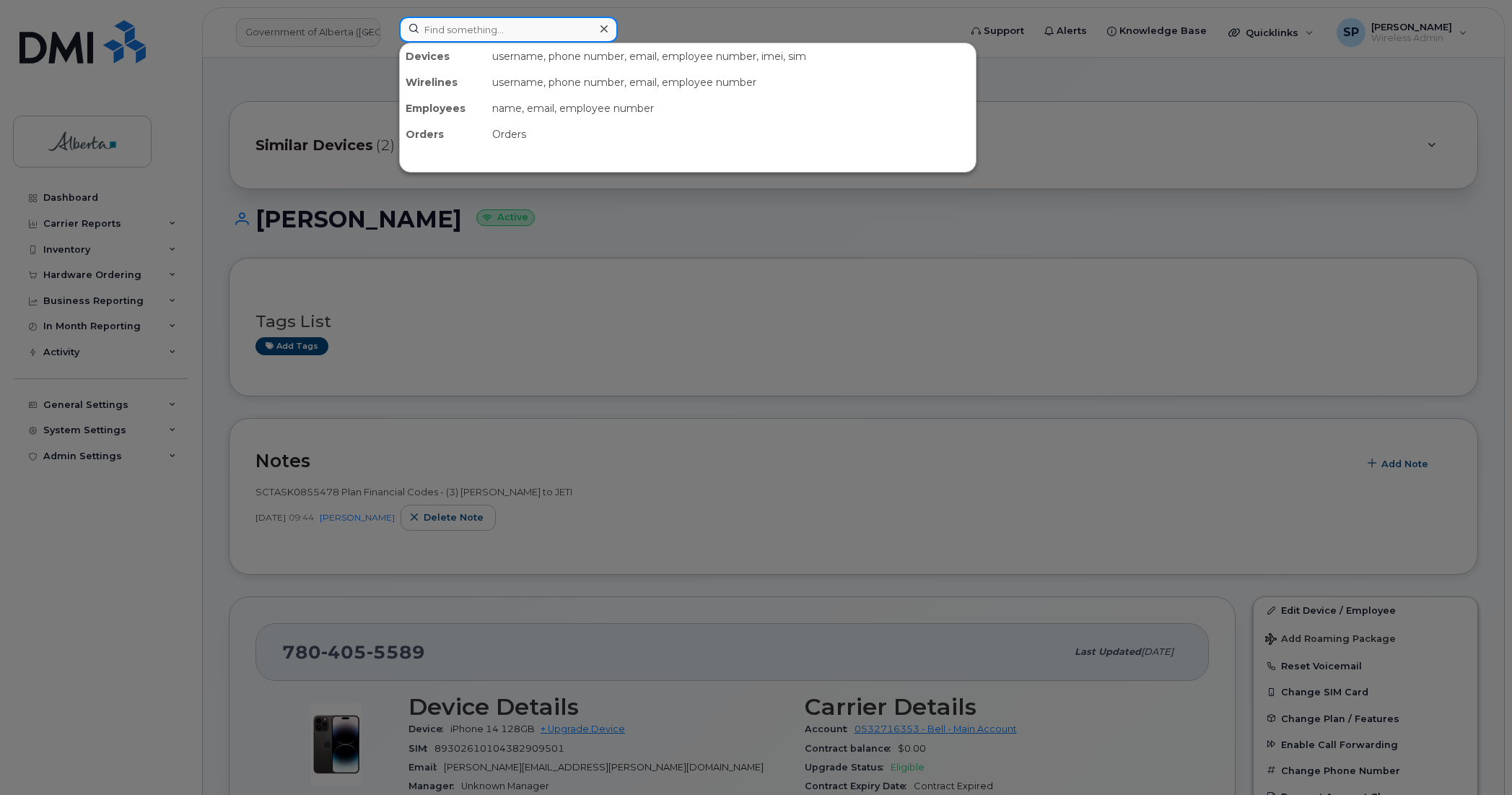
click at [500, 30] on input at bounding box center [508, 29] width 218 height 26
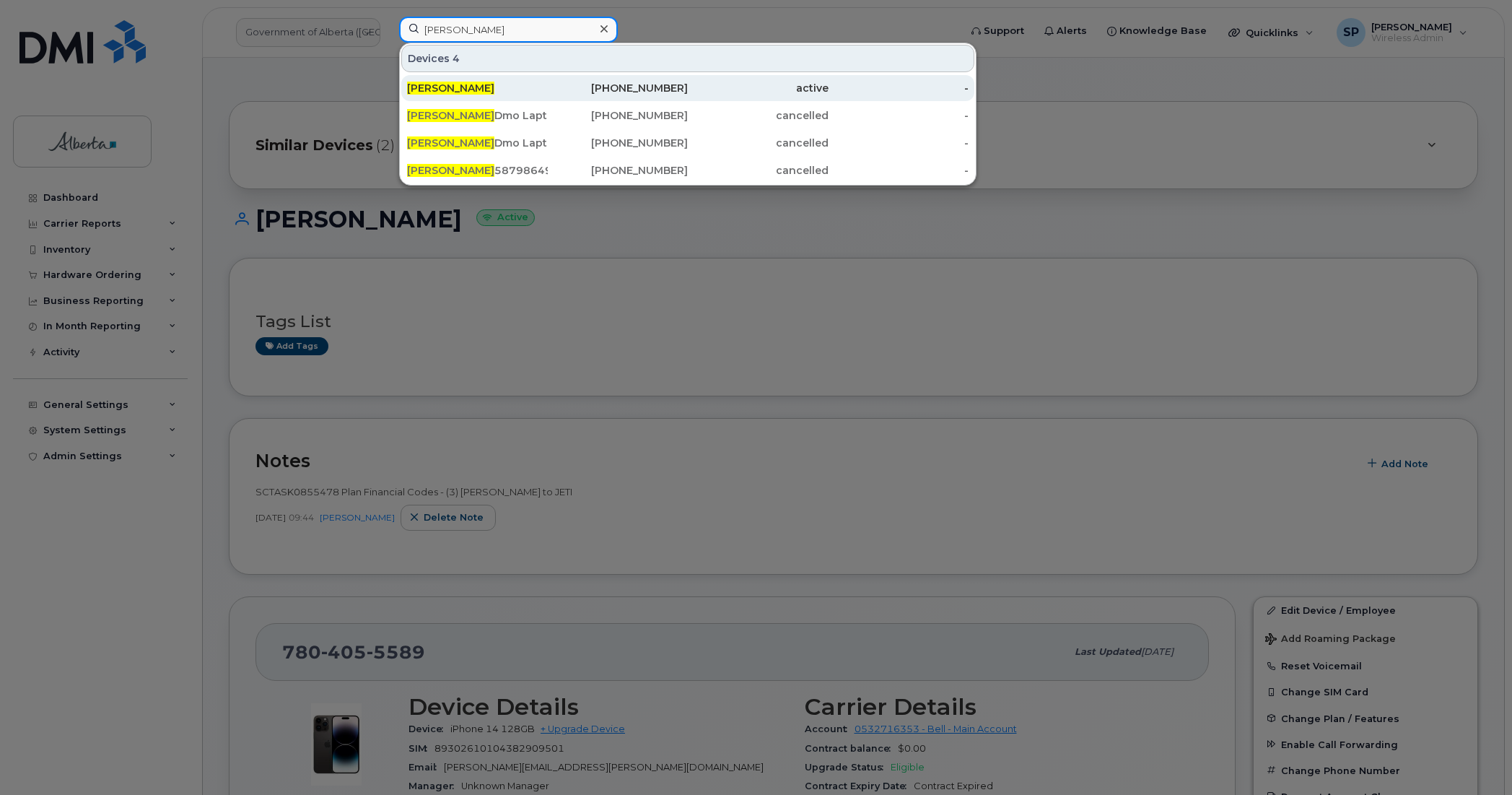
type input "angie pring"
click at [456, 89] on span "[PERSON_NAME]" at bounding box center [451, 88] width 87 height 13
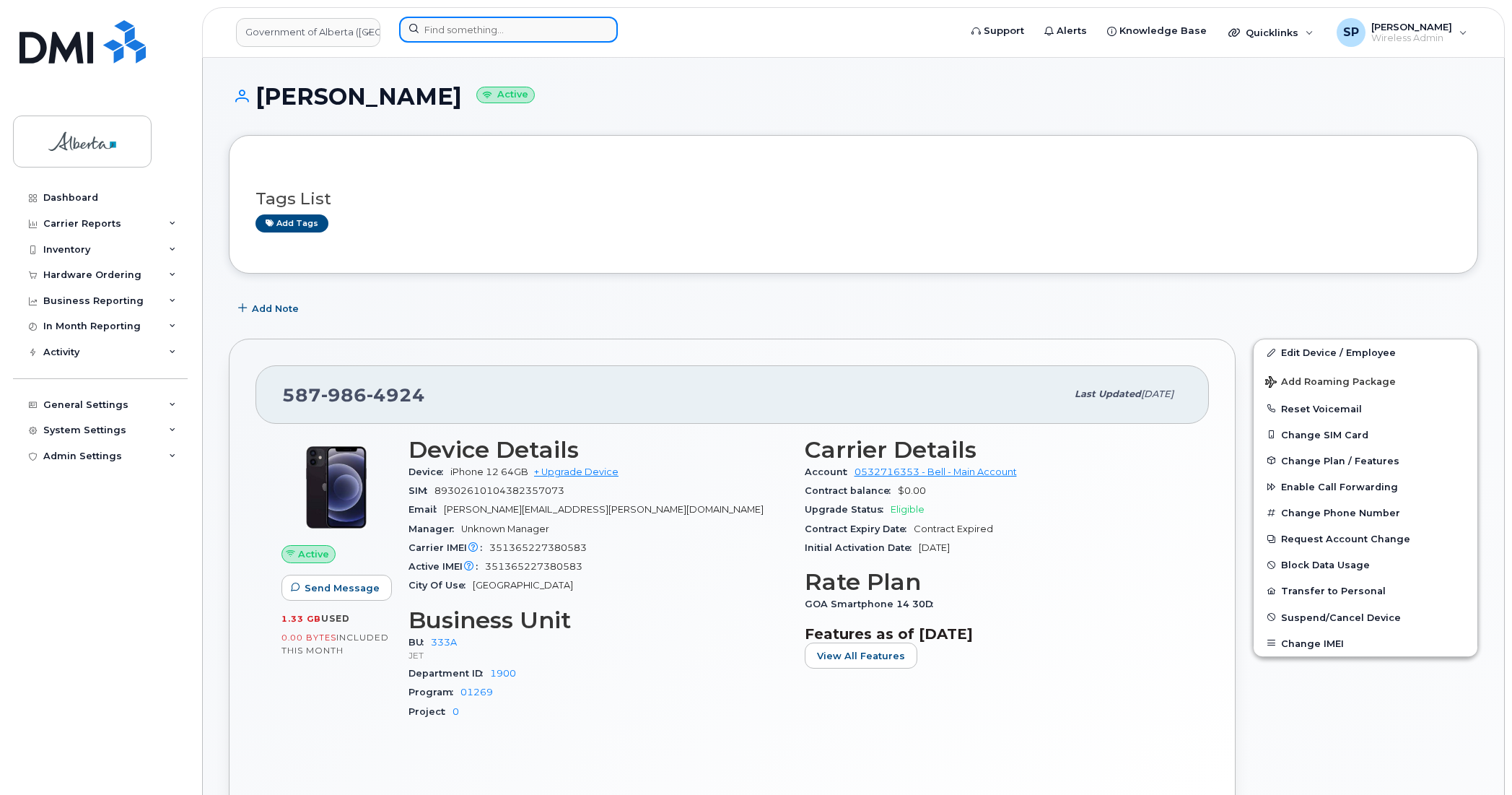
click at [473, 29] on input at bounding box center [508, 29] width 218 height 26
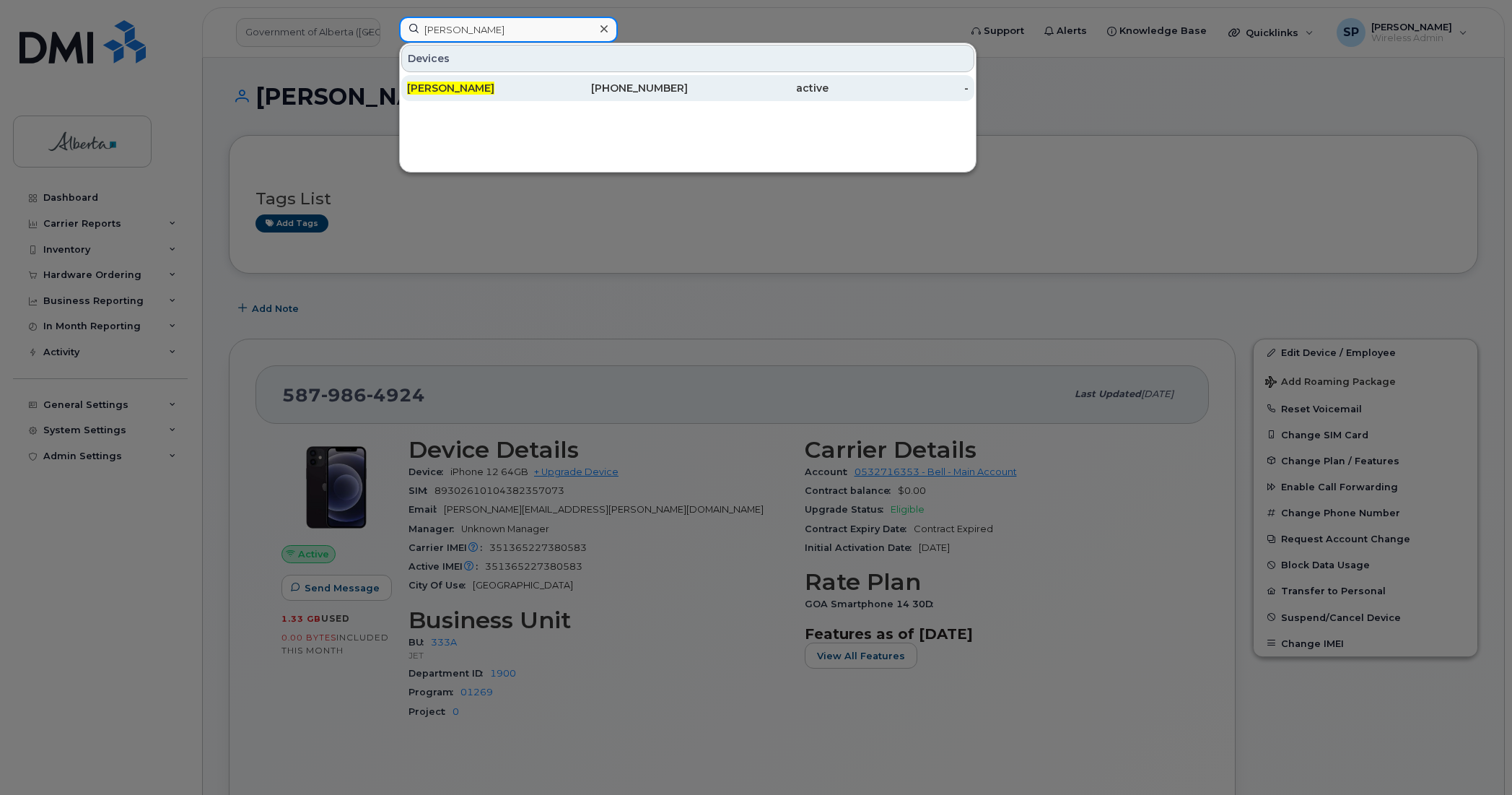
type input "[PERSON_NAME]"
click at [464, 88] on span "[PERSON_NAME]" at bounding box center [451, 88] width 87 height 13
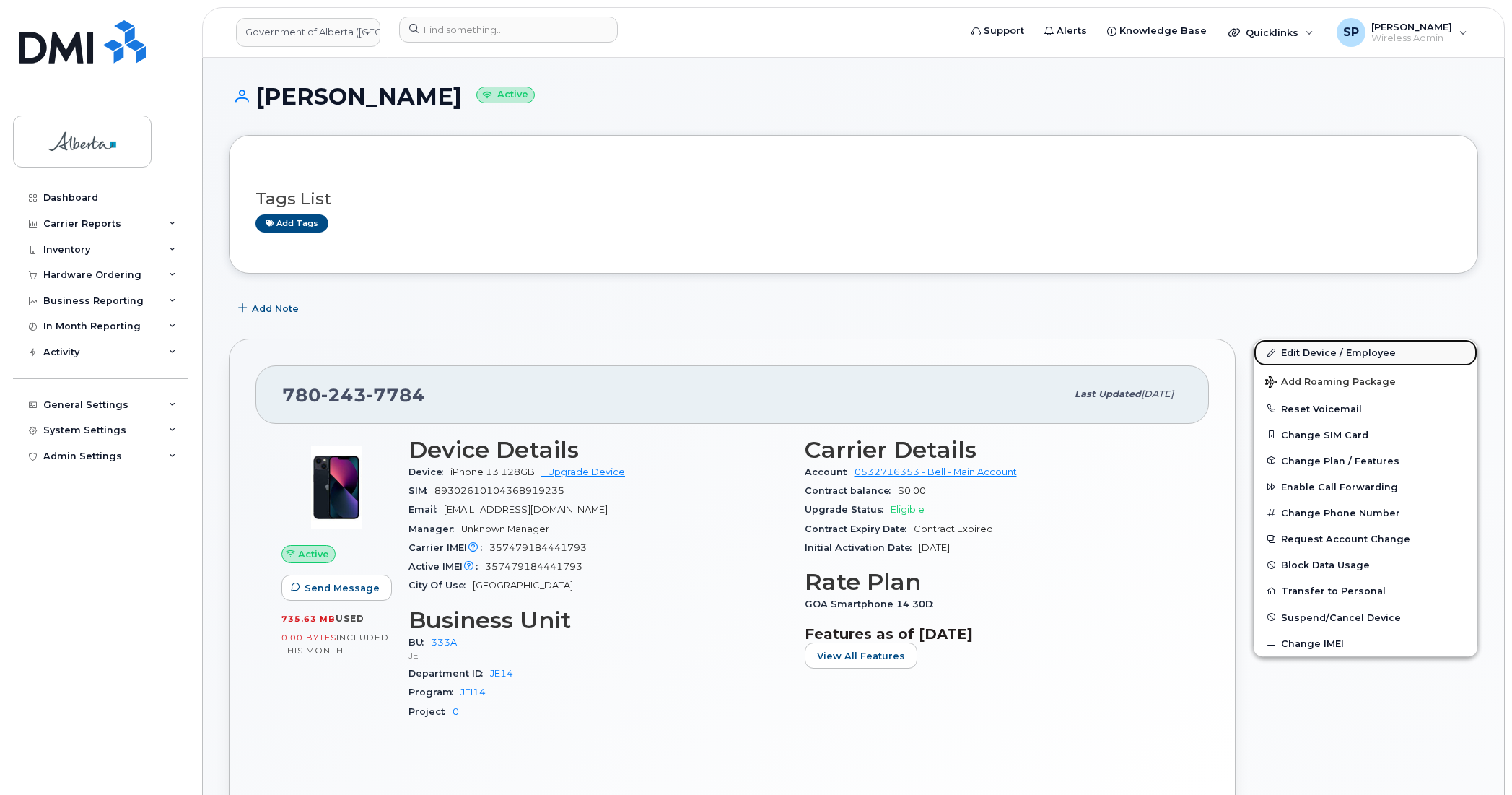
click at [1319, 349] on link "Edit Device / Employee" at bounding box center [1365, 352] width 223 height 26
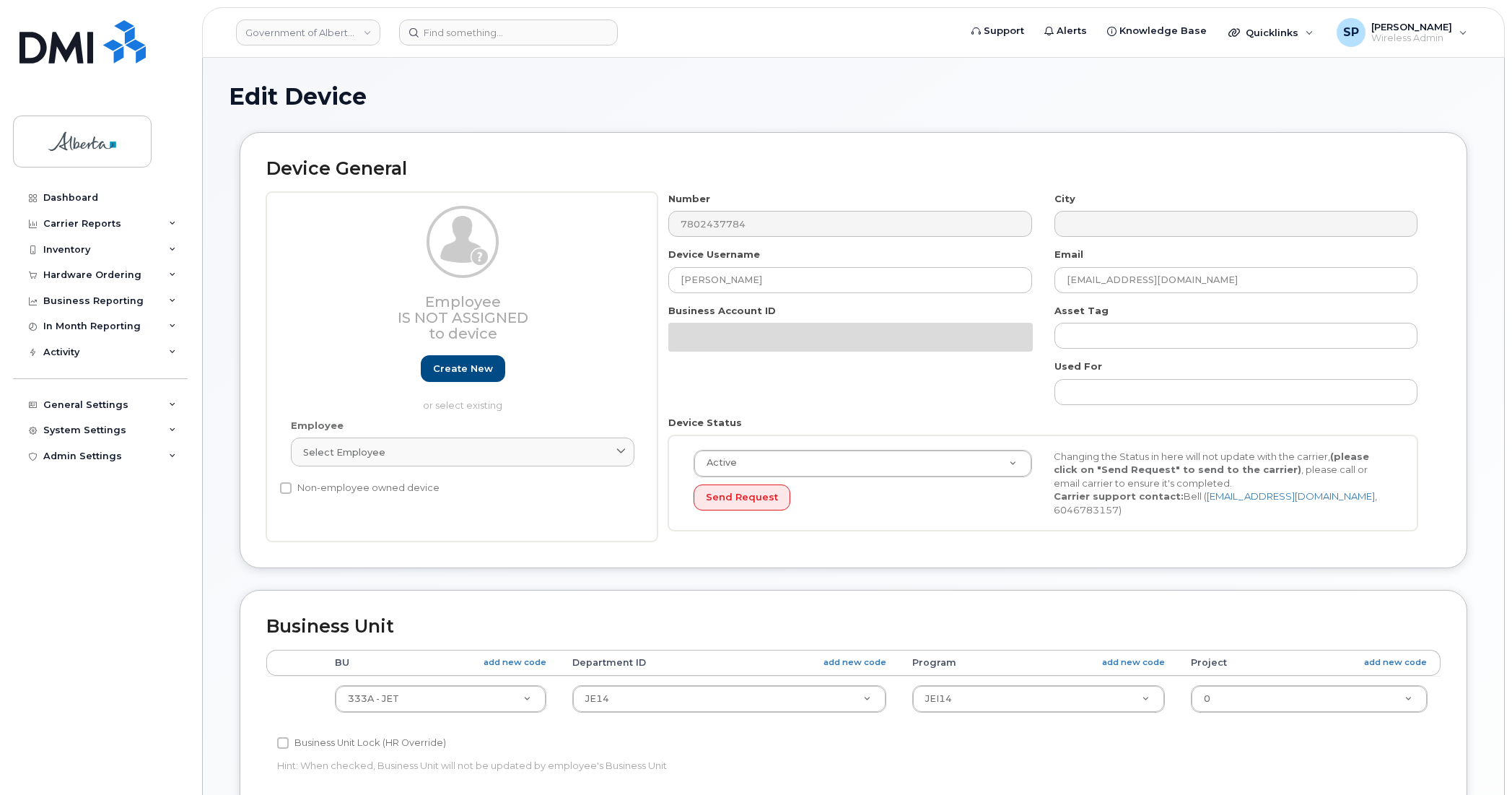
select select "4206363"
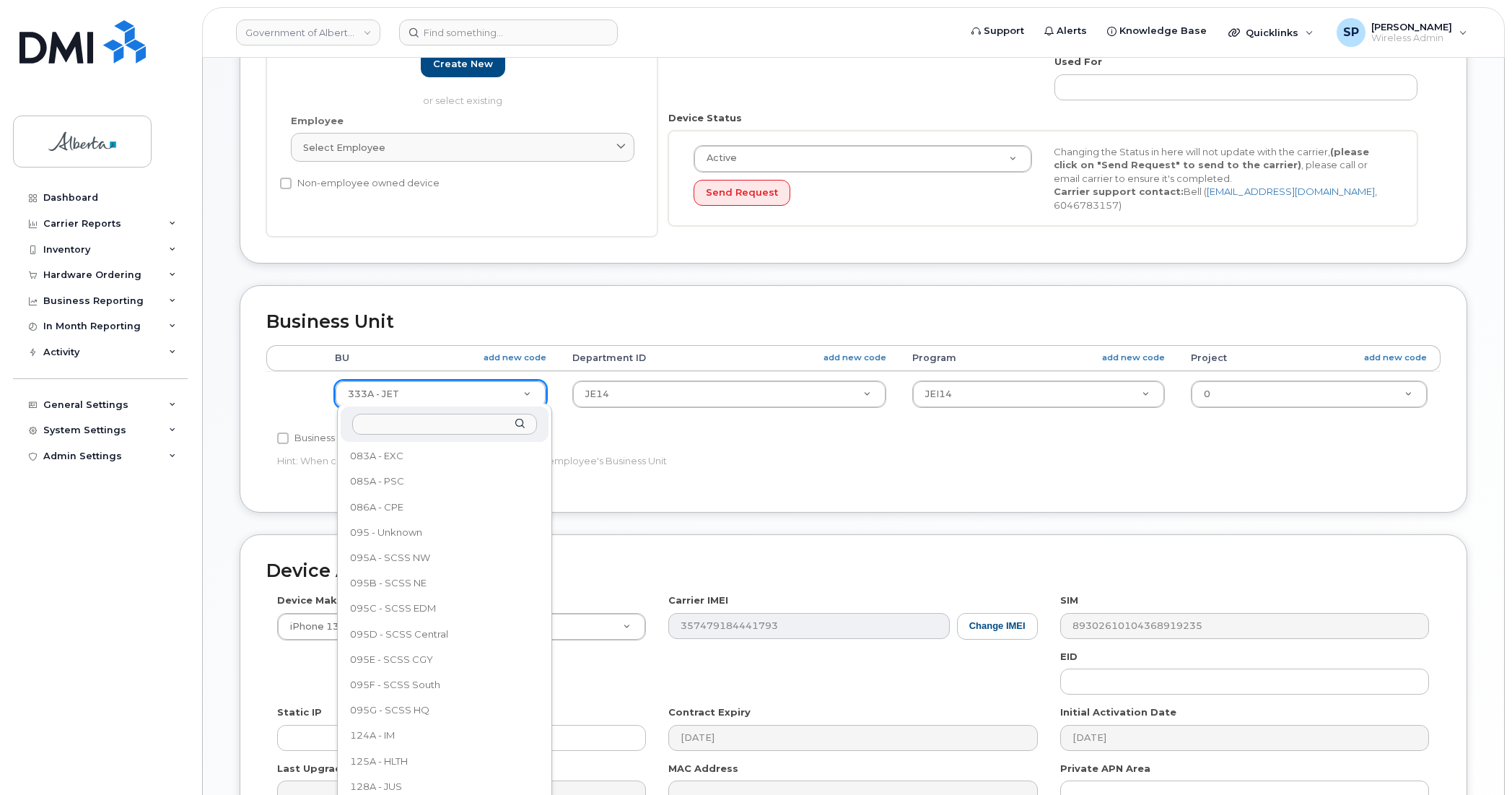
scroll to position [48, 0]
click at [173, 246] on icon at bounding box center [173, 250] width 7 height 7
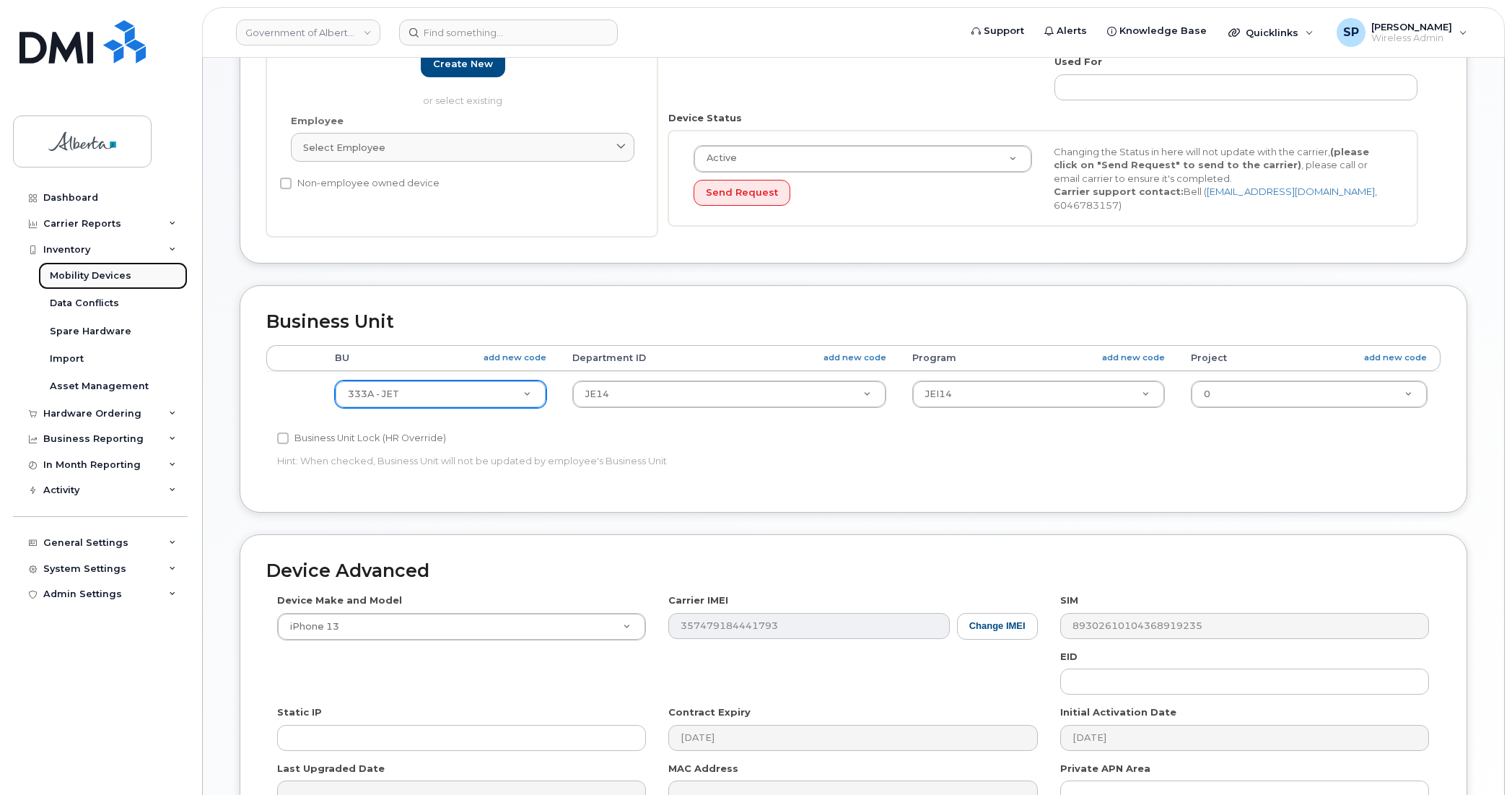
click at [95, 275] on div "Mobility Devices" at bounding box center [90, 276] width 82 height 13
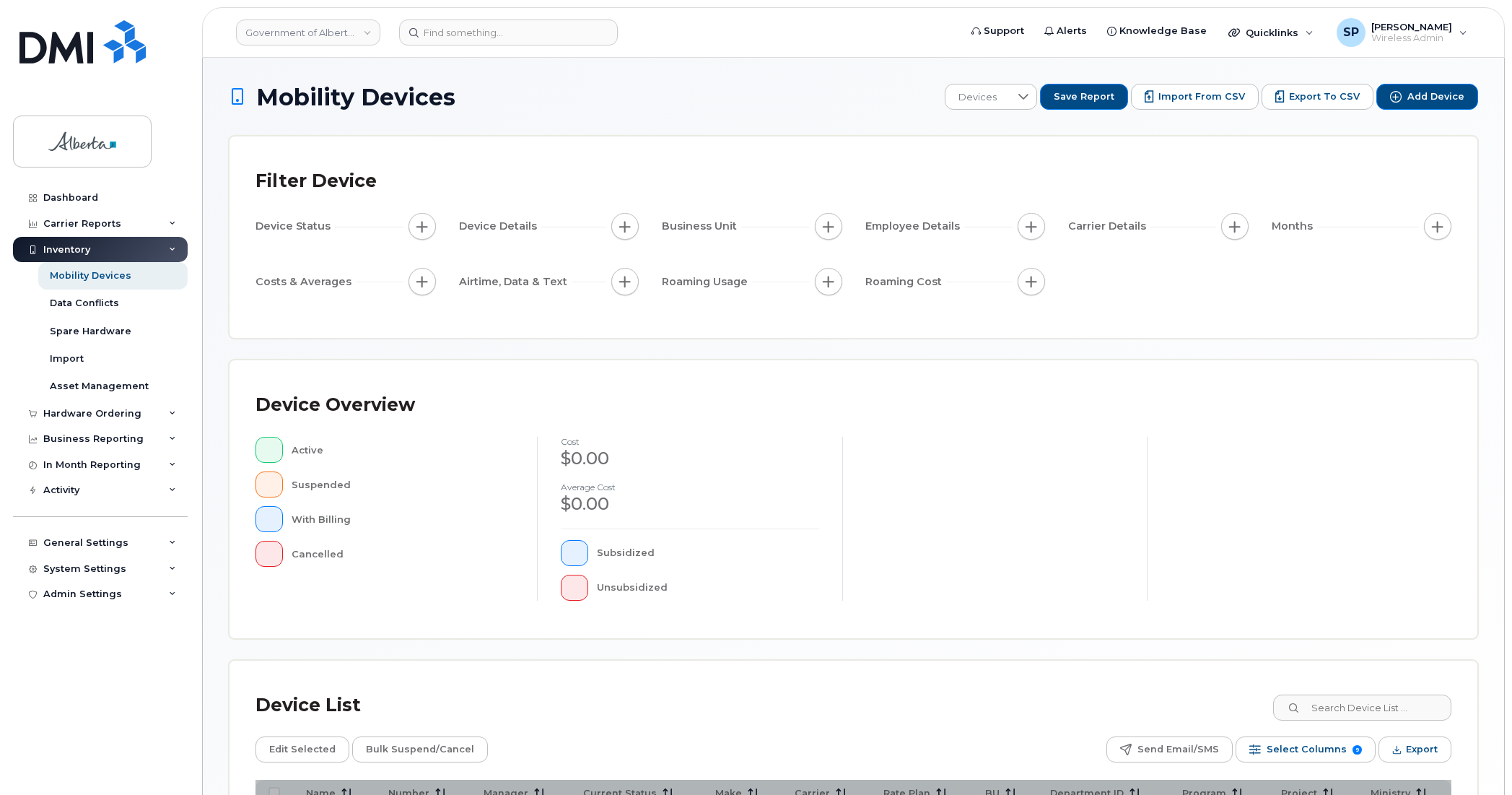
click at [750, 244] on div "Business Unit" at bounding box center [751, 229] width 180 height 32
click at [717, 221] on span "Business Unit" at bounding box center [701, 226] width 79 height 15
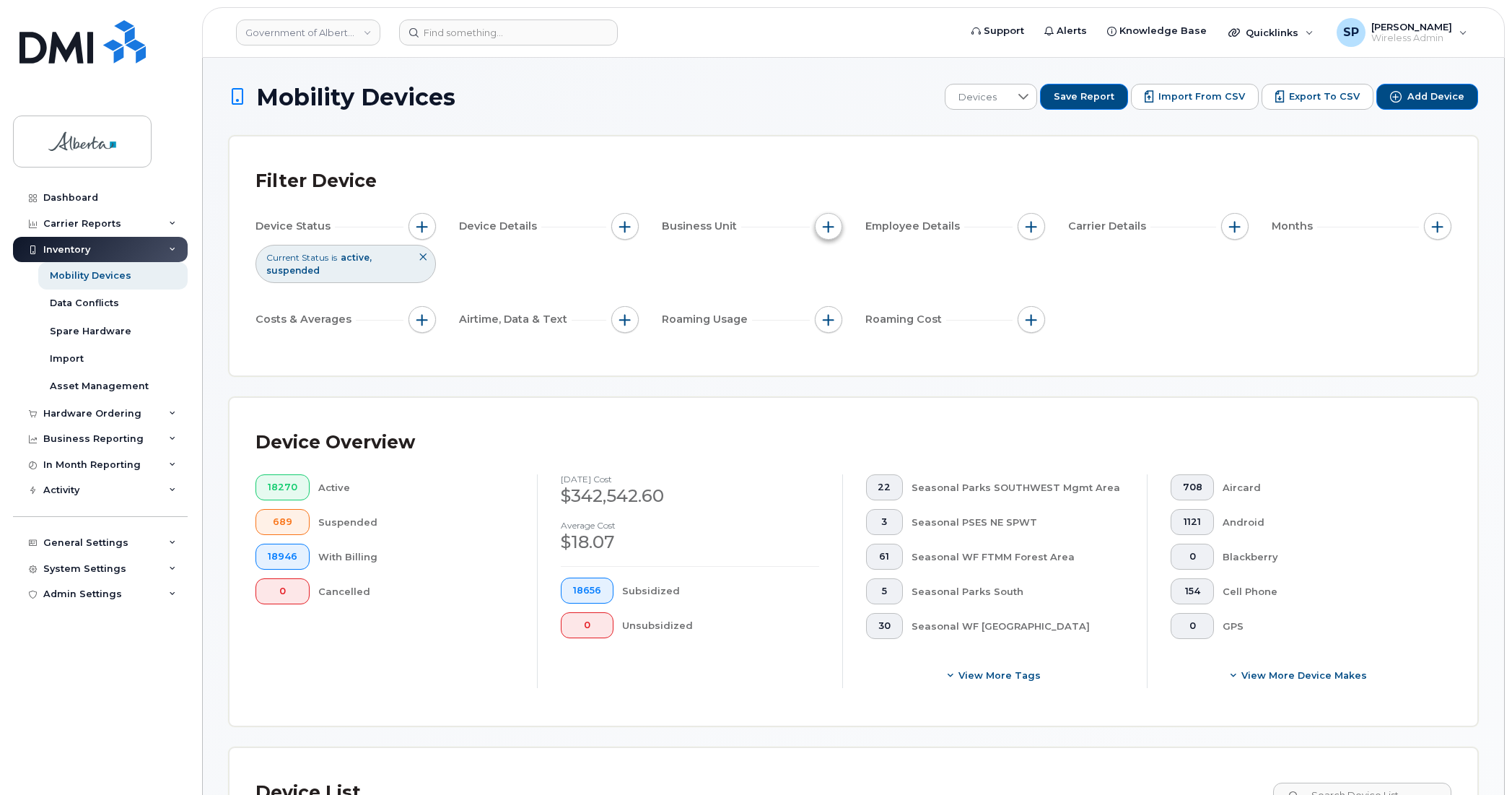
click at [831, 225] on span "button" at bounding box center [828, 227] width 12 height 12
click at [828, 294] on input "BU" at bounding box center [832, 293] width 12 height 12
checkbox input "true"
click at [871, 352] on input "text" at bounding box center [924, 354] width 126 height 13
type input "124a"
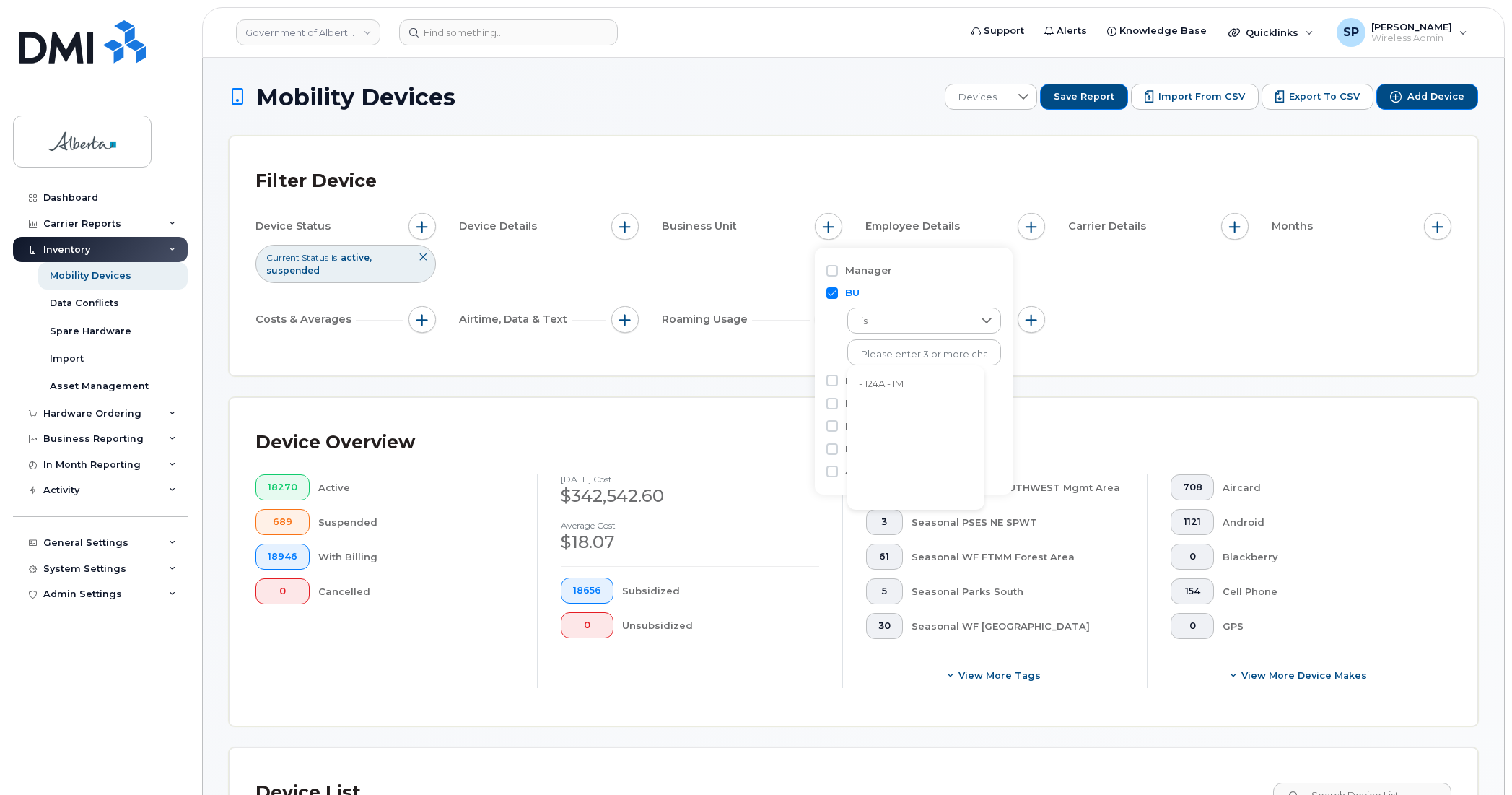
click at [885, 386] on li "- 124A - IM" at bounding box center [916, 385] width 137 height 26
click at [1217, 324] on div "Device Status Current Status is active suspended Device Details Business Unit B…" at bounding box center [853, 276] width 1196 height 126
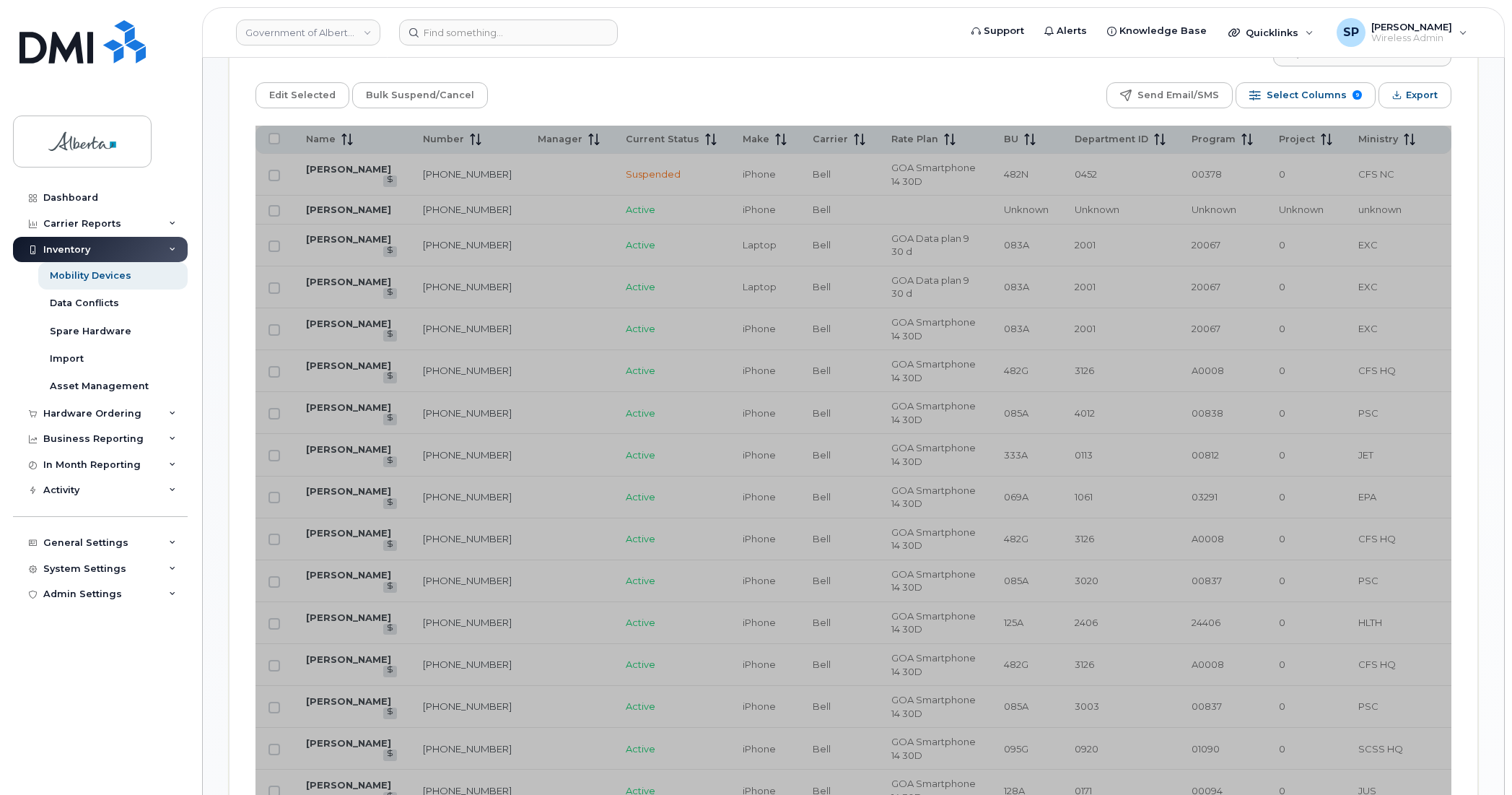
scroll to position [780, 0]
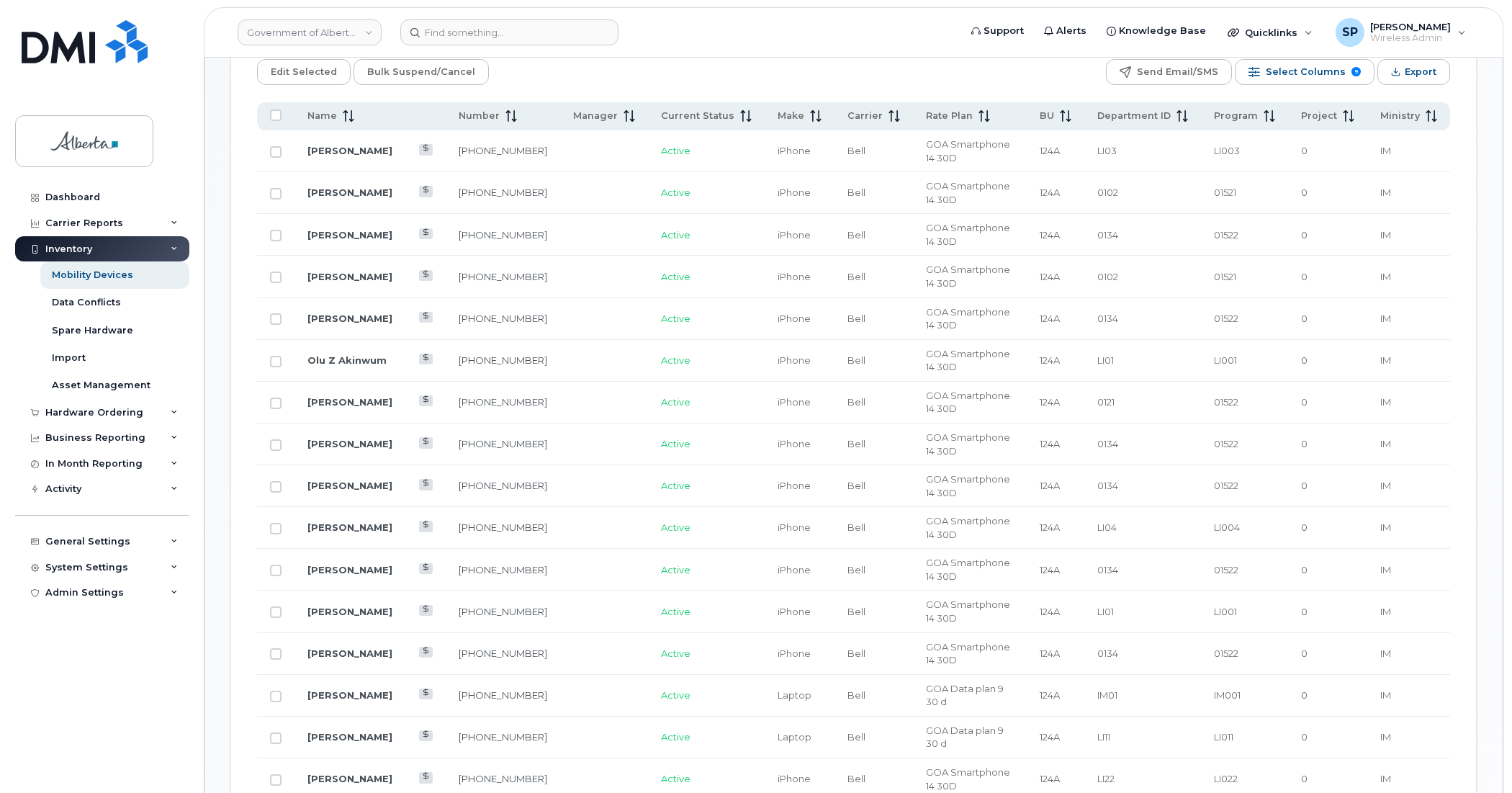
scroll to position [761, 0]
click at [1312, 83] on span "Select Columns" at bounding box center [1303, 74] width 80 height 21
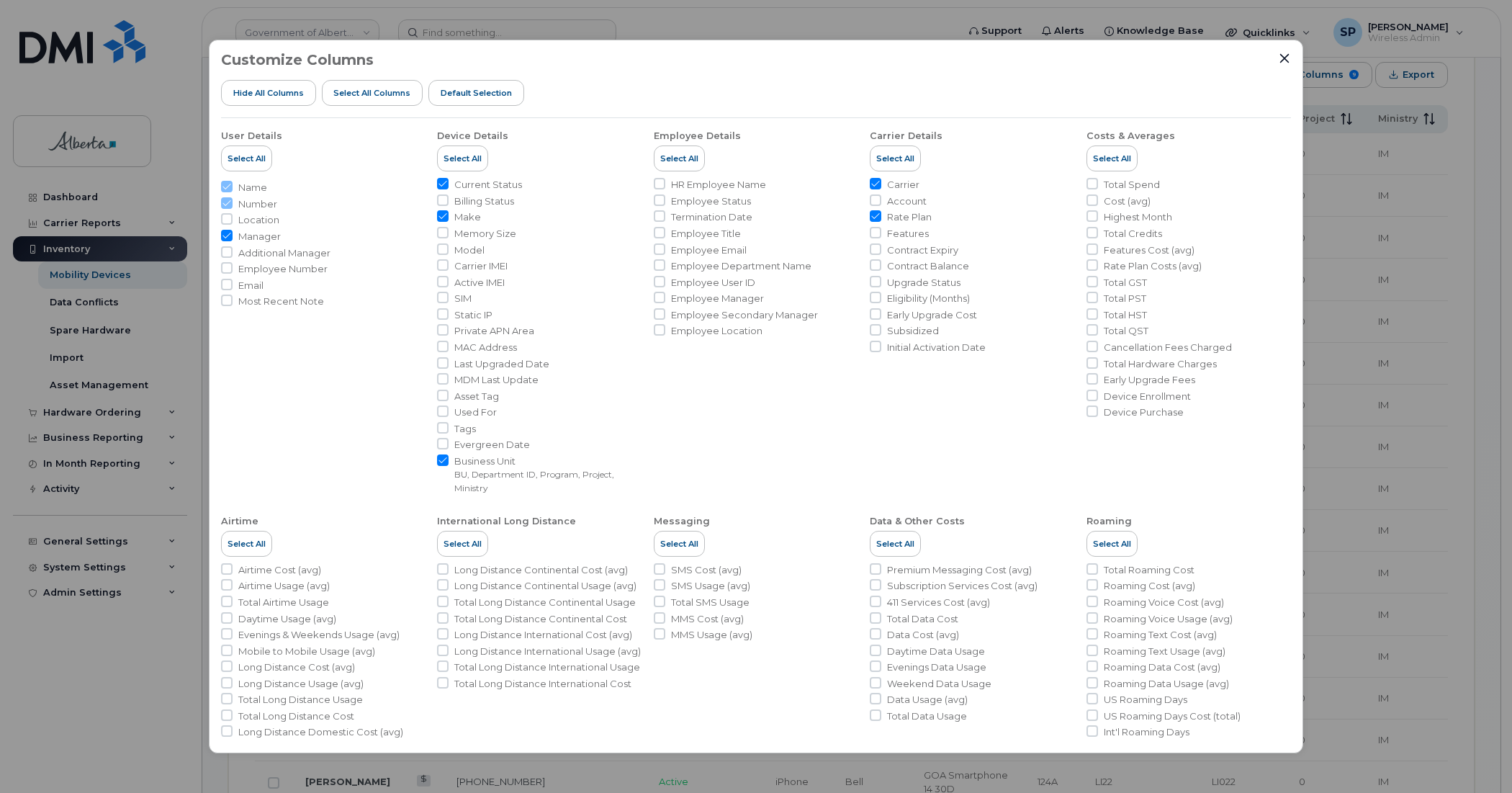
click at [227, 233] on input "Manager" at bounding box center [227, 235] width 12 height 12
checkbox input "false"
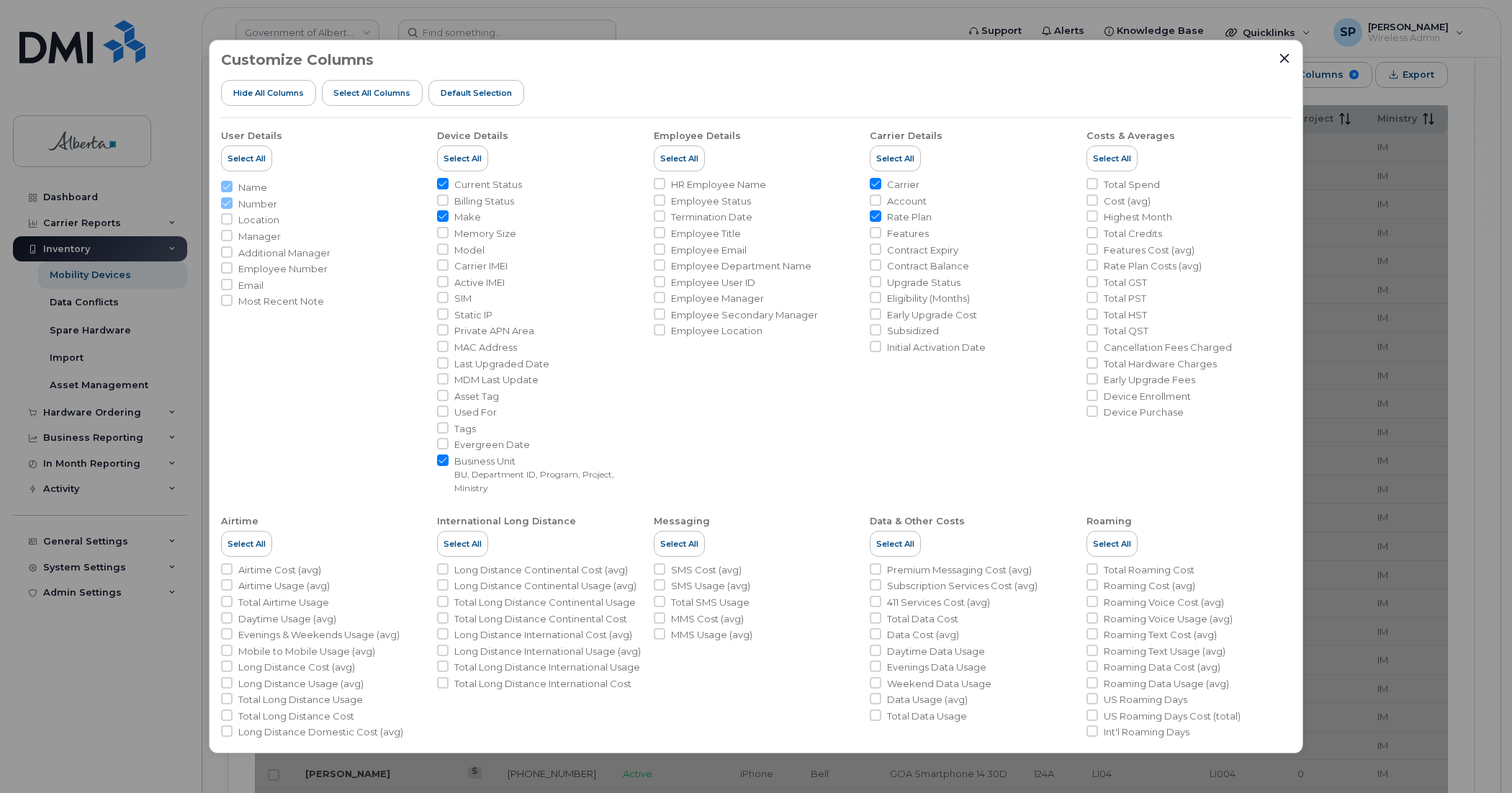
click at [873, 183] on input "Carrier" at bounding box center [876, 184] width 12 height 12
checkbox input "false"
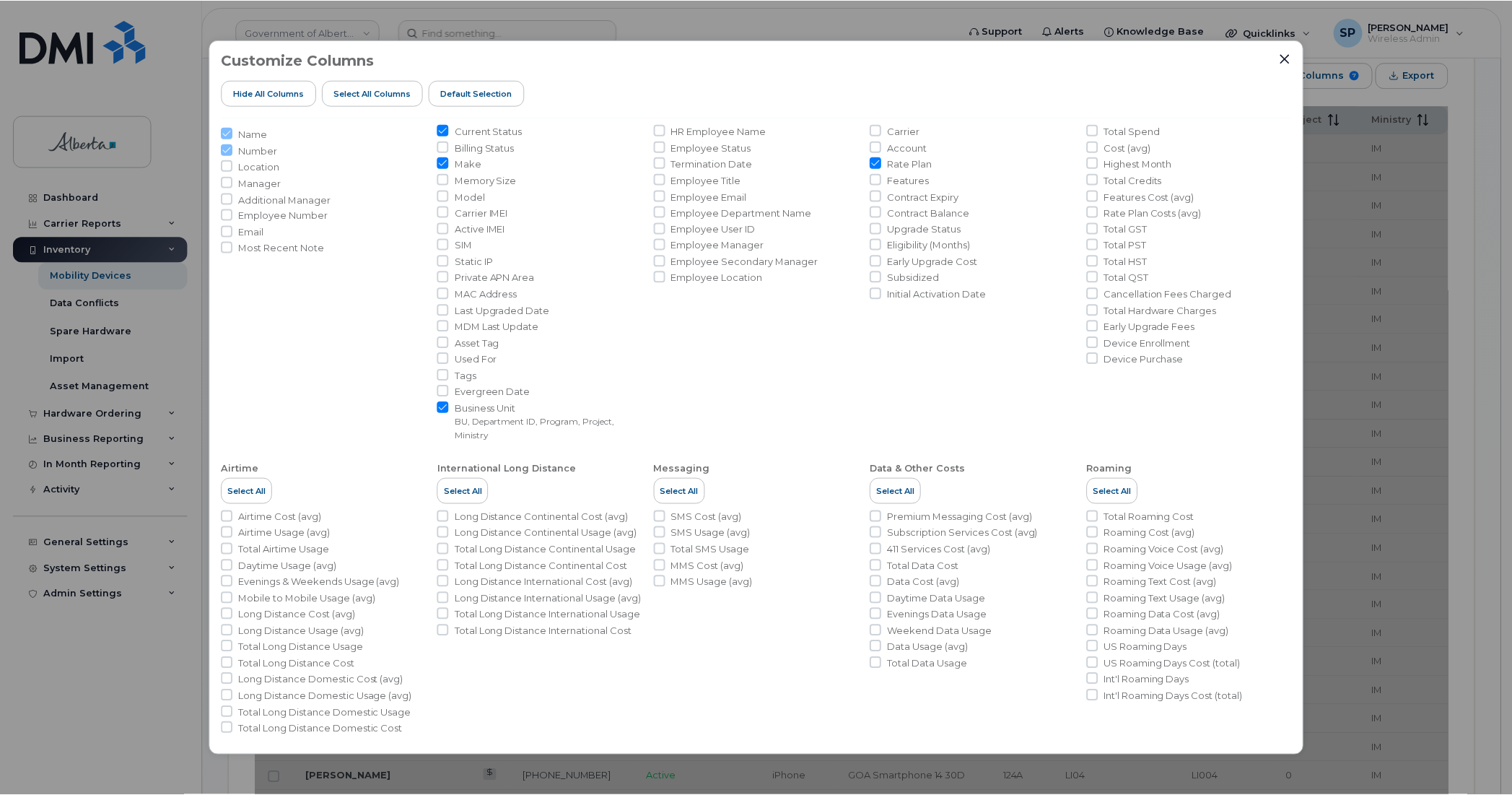
scroll to position [65, 0]
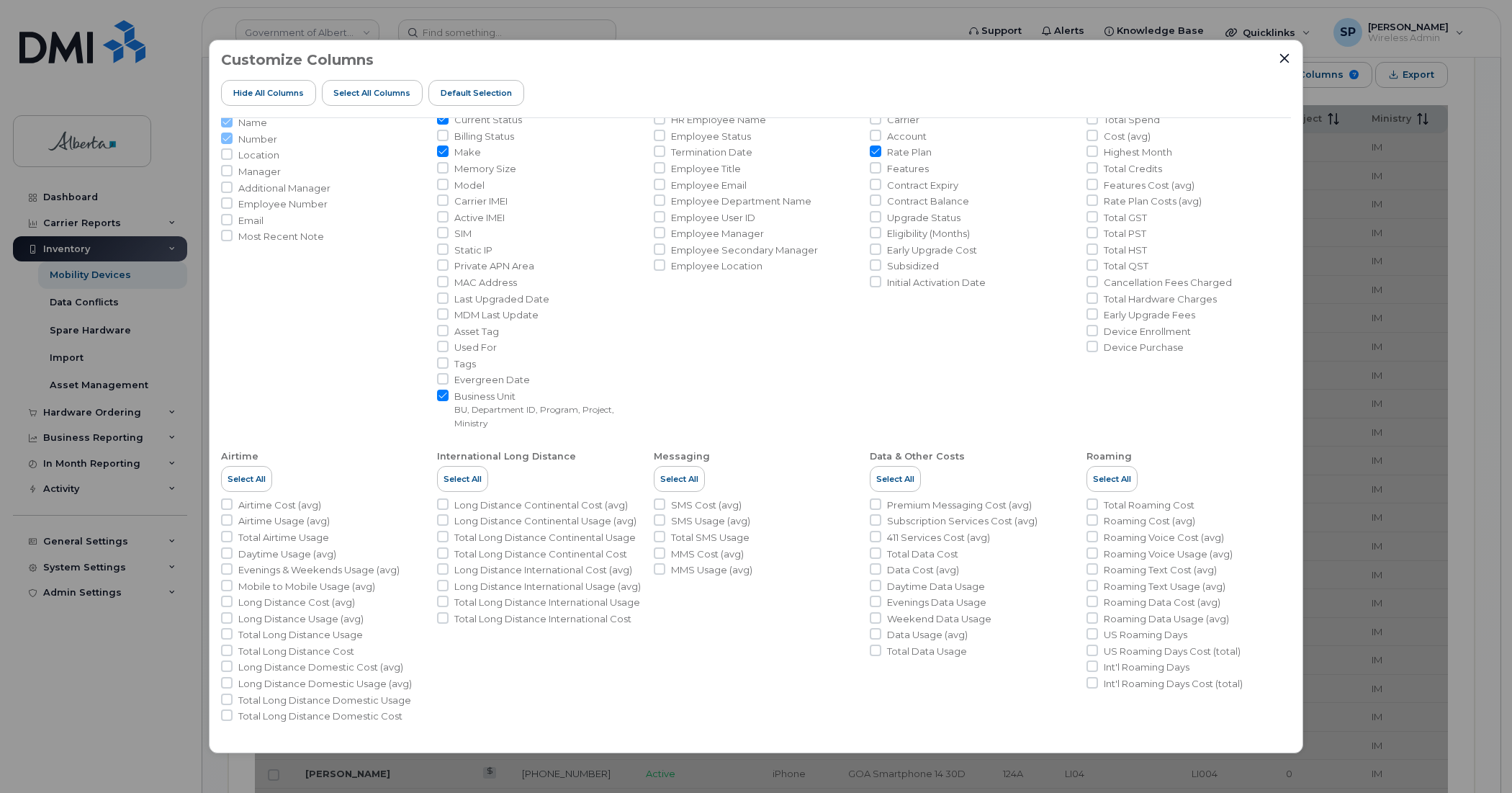
click at [1289, 52] on div at bounding box center [1285, 59] width 13 height 13
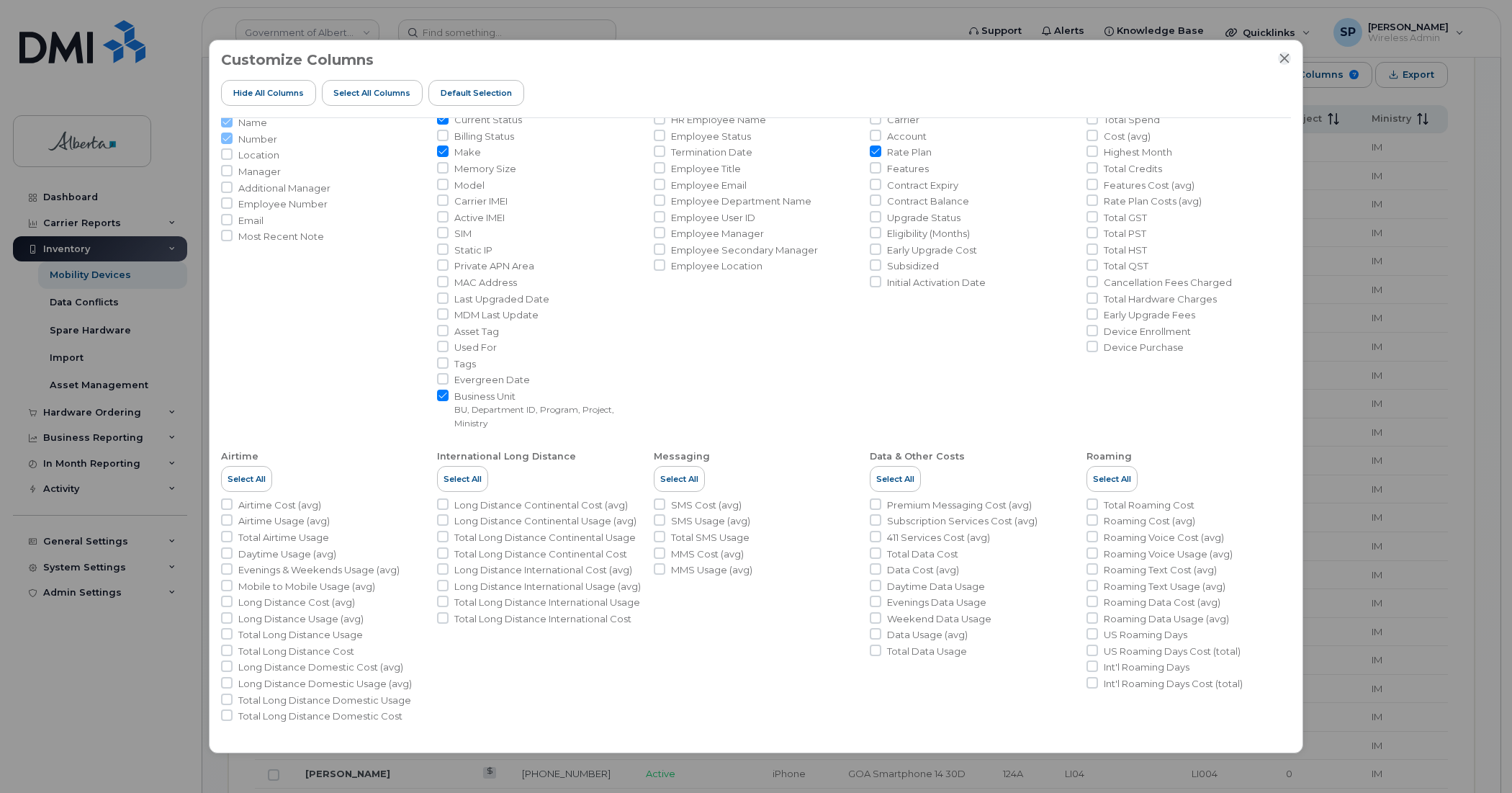
click at [1284, 59] on icon "Close" at bounding box center [1285, 59] width 10 height 10
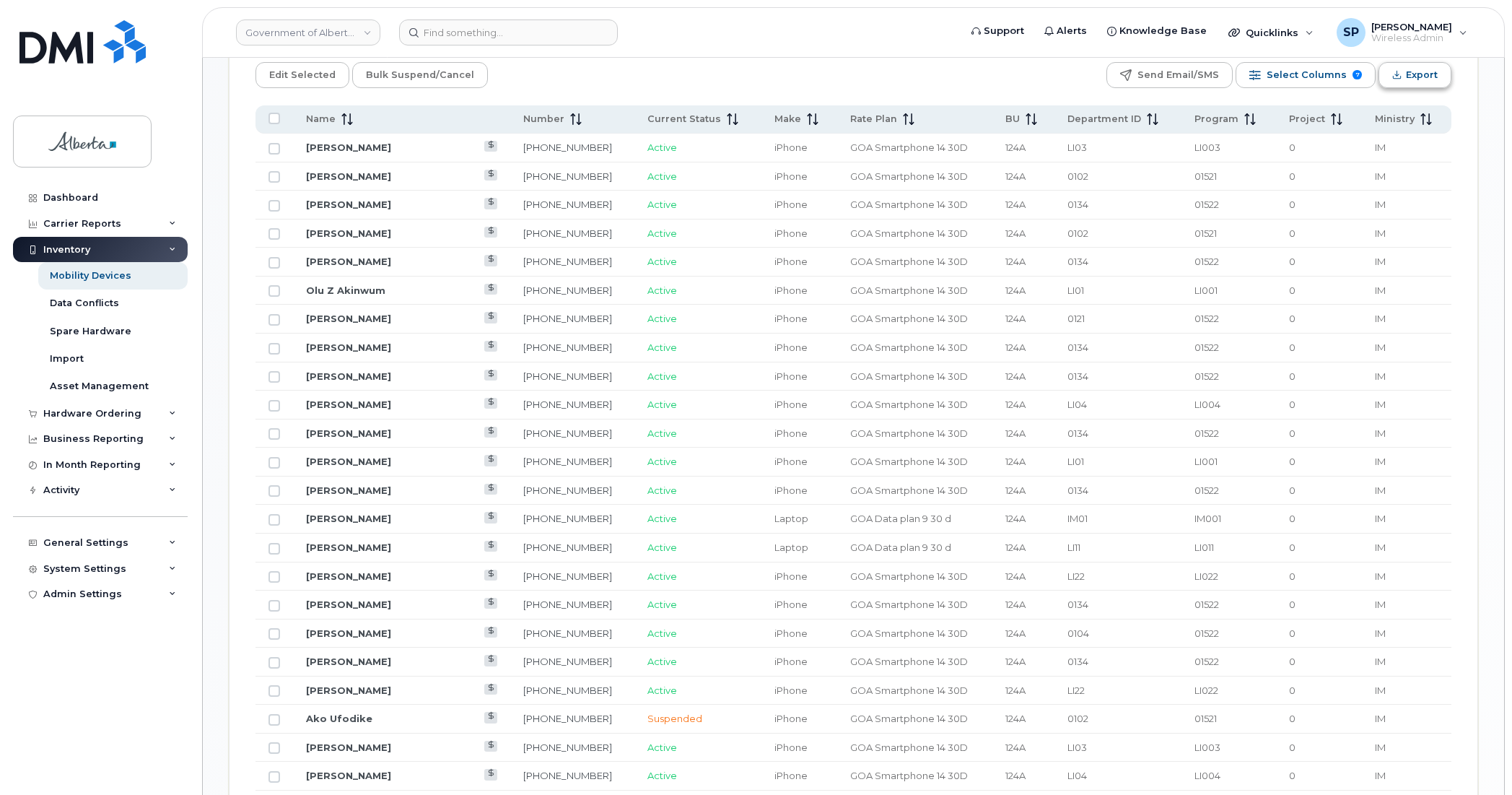
click at [1408, 76] on span "Export" at bounding box center [1422, 74] width 32 height 21
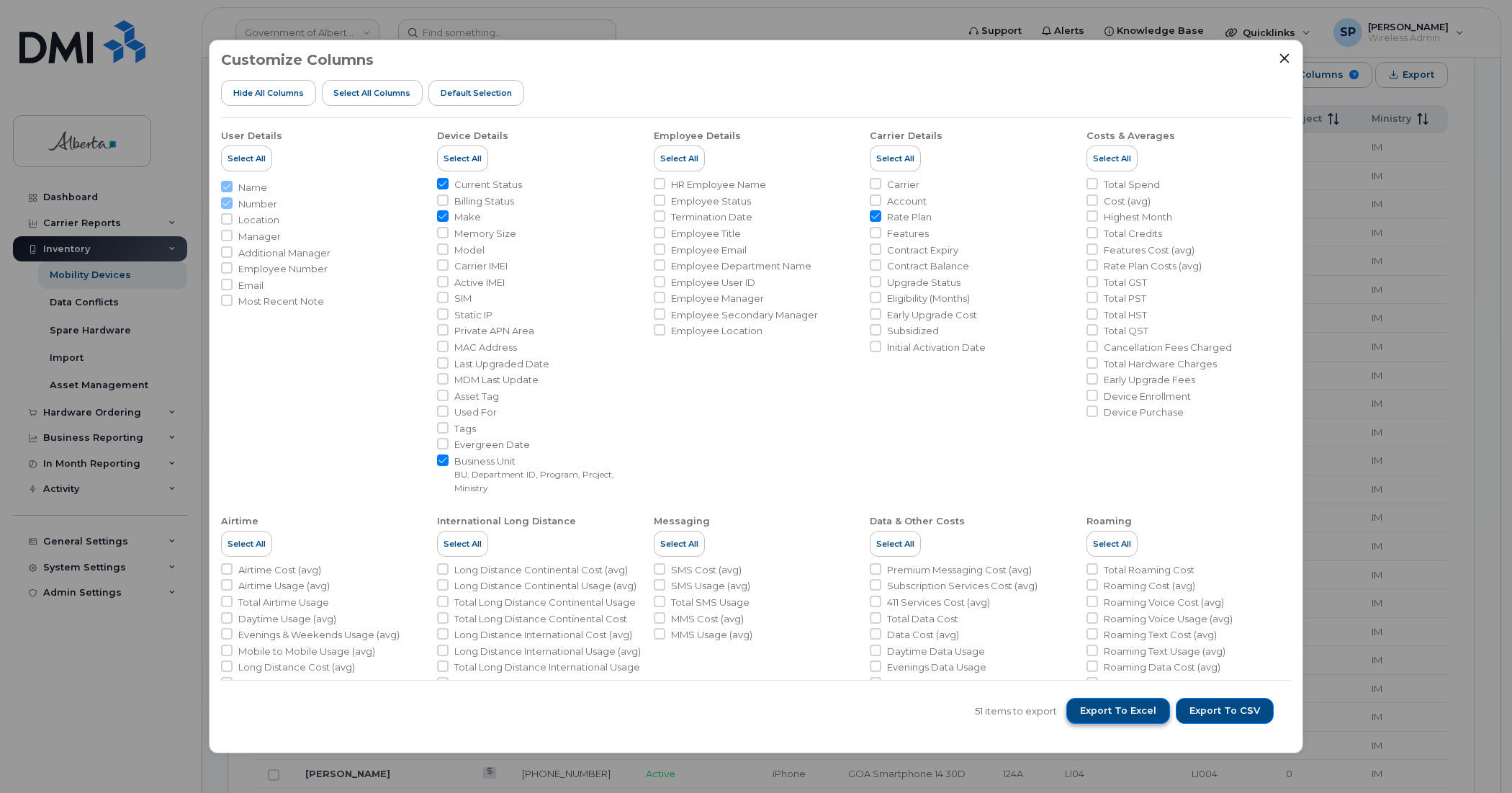
click at [1125, 704] on span "Export to Excel" at bounding box center [1118, 711] width 76 height 13
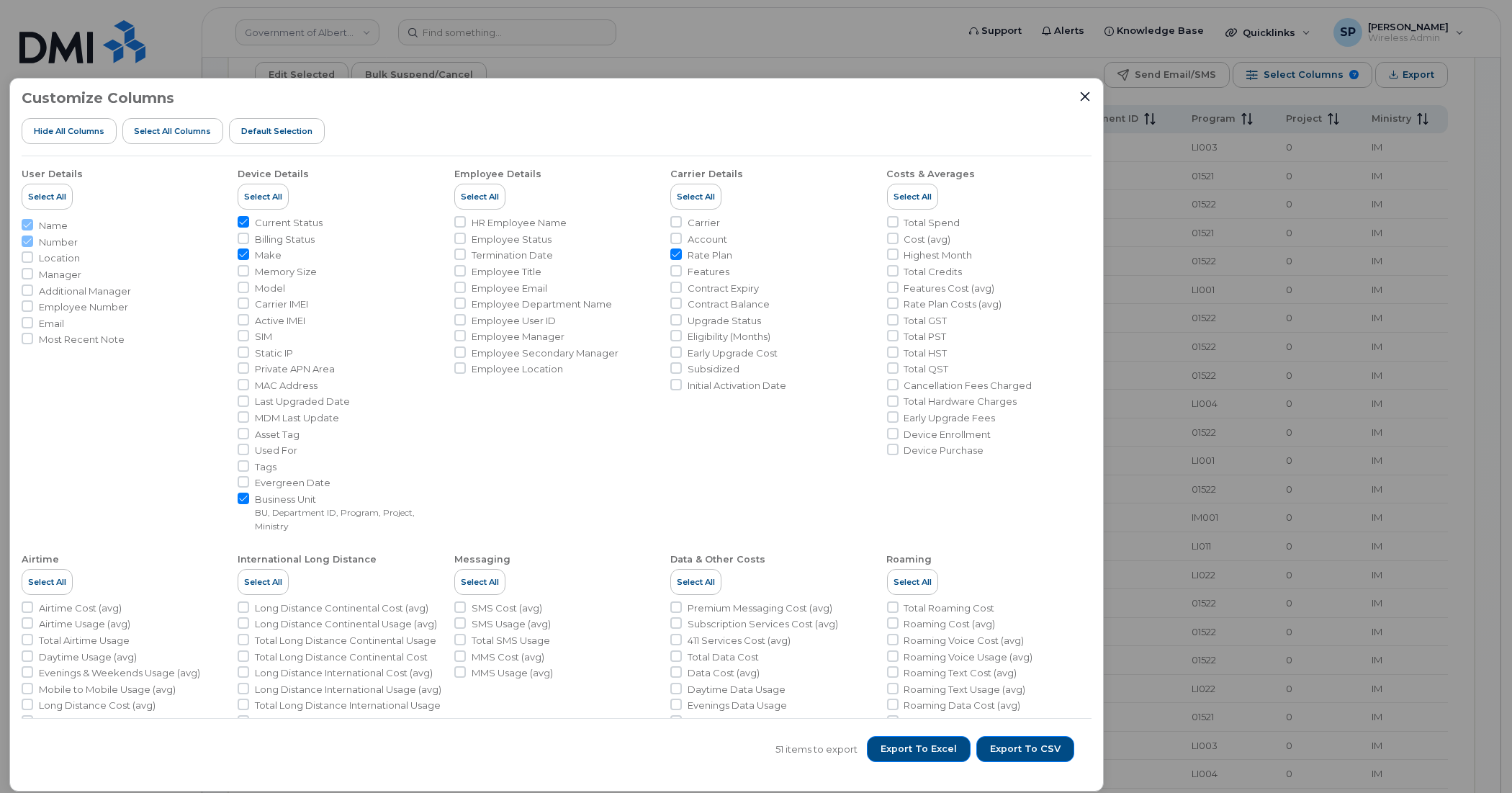
drag, startPoint x: 829, startPoint y: 54, endPoint x: 852, endPoint y: 103, distance: 54.1
click at [624, 110] on div "Customize Columns Hide All Columns Select all Columns Default Selection" at bounding box center [556, 123] width 1070 height 66
click at [1080, 98] on icon "Close" at bounding box center [1085, 97] width 12 height 12
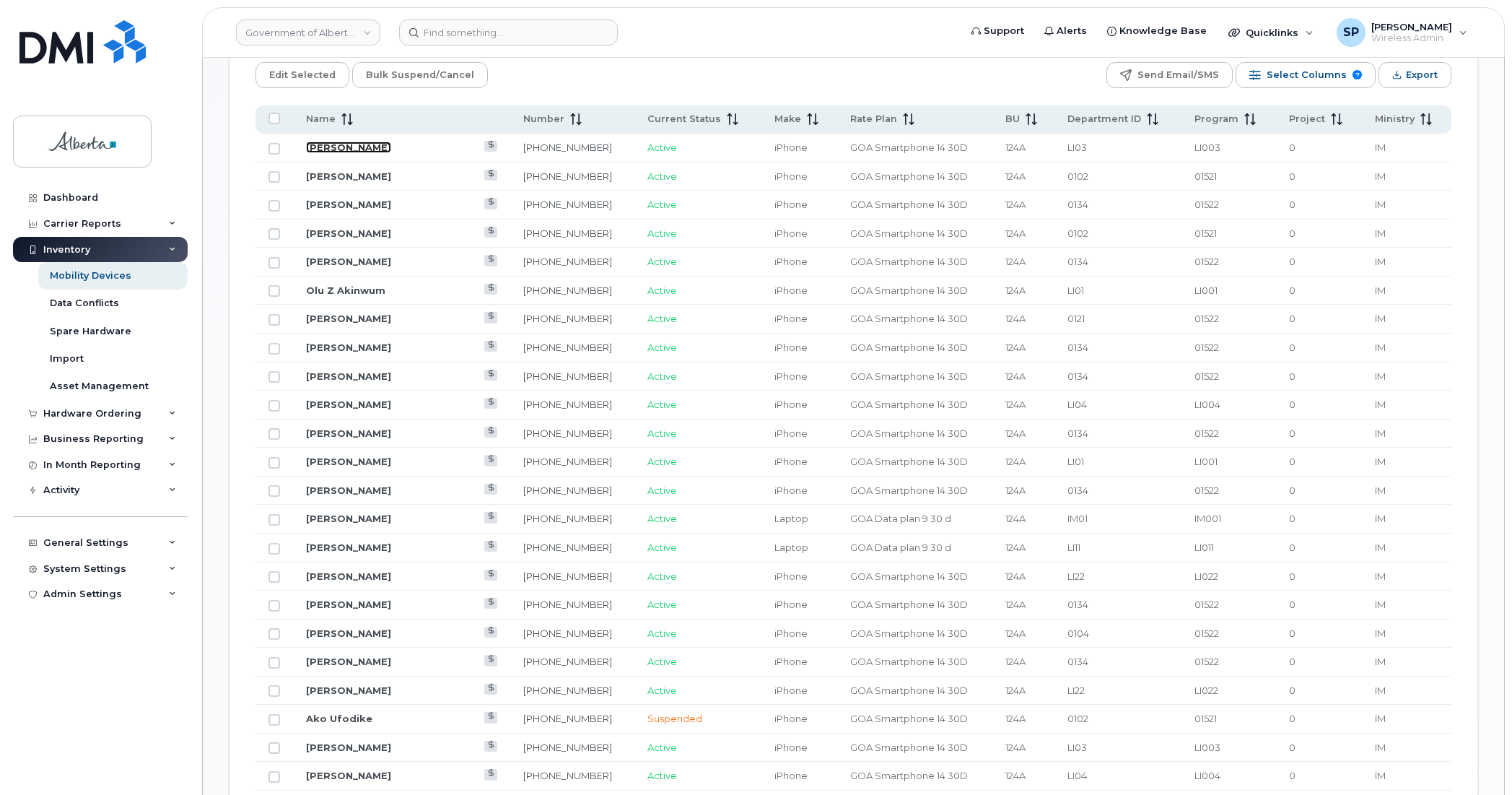
click at [343, 148] on link "Nataly Ore" at bounding box center [348, 147] width 85 height 12
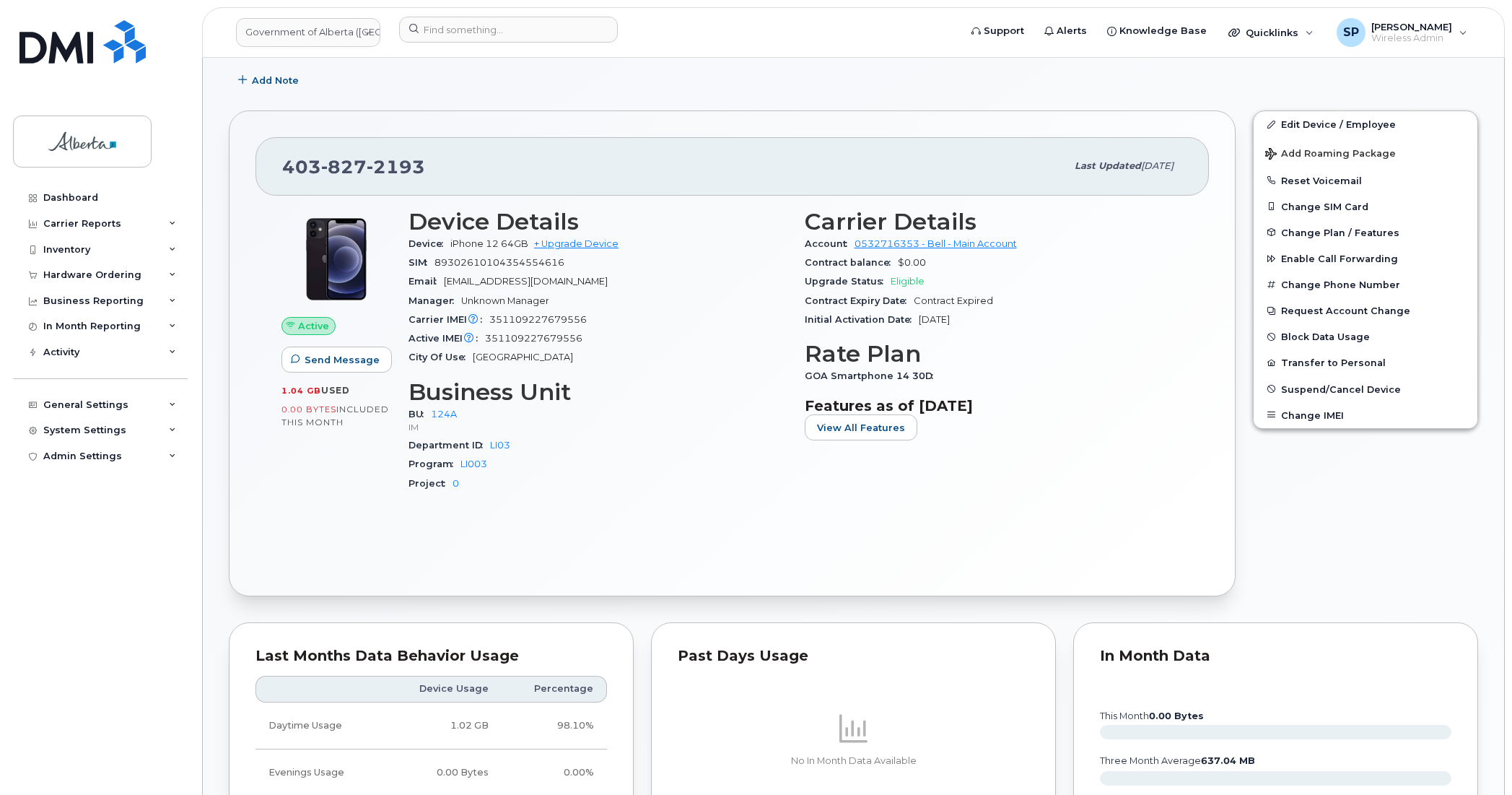
scroll to position [149, 0]
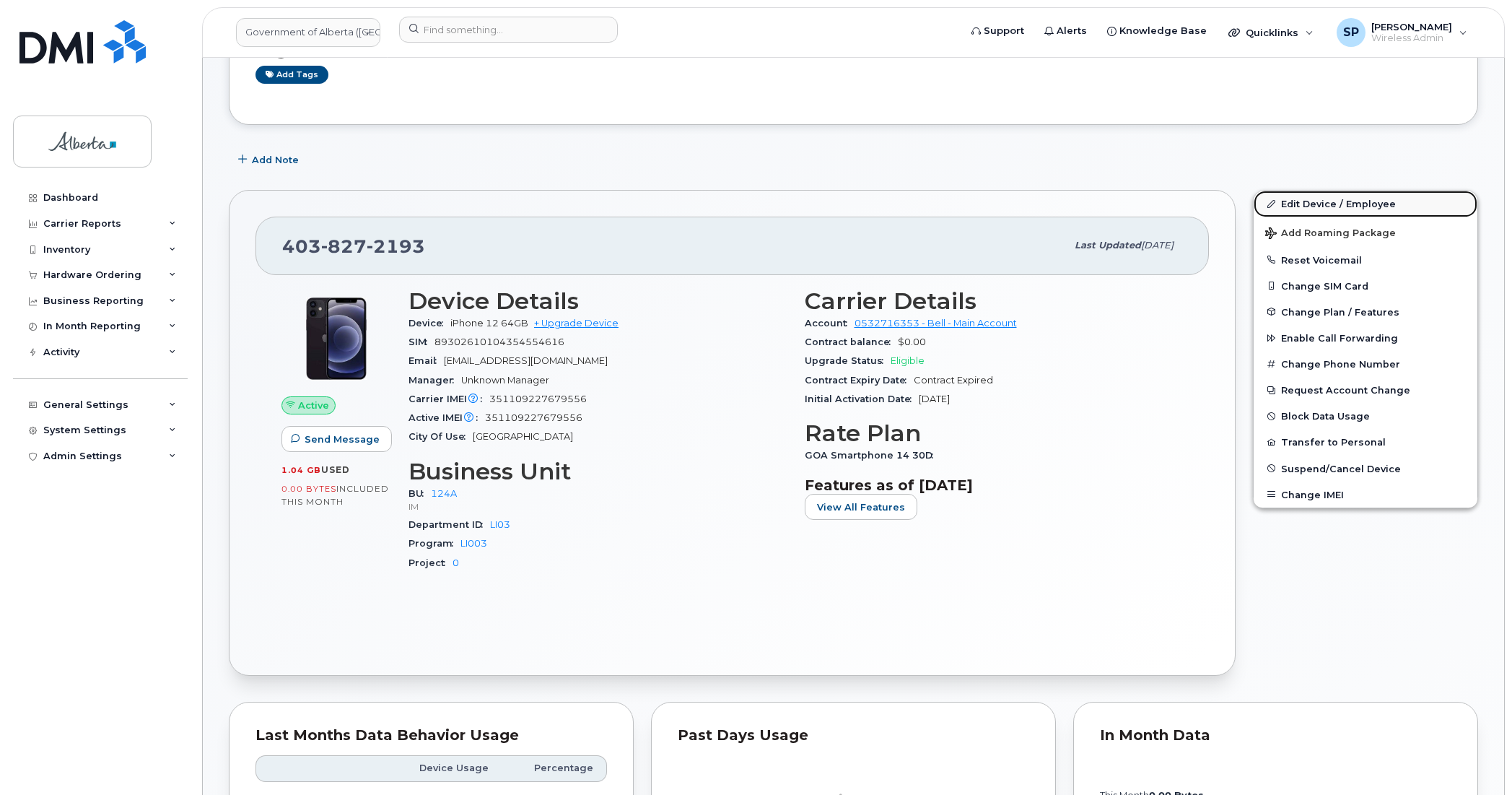
click at [1289, 204] on link "Edit Device / Employee" at bounding box center [1365, 203] width 223 height 26
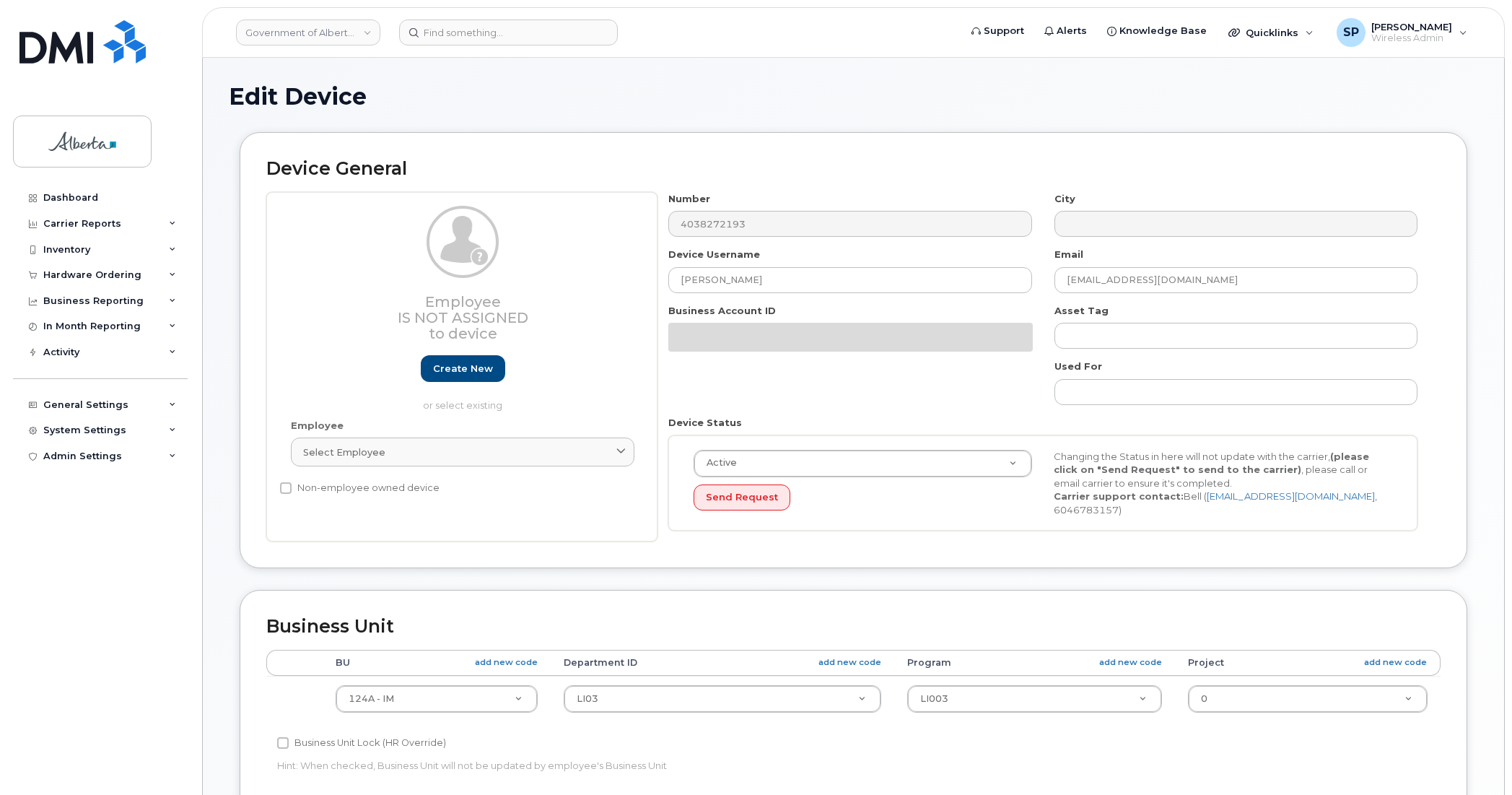
select select "4680693"
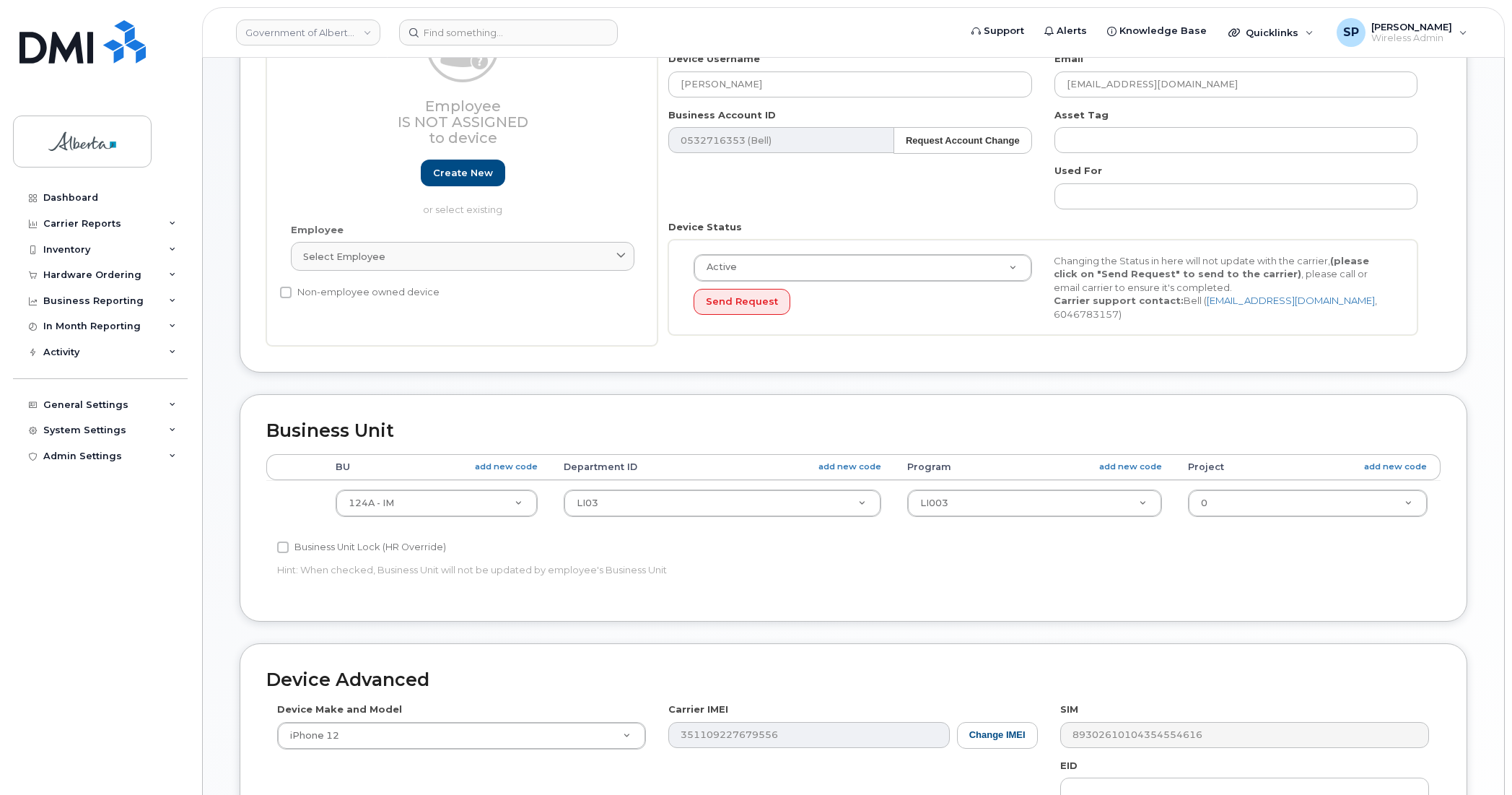
scroll to position [208, 0]
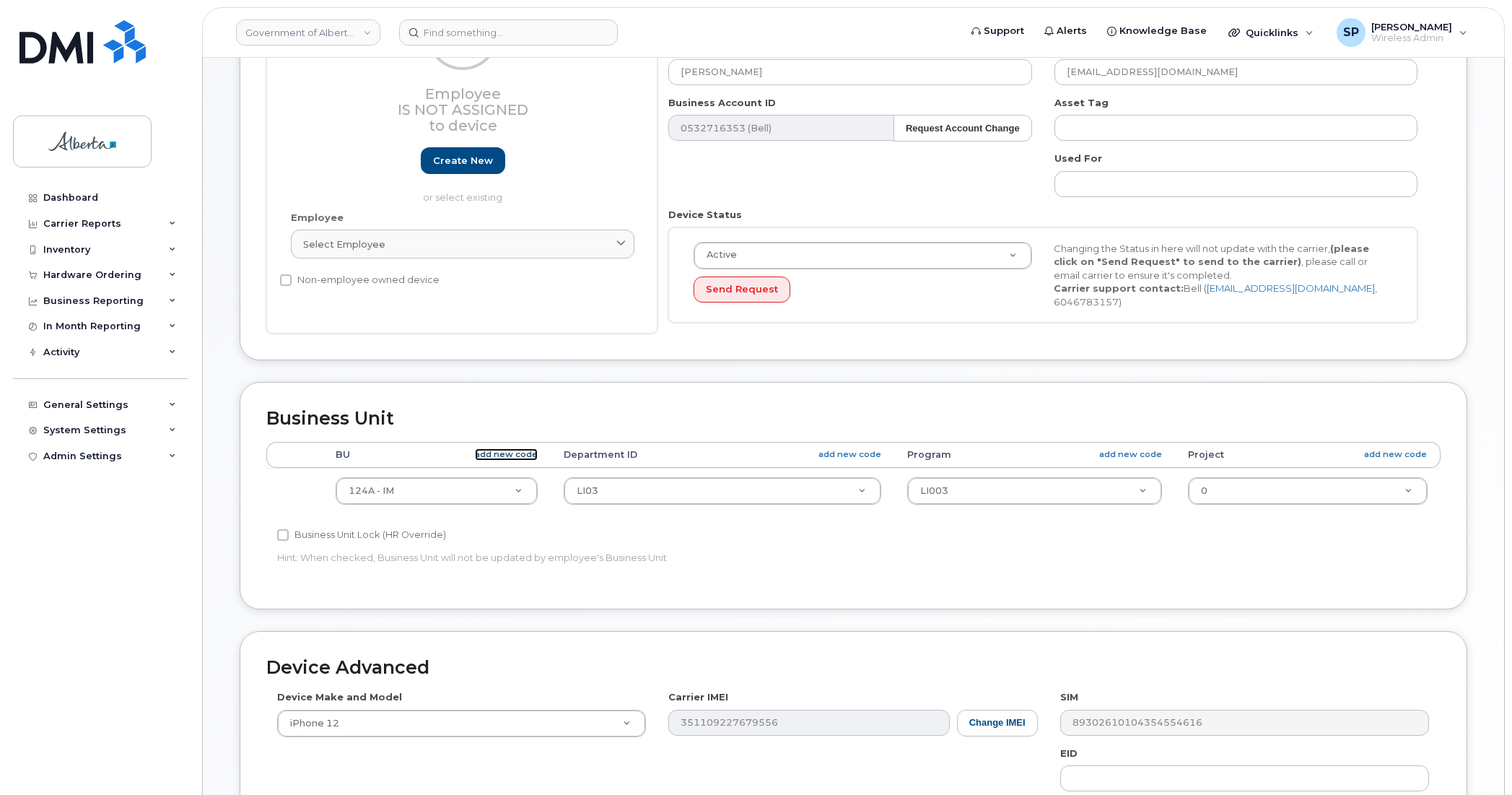
click at [515, 449] on link "add new code" at bounding box center [506, 454] width 62 height 13
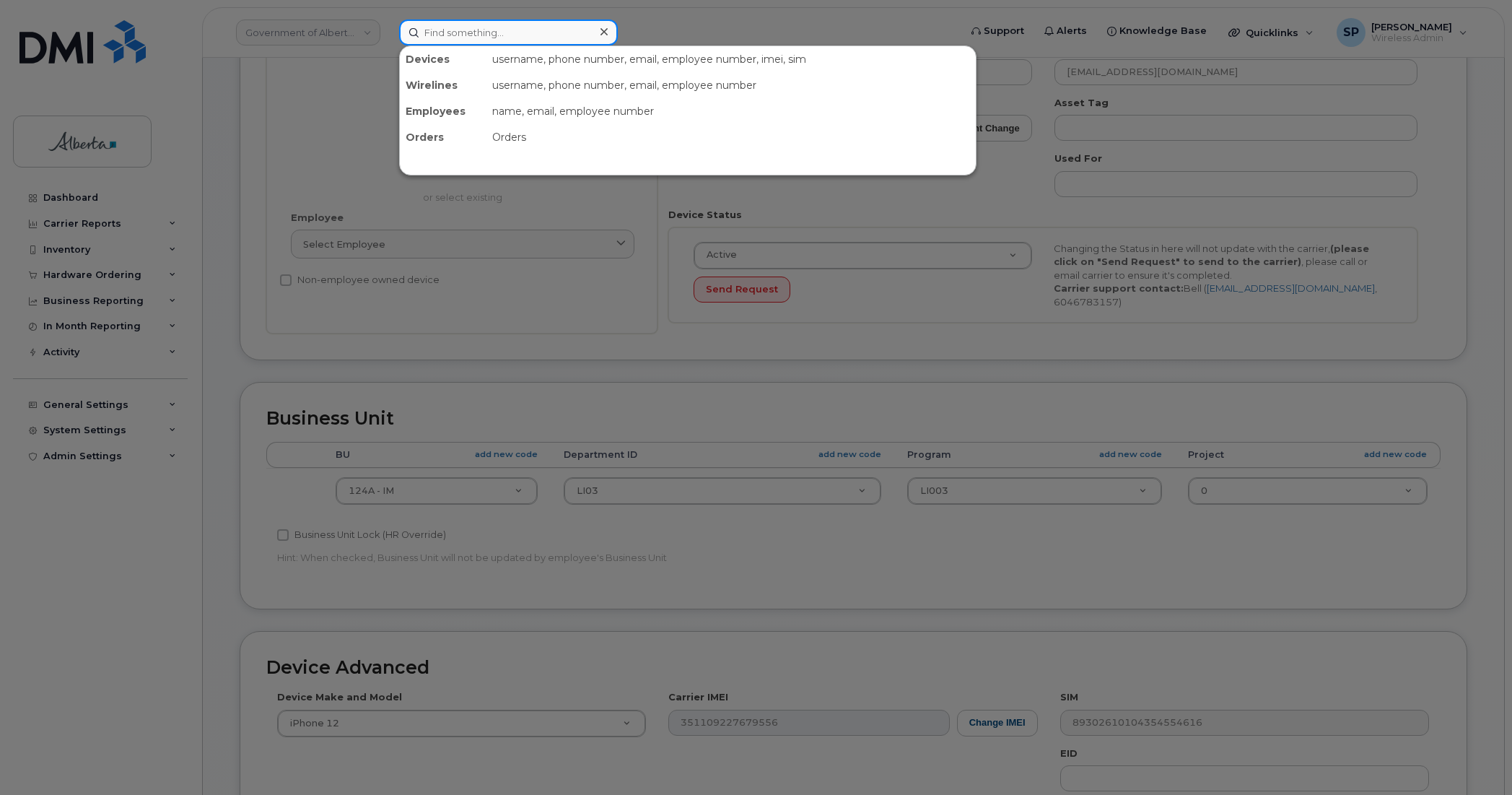
click at [479, 33] on input at bounding box center [508, 32] width 218 height 26
paste input "7808174690"
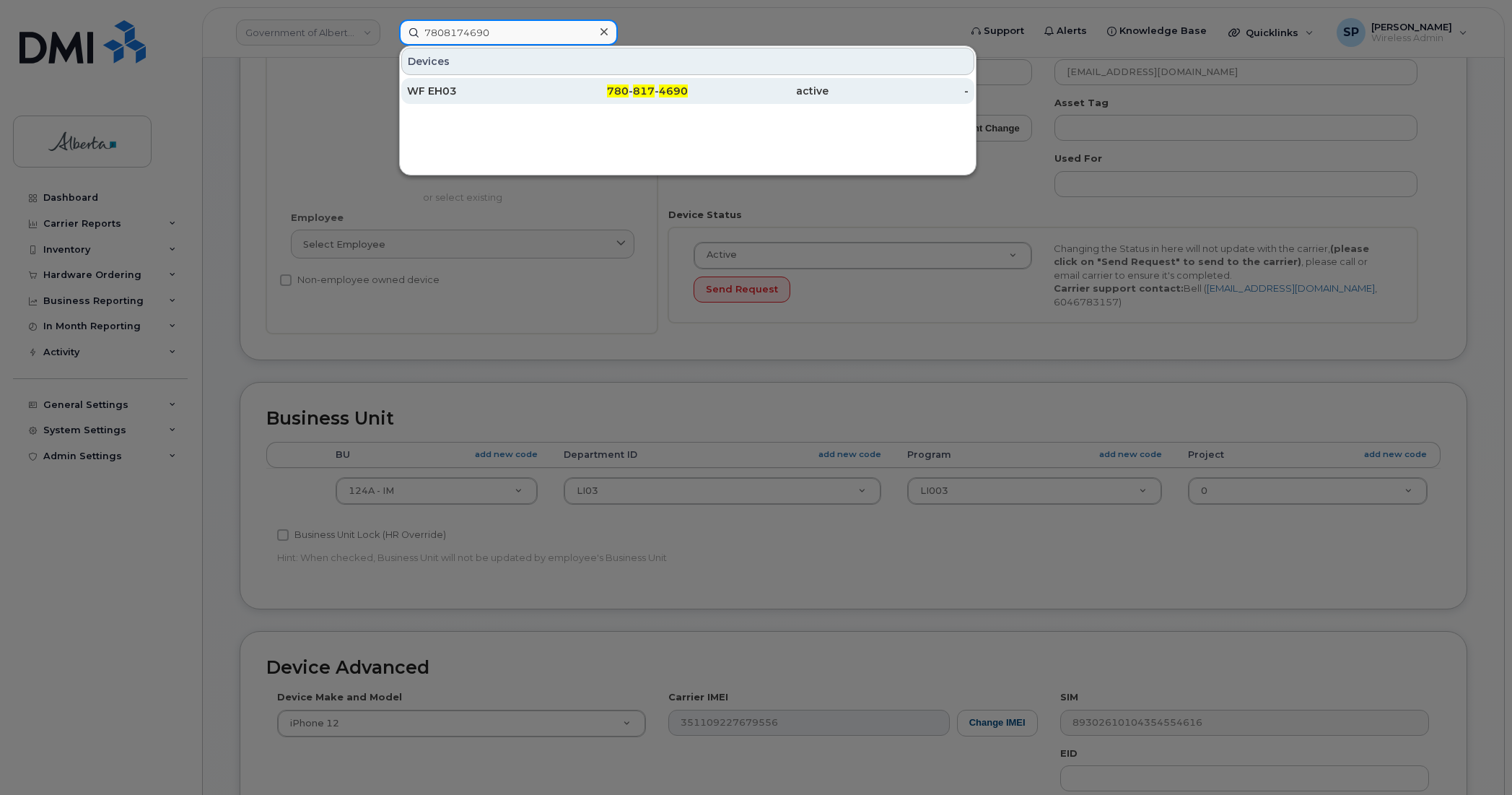
type input "7808174690"
click at [473, 94] on div "WF EH03" at bounding box center [477, 91] width 140 height 15
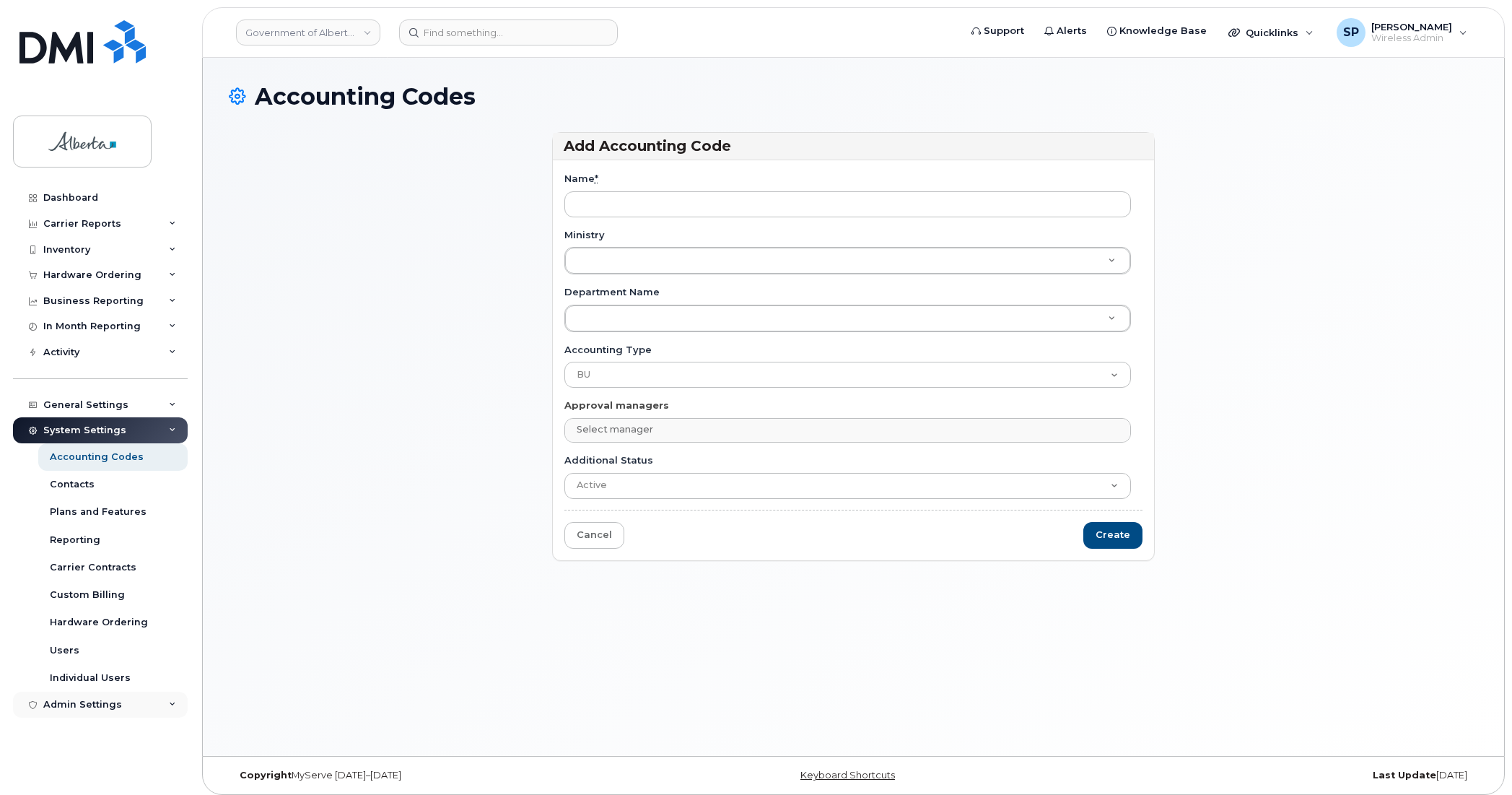
click at [67, 706] on div "Admin Settings" at bounding box center [82, 705] width 79 height 12
click at [79, 457] on div "Accounting Codes" at bounding box center [97, 457] width 94 height 13
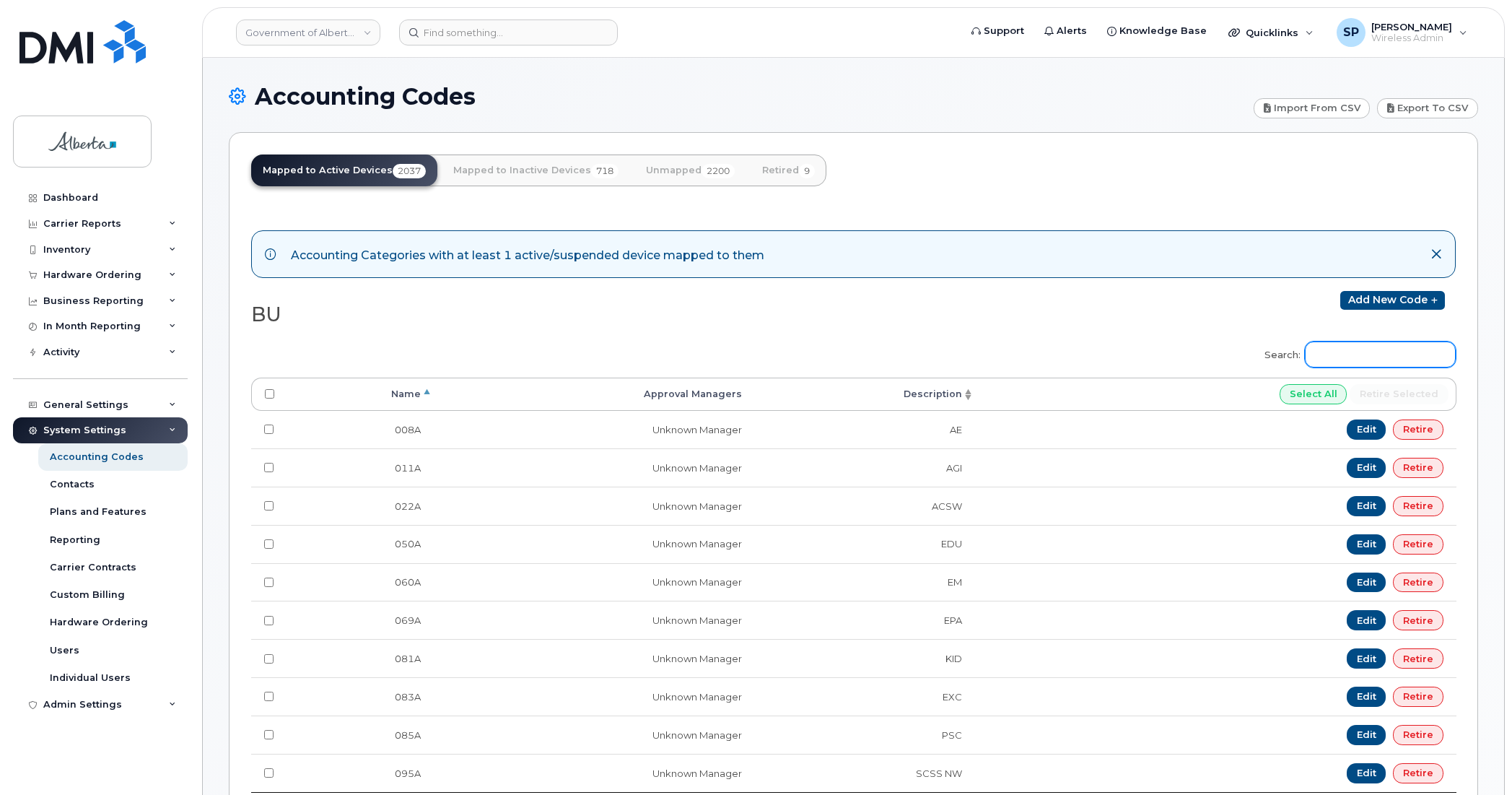
drag, startPoint x: 1326, startPoint y: 352, endPoint x: 1339, endPoint y: 360, distance: 15.3
click at [1327, 352] on input "Search:" at bounding box center [1380, 354] width 151 height 26
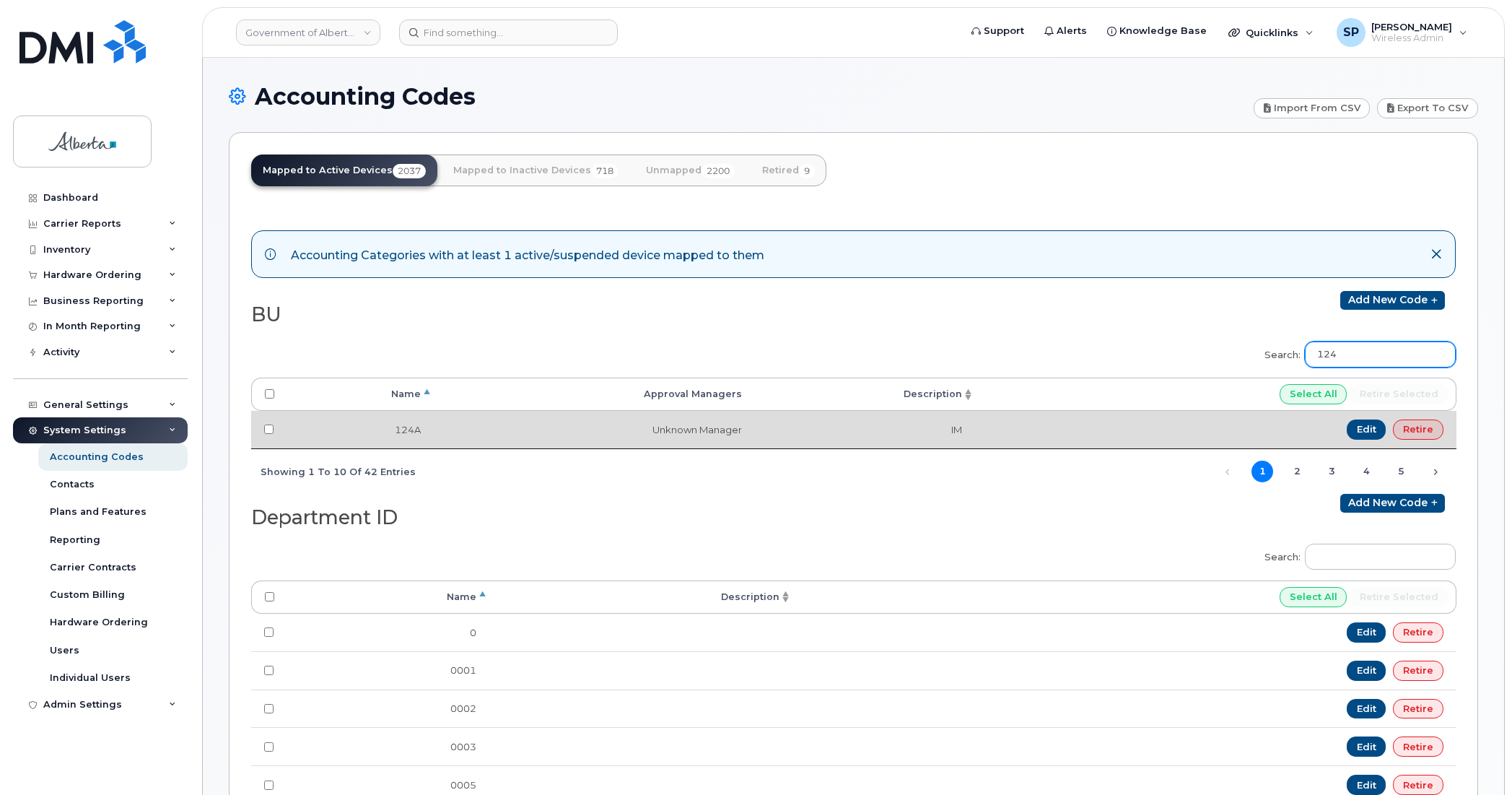
type input "124"
click at [955, 428] on td "IM" at bounding box center [864, 429] width 220 height 38
click at [265, 427] on input "checkbox" at bounding box center [268, 429] width 10 height 10
checkbox input "true"
click at [1362, 428] on link "Edit" at bounding box center [1366, 429] width 40 height 20
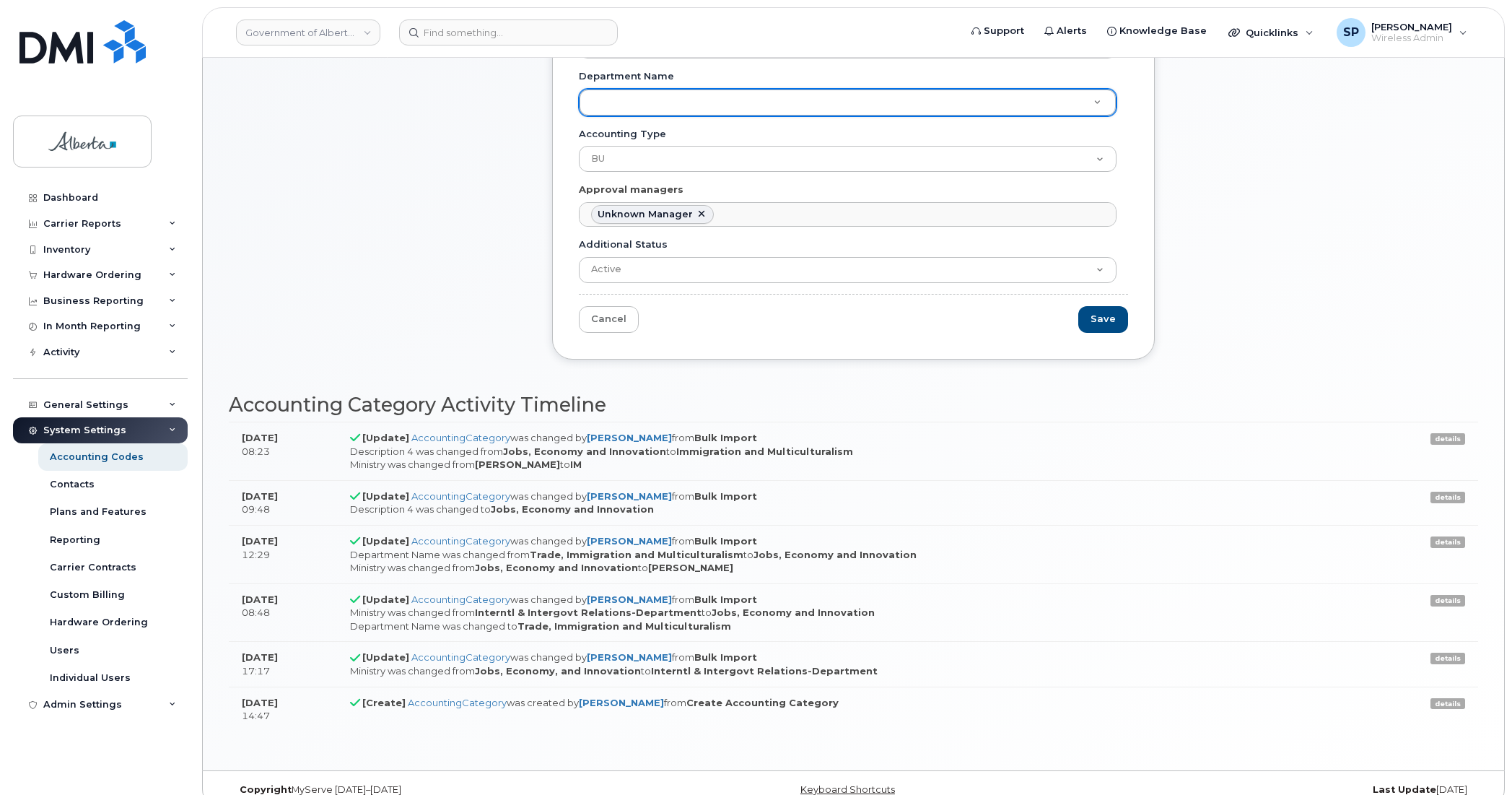
scroll to position [204, 0]
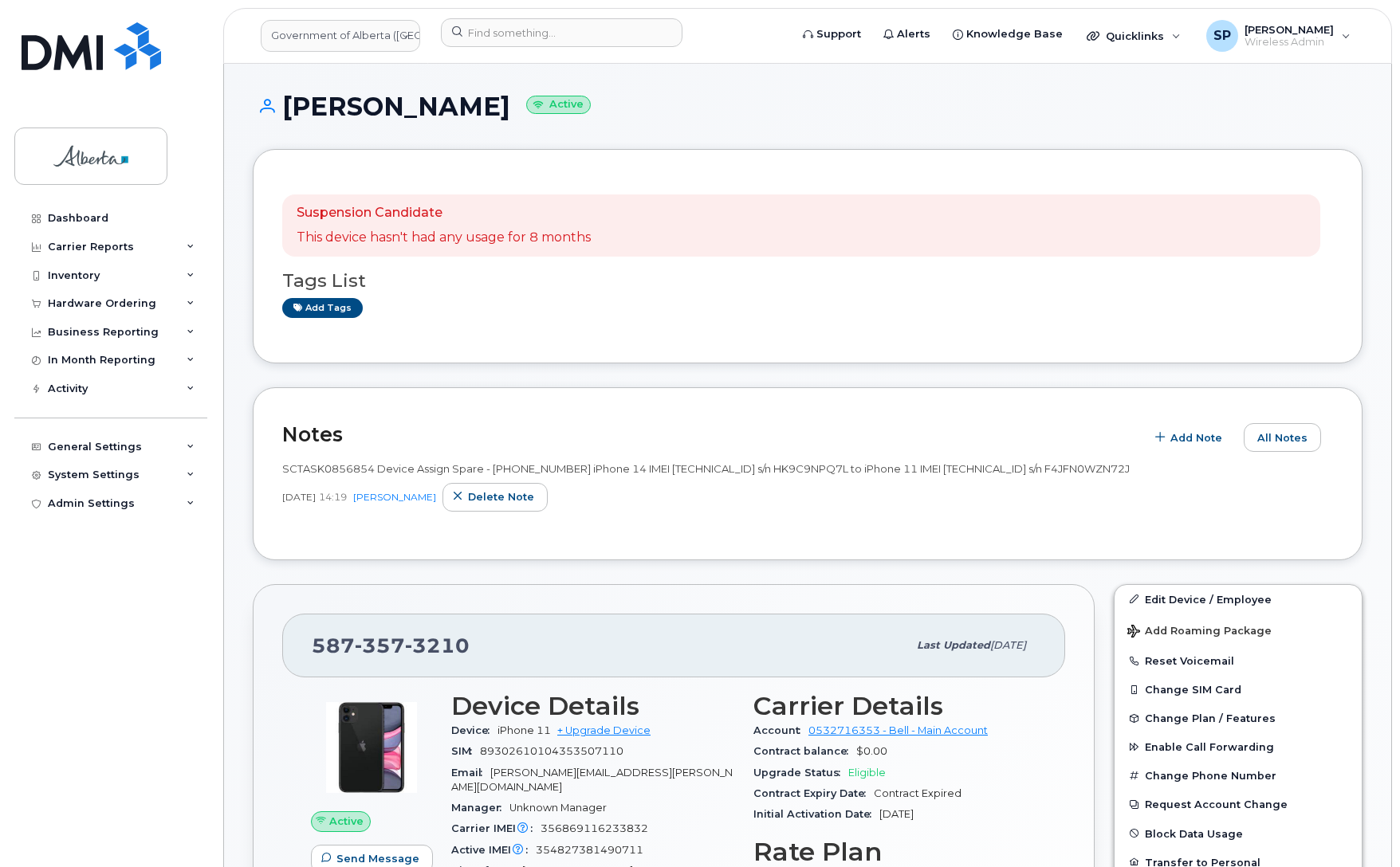
scroll to position [372, 0]
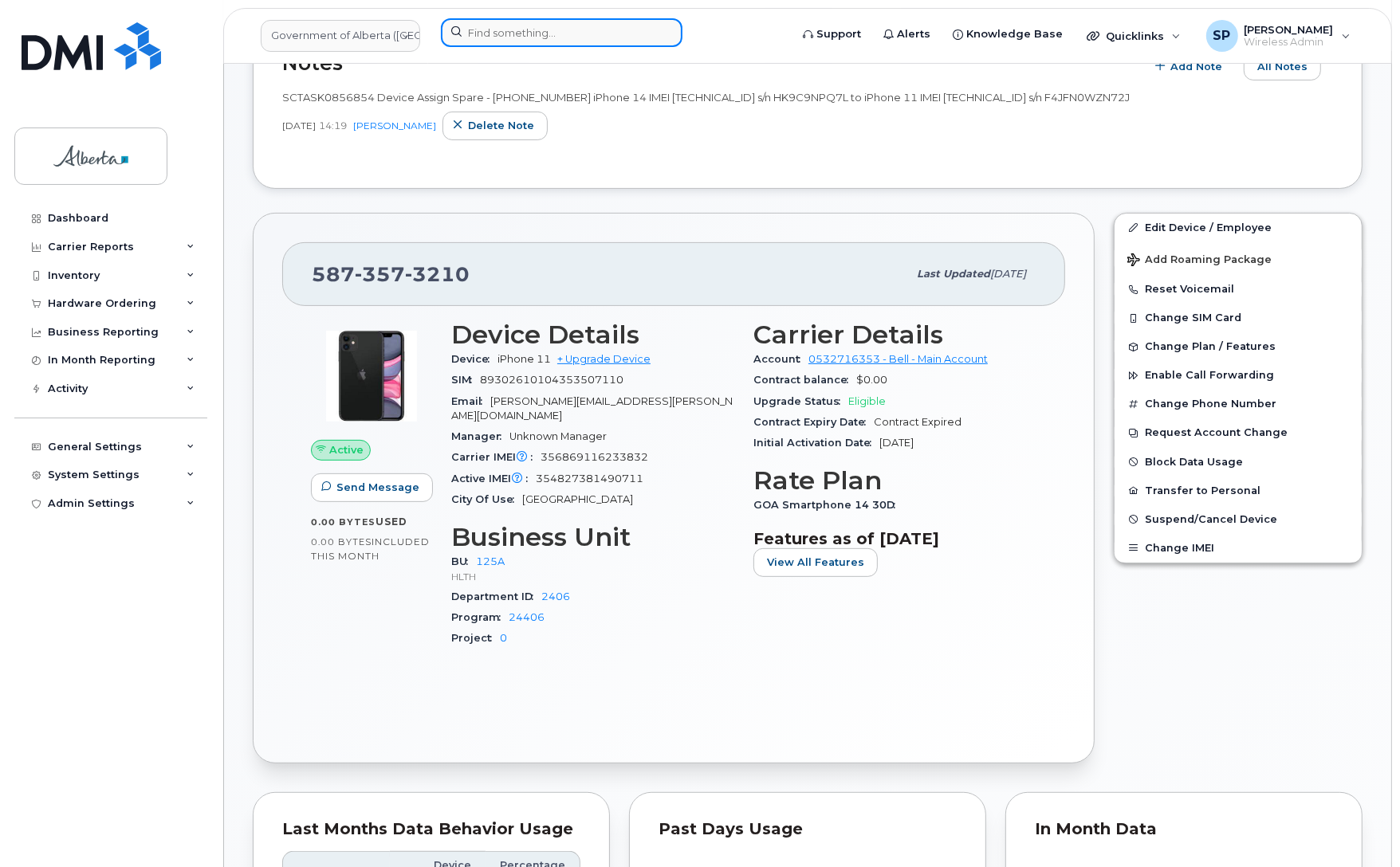
click at [545, 24] on input at bounding box center [561, 32] width 241 height 28
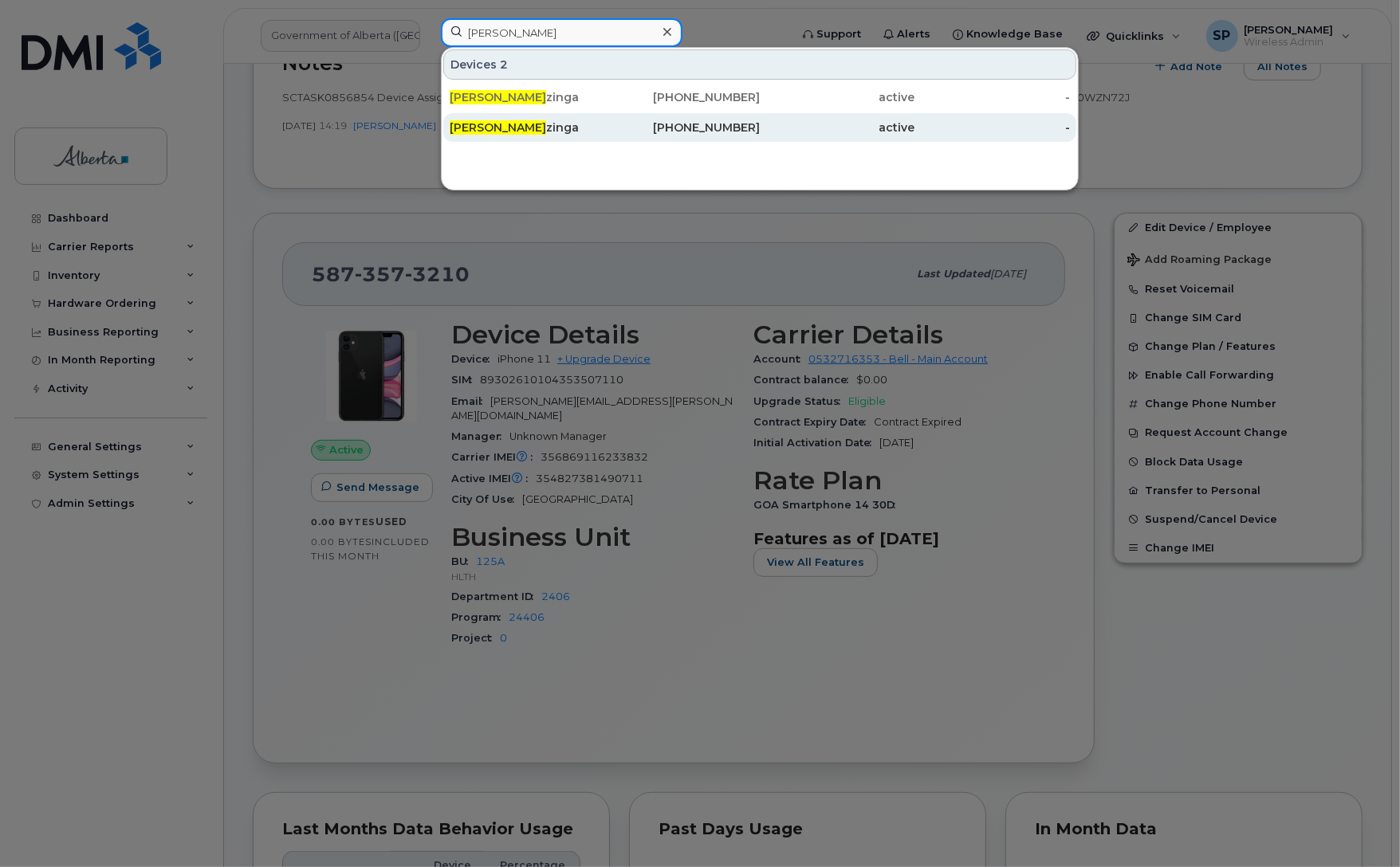
type input "[PERSON_NAME]"
click at [540, 127] on div "Tammy El zinga" at bounding box center [527, 127] width 155 height 16
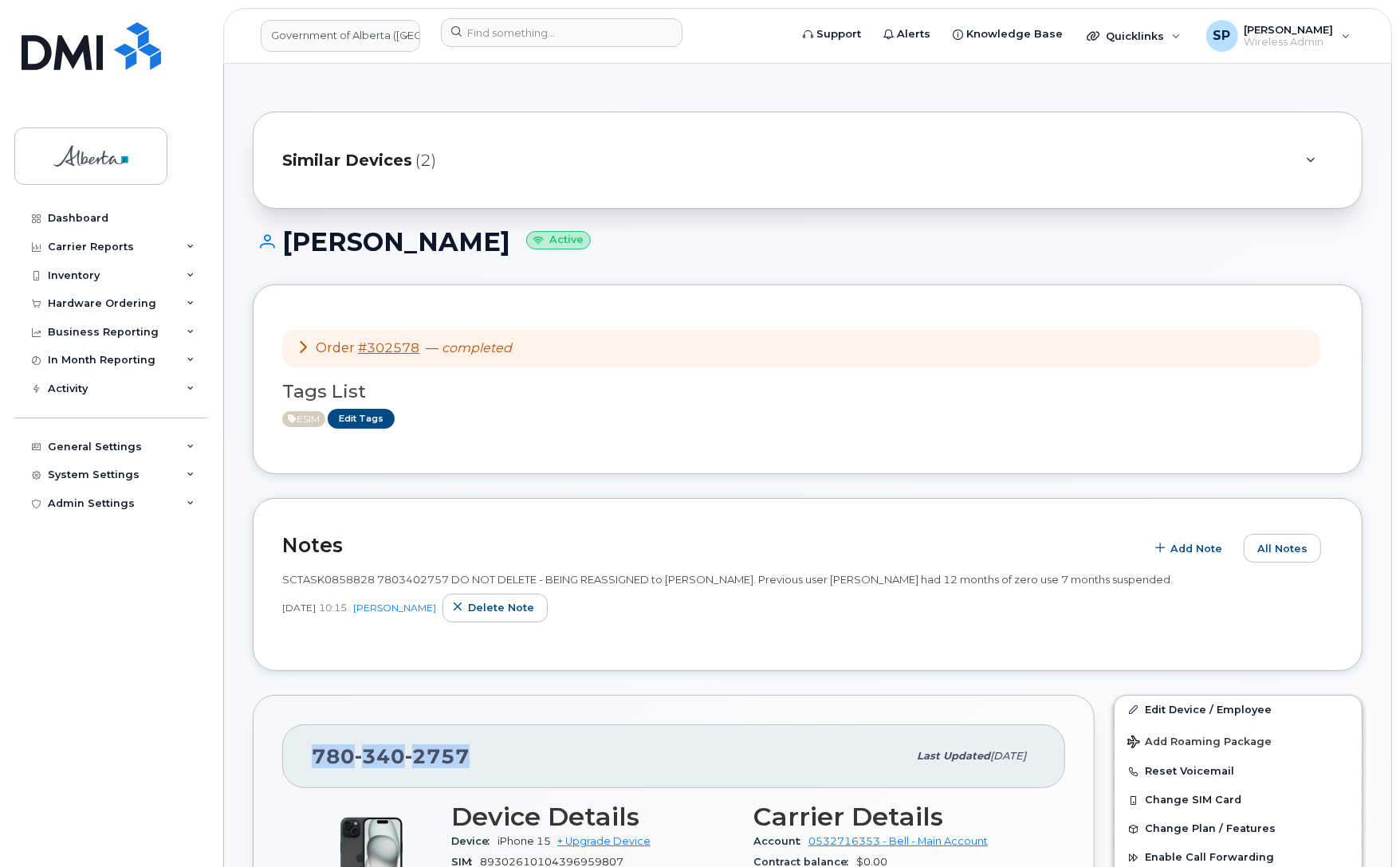
drag, startPoint x: 473, startPoint y: 758, endPoint x: 309, endPoint y: 766, distance: 164.2
click at [309, 766] on div "[PHONE_NUMBER] Last updated [DATE]" at bounding box center [674, 756] width 783 height 64
copy span "[PHONE_NUMBER]"
